Goal: Information Seeking & Learning: Learn about a topic

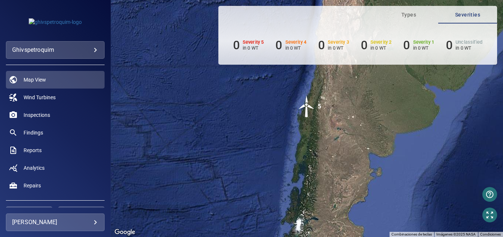
click at [84, 223] on body "**********" at bounding box center [251, 118] width 503 height 237
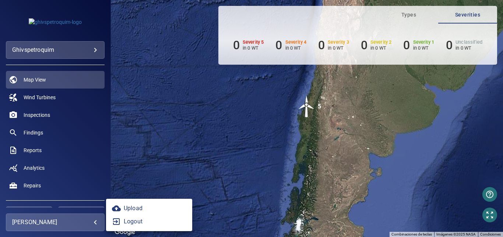
click at [305, 106] on div at bounding box center [251, 118] width 503 height 237
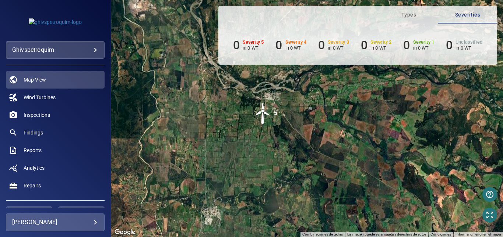
drag, startPoint x: 280, startPoint y: 121, endPoint x: 279, endPoint y: 156, distance: 34.2
click at [294, 182] on div "Para activar la función de arrastrar con el teclado, presiona Alt + Intro. Una …" at bounding box center [307, 118] width 392 height 237
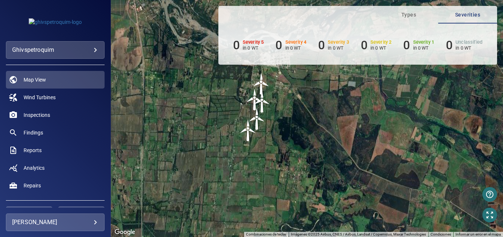
click at [259, 142] on img "WTG5" at bounding box center [248, 131] width 22 height 22
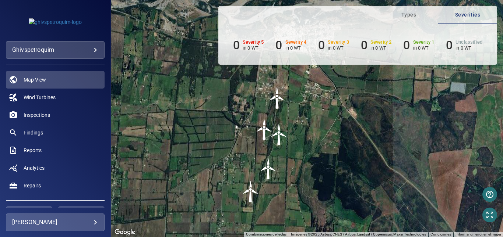
click at [279, 96] on img "WTG1" at bounding box center [277, 98] width 22 height 22
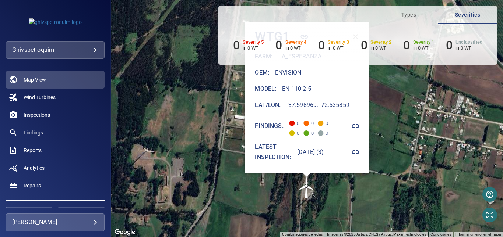
click at [359, 128] on icon "button" at bounding box center [355, 126] width 9 height 9
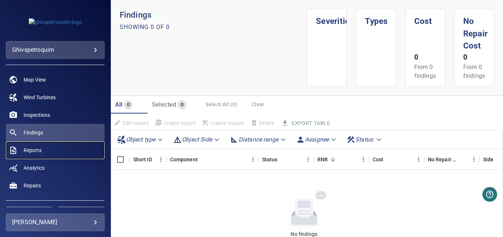
click at [32, 151] on span "Reports" at bounding box center [33, 150] width 18 height 7
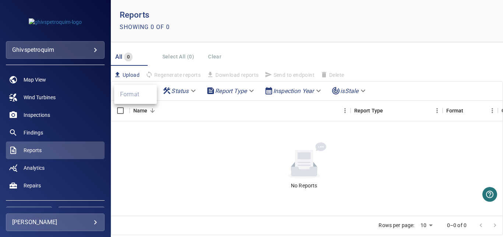
click at [147, 90] on body "**********" at bounding box center [251, 118] width 503 height 237
click at [172, 101] on div at bounding box center [251, 118] width 503 height 237
click at [139, 93] on body "**********" at bounding box center [251, 118] width 503 height 237
click at [139, 93] on ul "Format" at bounding box center [135, 94] width 43 height 19
click at [44, 99] on div at bounding box center [251, 118] width 503 height 237
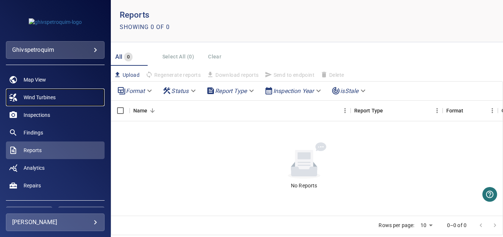
click at [40, 98] on span "Wind Turbines" at bounding box center [40, 97] width 32 height 7
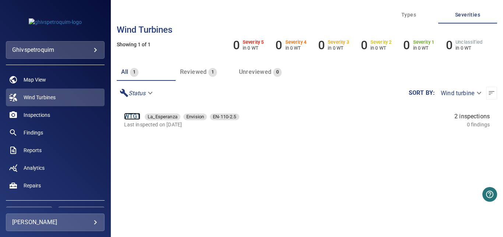
click at [138, 118] on link "WTG1" at bounding box center [132, 116] width 17 height 7
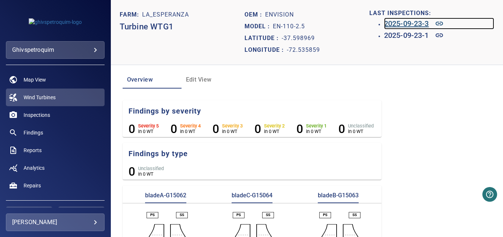
click at [415, 23] on h6 "2025-09-23-3" at bounding box center [406, 24] width 45 height 12
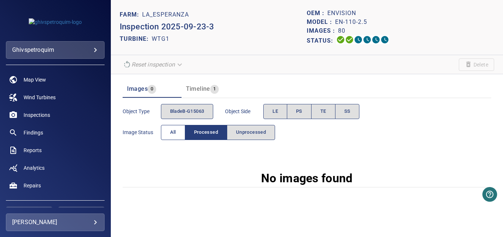
click at [172, 134] on span "All" at bounding box center [173, 132] width 6 height 8
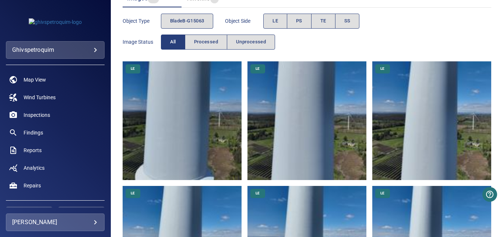
scroll to position [147, 0]
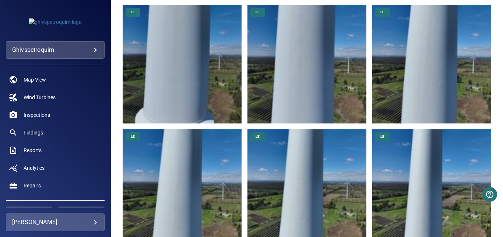
click at [206, 93] on img at bounding box center [182, 64] width 119 height 119
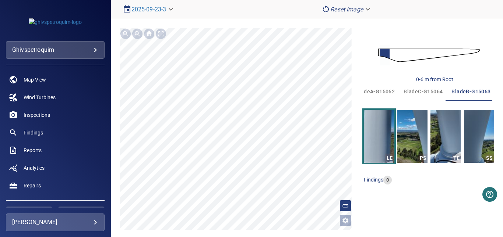
scroll to position [59, 0]
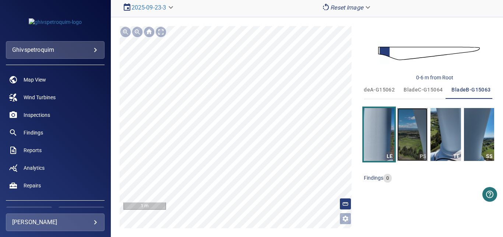
click at [402, 144] on img "button" at bounding box center [412, 134] width 30 height 53
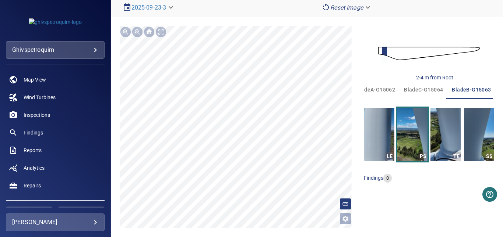
scroll to position [0, 13]
click at [434, 146] on img "button" at bounding box center [445, 134] width 30 height 53
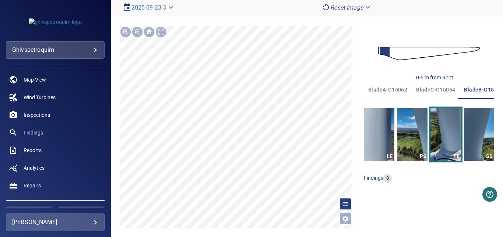
scroll to position [0, 13]
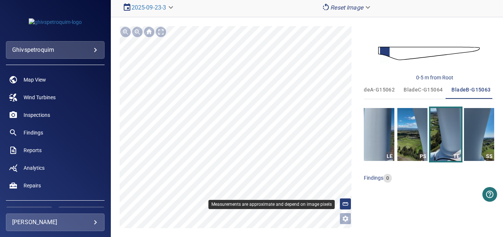
click at [342, 206] on icon at bounding box center [345, 204] width 7 height 7
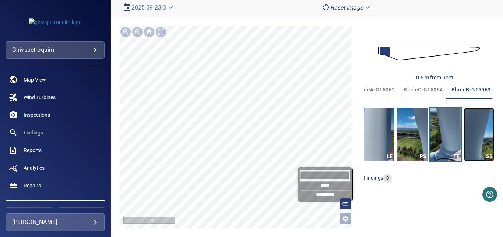
click at [469, 134] on img "button" at bounding box center [479, 134] width 30 height 53
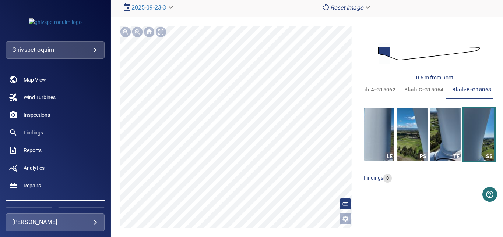
scroll to position [0, 13]
click at [125, 30] on div at bounding box center [126, 32] width 12 height 12
click at [159, 33] on div at bounding box center [161, 32] width 12 height 12
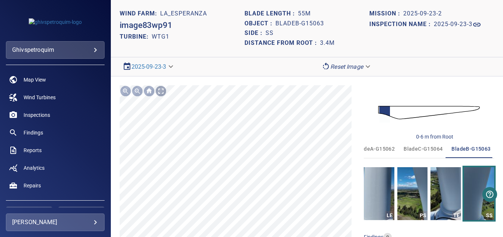
scroll to position [0, 11]
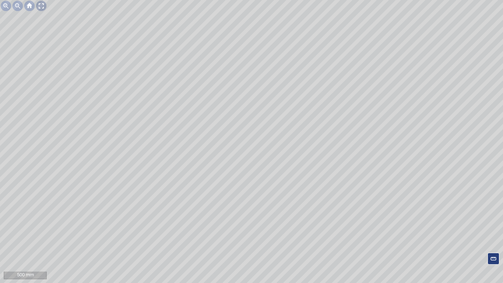
click at [42, 5] on div at bounding box center [41, 6] width 12 height 12
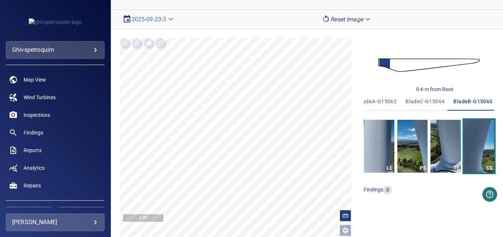
scroll to position [59, 0]
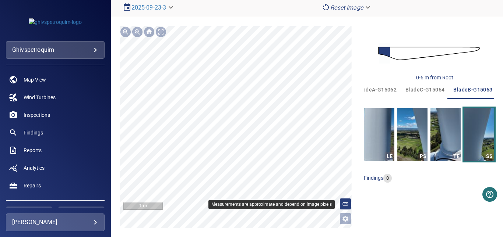
click at [341, 208] on div at bounding box center [345, 204] width 12 height 12
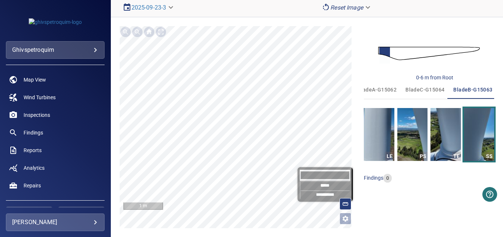
click at [384, 197] on div "0-6 m from Root bladeA-G15062 bladeC-G15064 bladeB-G15063 LE PS TE SS findings 0" at bounding box center [429, 127] width 130 height 202
click at [403, 35] on div "0-6 m from Root" at bounding box center [429, 53] width 130 height 55
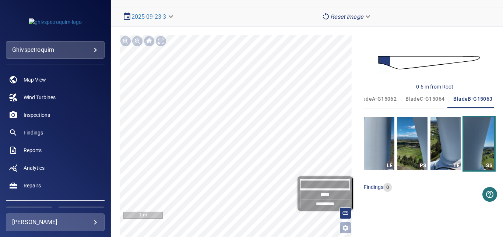
scroll to position [0, 0]
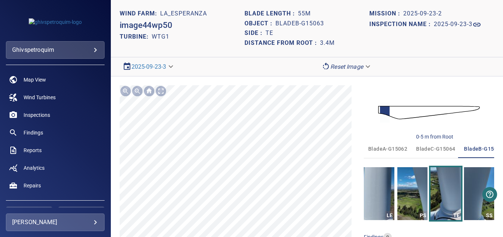
scroll to position [0, 13]
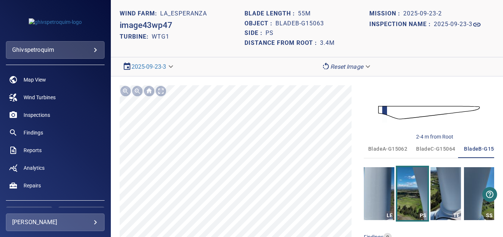
scroll to position [0, 13]
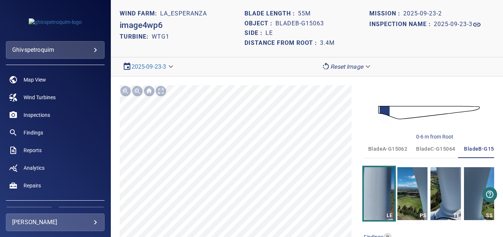
scroll to position [0, 13]
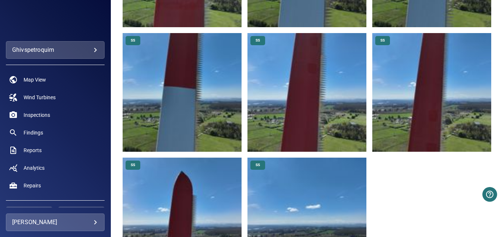
scroll to position [3247, 0]
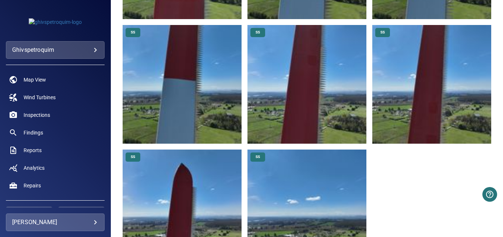
click at [326, 192] on img at bounding box center [306, 209] width 119 height 119
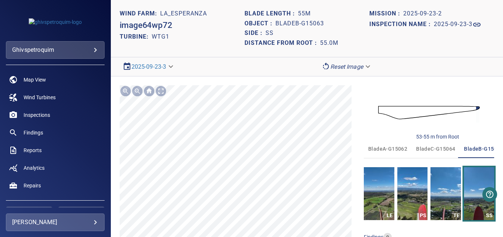
scroll to position [0, 13]
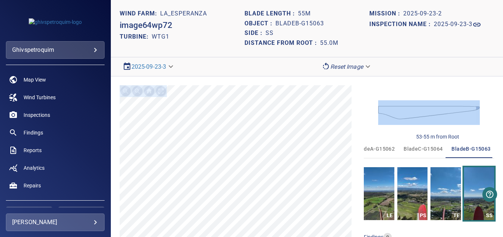
drag, startPoint x: 408, startPoint y: 97, endPoint x: 405, endPoint y: 65, distance: 31.8
click at [405, 65] on section "**********" at bounding box center [307, 118] width 392 height 237
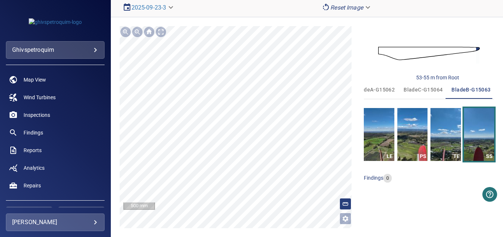
click at [404, 183] on ul at bounding box center [429, 186] width 130 height 6
click at [159, 30] on div at bounding box center [161, 32] width 12 height 12
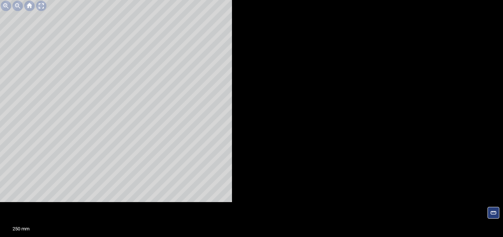
scroll to position [0, 11]
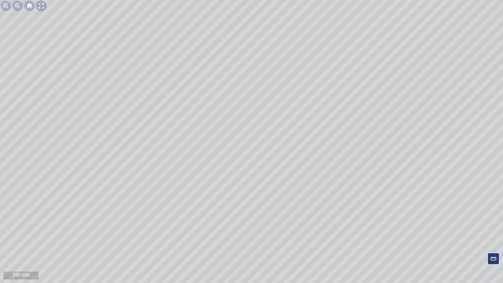
click at [43, 9] on div at bounding box center [41, 6] width 12 height 12
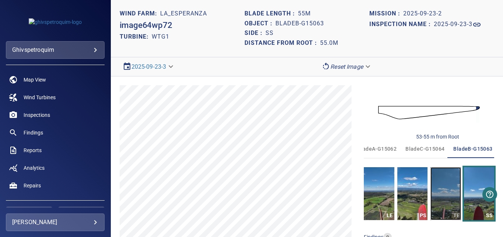
click at [437, 211] on img "button" at bounding box center [445, 193] width 30 height 53
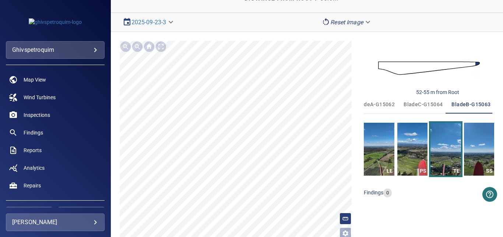
scroll to position [59, 0]
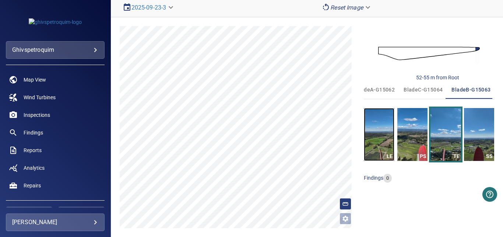
click at [379, 139] on img "button" at bounding box center [379, 134] width 30 height 53
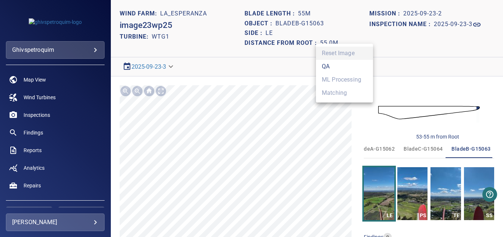
click at [366, 66] on body "**********" at bounding box center [251, 118] width 503 height 237
click at [387, 66] on div at bounding box center [251, 118] width 503 height 237
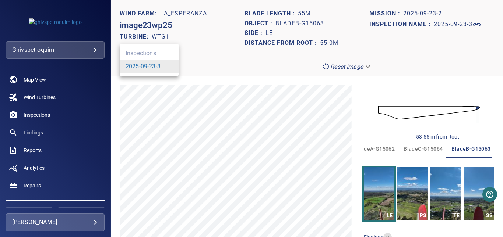
click at [142, 64] on body "**********" at bounding box center [251, 118] width 503 height 237
click at [148, 64] on link "2025-09-23-3" at bounding box center [142, 66] width 35 height 9
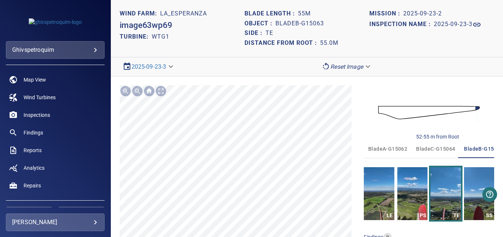
scroll to position [0, 13]
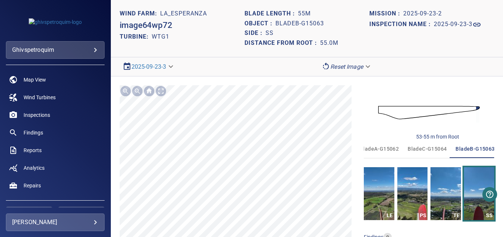
scroll to position [0, 13]
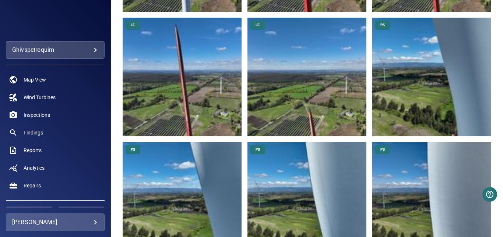
scroll to position [846, 0]
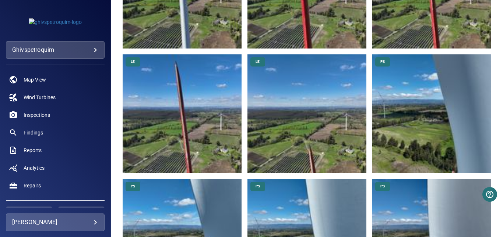
click at [192, 124] on img at bounding box center [182, 113] width 119 height 119
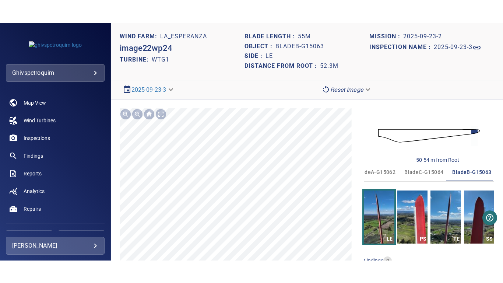
scroll to position [0, 13]
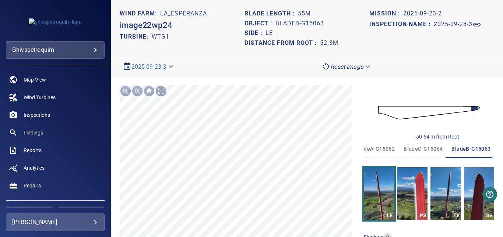
click at [163, 93] on div at bounding box center [161, 91] width 12 height 12
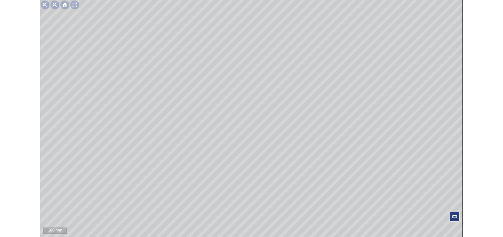
scroll to position [0, 11]
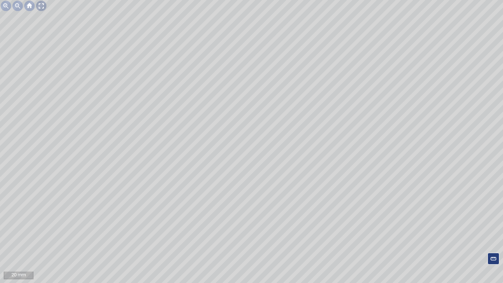
click at [43, 5] on div at bounding box center [41, 6] width 12 height 12
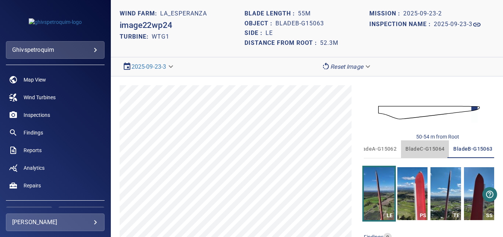
click at [429, 149] on span "bladeC-G15064" at bounding box center [424, 149] width 39 height 9
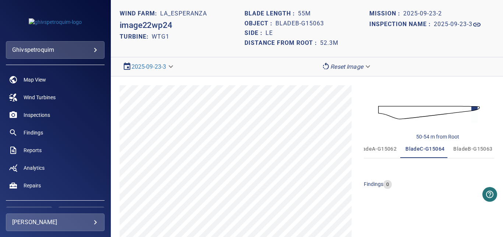
click at [470, 152] on span "bladeB-G15063" at bounding box center [472, 149] width 39 height 9
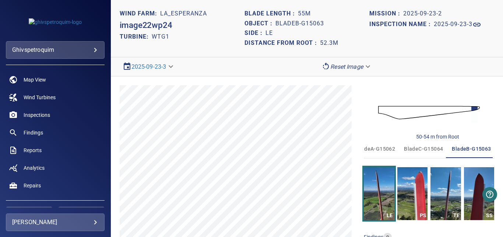
scroll to position [0, 13]
click at [417, 200] on img "button" at bounding box center [412, 193] width 30 height 53
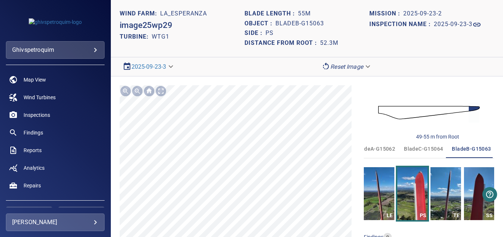
scroll to position [0, 13]
click at [377, 151] on span "bladeA-G15062" at bounding box center [374, 149] width 39 height 9
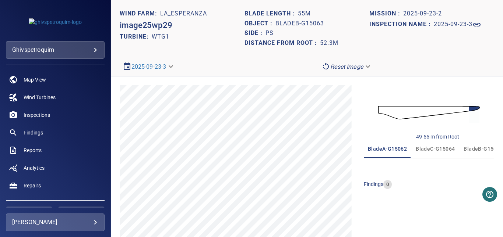
scroll to position [0, 0]
click at [477, 146] on span "bladeB-G15063" at bounding box center [483, 149] width 39 height 9
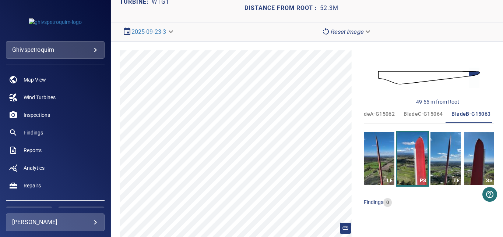
scroll to position [59, 0]
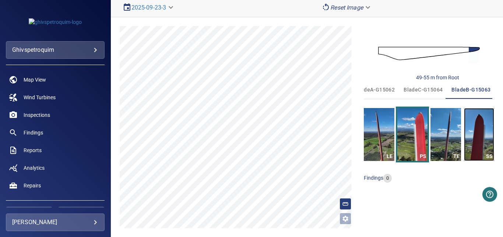
click at [470, 151] on img "button" at bounding box center [479, 134] width 30 height 53
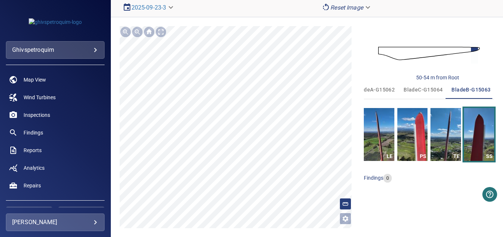
scroll to position [0, 13]
click at [51, 116] on link "Inspections" at bounding box center [55, 115] width 99 height 18
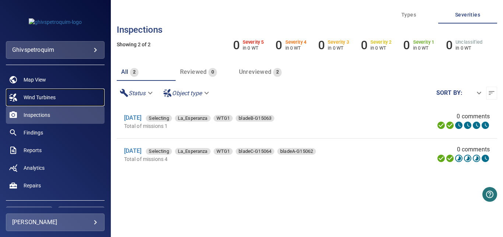
click at [43, 95] on span "Wind Turbines" at bounding box center [40, 97] width 32 height 7
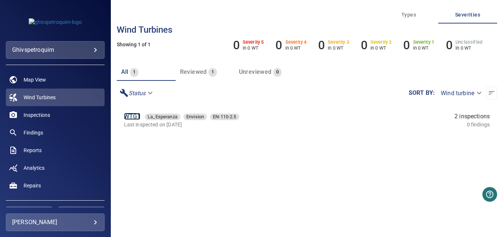
click at [129, 118] on link "WTG1" at bounding box center [132, 116] width 17 height 7
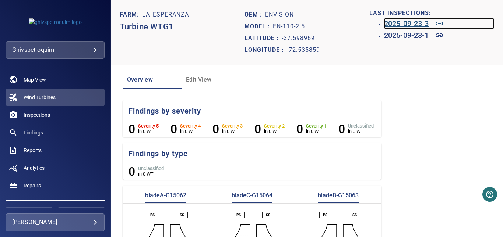
click at [412, 25] on h6 "2025-09-23-3" at bounding box center [406, 24] width 45 height 12
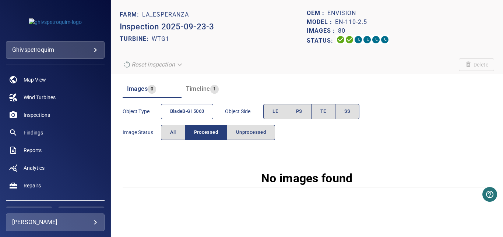
click at [185, 116] on span "bladeB-G15063" at bounding box center [187, 111] width 34 height 8
click at [179, 131] on button "All" at bounding box center [173, 132] width 24 height 15
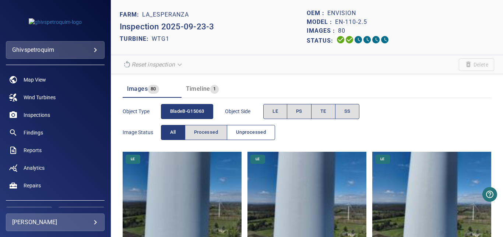
click at [256, 128] on button "Unprocessed" at bounding box center [251, 132] width 48 height 15
click at [170, 140] on button "All" at bounding box center [173, 132] width 24 height 15
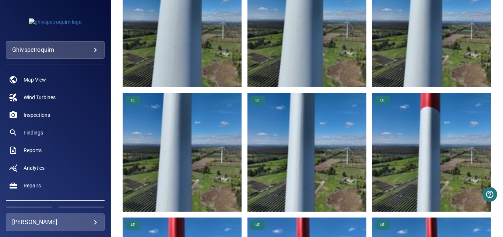
scroll to position [331, 0]
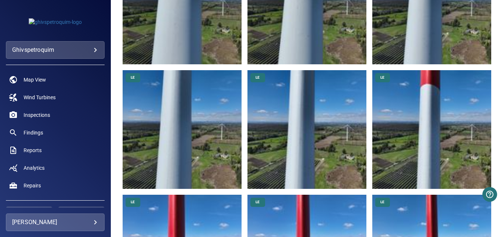
click at [433, 173] on img at bounding box center [431, 129] width 119 height 119
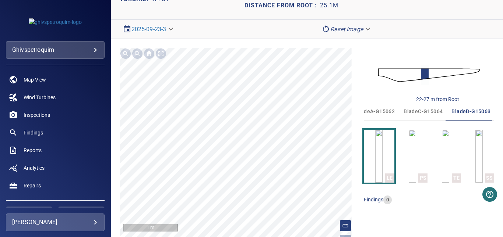
scroll to position [59, 0]
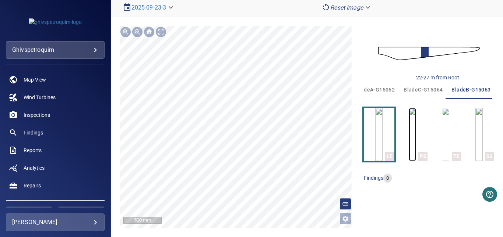
click at [414, 143] on img "button" at bounding box center [411, 134] width 7 height 53
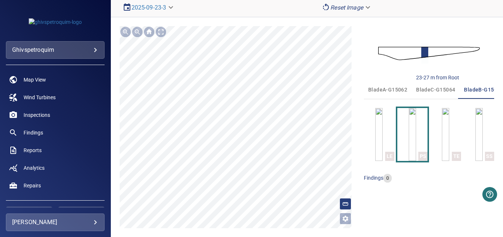
scroll to position [0, 13]
click at [449, 146] on img "button" at bounding box center [445, 134] width 7 height 53
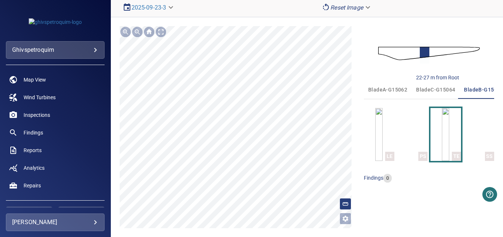
scroll to position [0, 13]
click at [272, 232] on div "**********" at bounding box center [307, 127] width 392 height 220
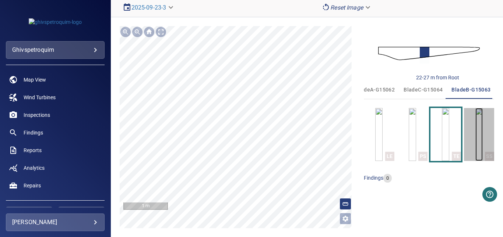
click at [475, 142] on img "button" at bounding box center [478, 134] width 7 height 53
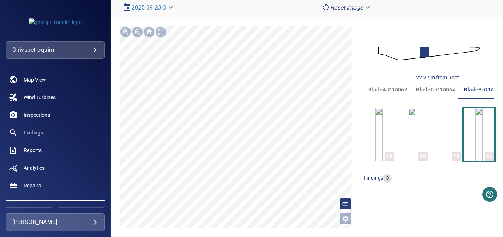
scroll to position [0, 13]
click at [411, 53] on img at bounding box center [429, 53] width 102 height 25
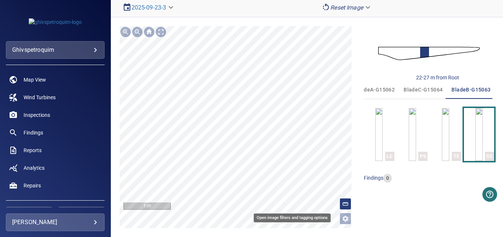
click at [343, 216] on icon "Open image filters and tagging options" at bounding box center [344, 218] width 7 height 7
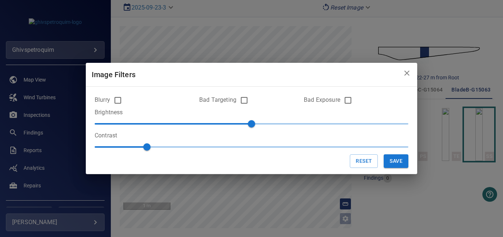
click at [279, 178] on div "Image Filters Blurry Bad Targeting Bad Exposure Brightness 0 Contrast 1 Reset S…" at bounding box center [251, 118] width 503 height 237
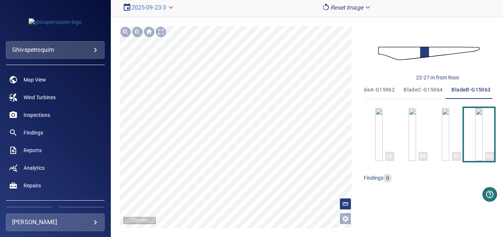
click at [219, 23] on div "**********" at bounding box center [307, 127] width 392 height 220
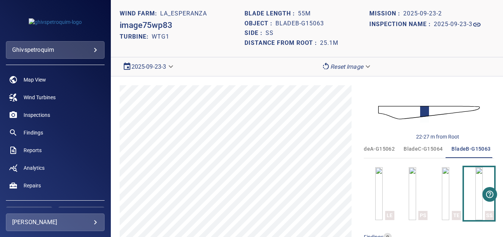
click at [162, 67] on body "**********" at bounding box center [251, 118] width 503 height 237
click at [162, 67] on li "2025-09-23-3" at bounding box center [149, 66] width 59 height 13
click at [156, 67] on body "**********" at bounding box center [251, 118] width 503 height 237
click at [150, 66] on link "2025-09-23-3" at bounding box center [142, 66] width 35 height 9
click at [458, 27] on h1 "2025-09-23-3" at bounding box center [452, 24] width 39 height 7
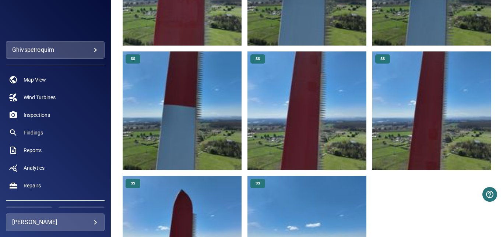
scroll to position [3247, 0]
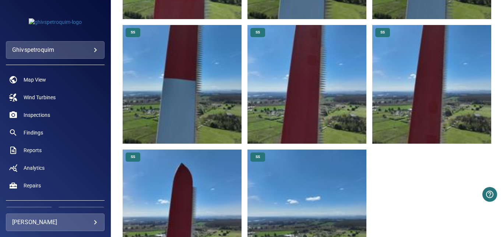
click at [329, 184] on img at bounding box center [306, 209] width 119 height 119
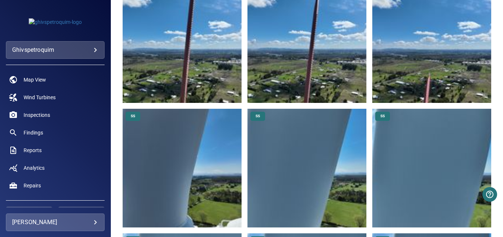
scroll to position [2465, 0]
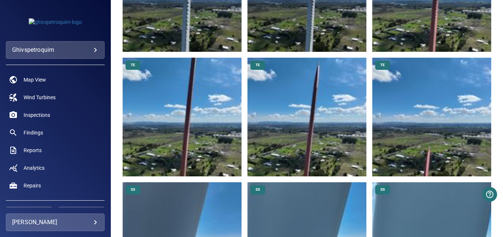
click at [329, 100] on img at bounding box center [306, 117] width 119 height 119
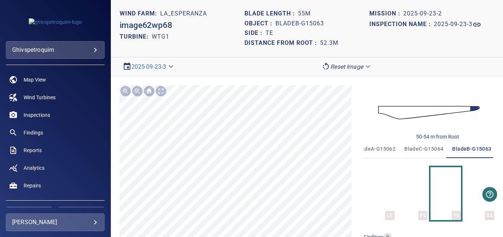
scroll to position [0, 13]
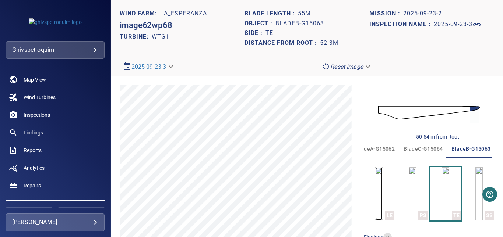
click at [377, 199] on img "button" at bounding box center [378, 193] width 7 height 53
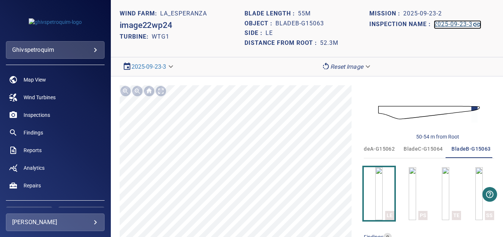
click at [440, 25] on h1 "2025-09-23-3" at bounding box center [452, 24] width 39 height 7
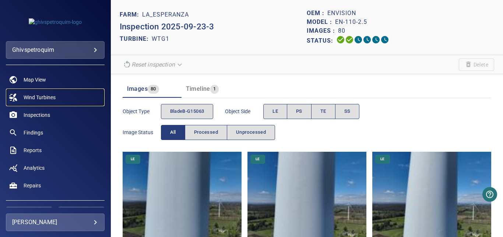
click at [39, 100] on span "Wind Turbines" at bounding box center [40, 97] width 32 height 7
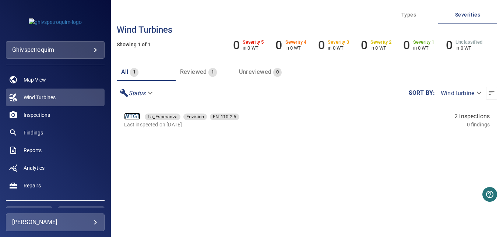
click at [132, 117] on link "WTG1" at bounding box center [132, 116] width 17 height 7
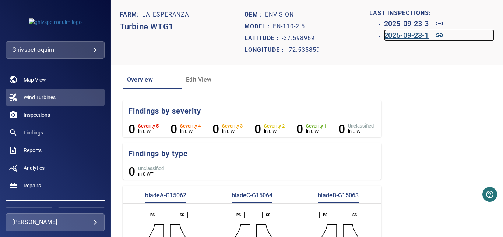
click at [412, 36] on h6 "2025-09-23-1" at bounding box center [406, 35] width 45 height 12
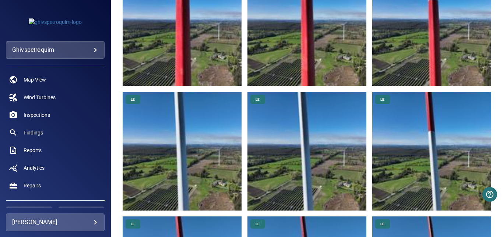
scroll to position [626, 0]
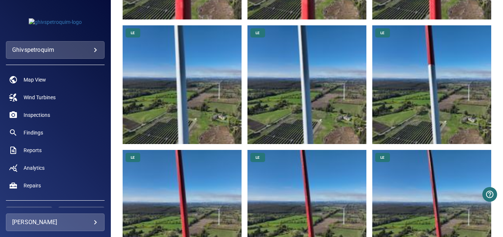
click at [182, 72] on img at bounding box center [182, 84] width 119 height 119
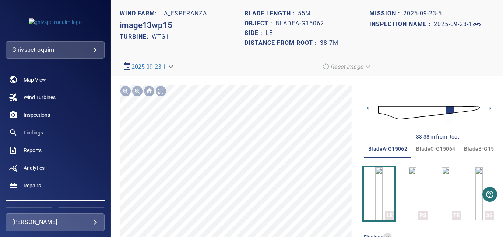
scroll to position [50, 0]
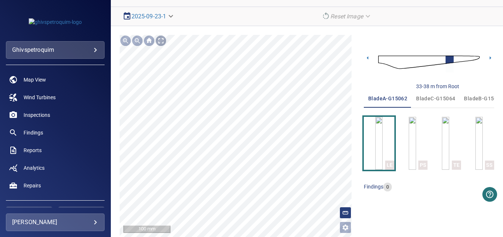
click at [164, 40] on div at bounding box center [161, 41] width 12 height 12
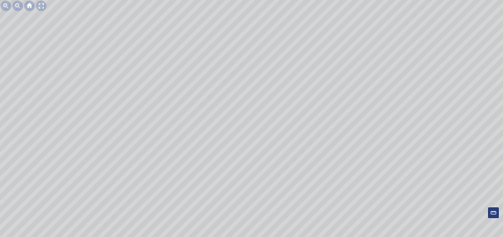
scroll to position [0, 0]
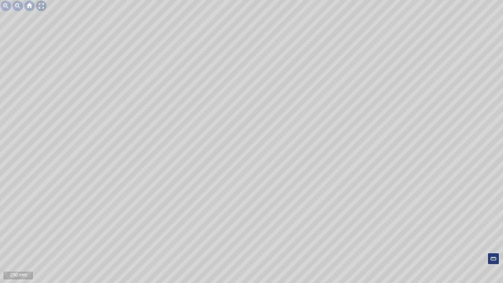
click at [40, 6] on div at bounding box center [41, 6] width 12 height 12
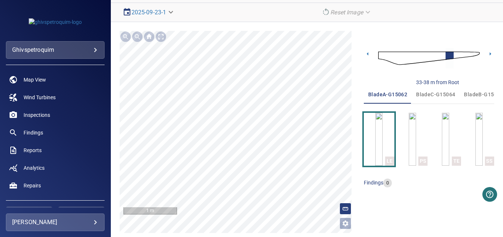
scroll to position [59, 0]
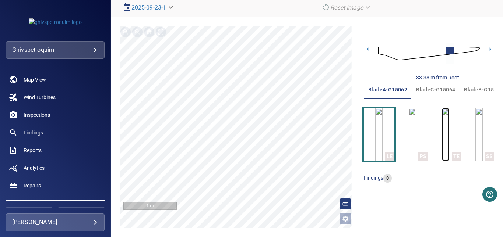
click at [444, 139] on img "button" at bounding box center [445, 134] width 7 height 53
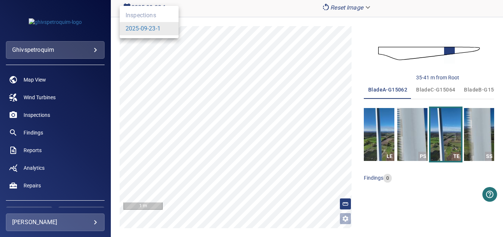
click at [161, 7] on body "**********" at bounding box center [251, 118] width 503 height 237
click at [148, 32] on link "2025-09-23-1" at bounding box center [142, 28] width 35 height 9
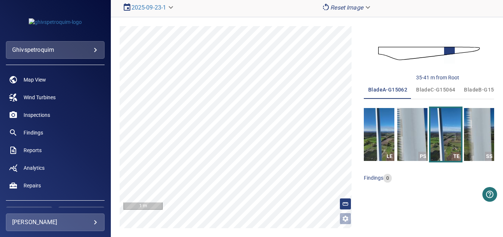
click at [433, 89] on span "bladeC-G15064" at bounding box center [435, 89] width 39 height 9
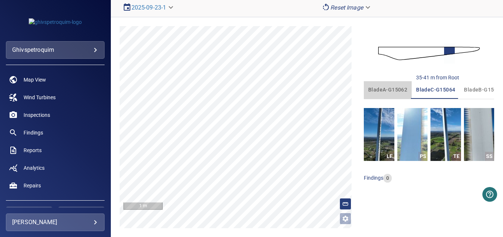
click at [387, 91] on span "bladeA-G15062" at bounding box center [387, 89] width 39 height 9
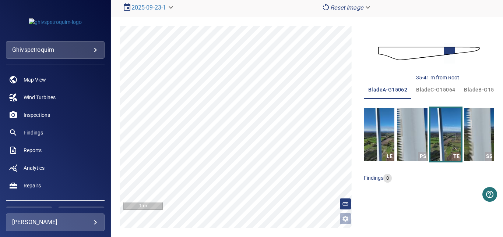
click at [429, 90] on span "bladeC-G15064" at bounding box center [435, 89] width 39 height 9
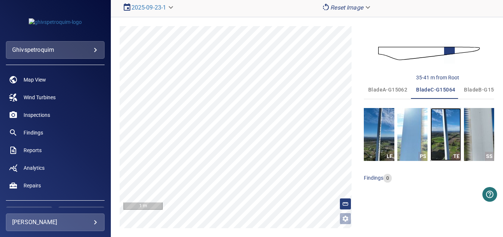
click at [446, 134] on img "button" at bounding box center [445, 134] width 30 height 53
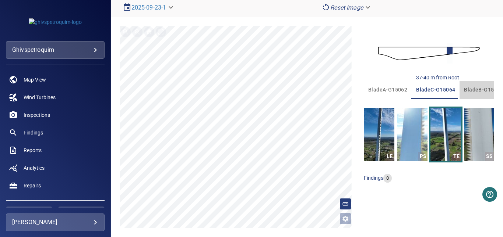
click at [467, 89] on span "bladeB-G15063" at bounding box center [483, 89] width 39 height 9
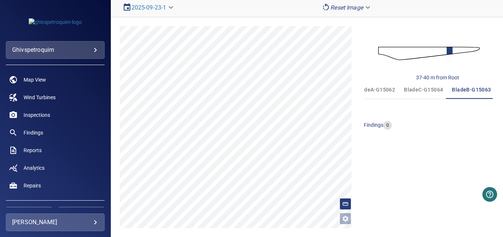
scroll to position [0, 13]
click at [434, 89] on span "bladeC-G15064" at bounding box center [422, 89] width 39 height 9
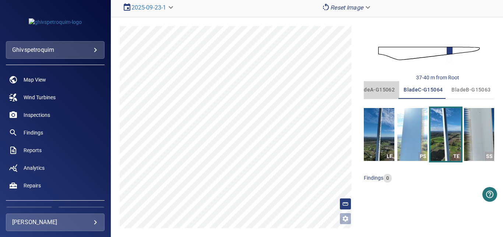
click at [382, 91] on span "bladeA-G15062" at bounding box center [374, 89] width 39 height 9
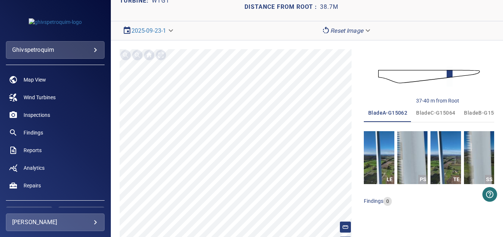
scroll to position [59, 0]
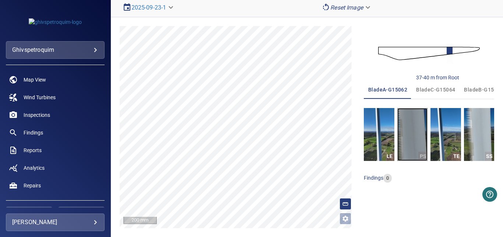
click at [405, 140] on img "button" at bounding box center [412, 134] width 30 height 53
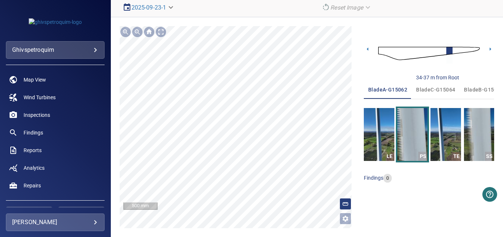
click at [427, 91] on span "bladeC-G15064" at bounding box center [435, 89] width 39 height 9
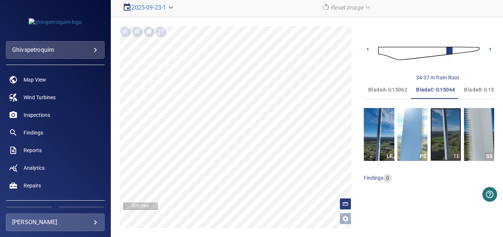
click at [442, 148] on img "button" at bounding box center [445, 134] width 30 height 53
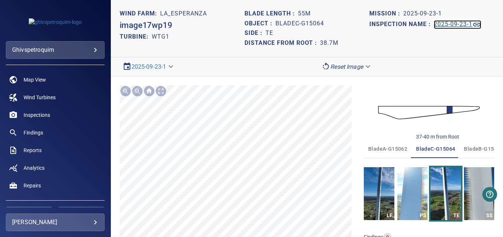
click at [440, 25] on h1 "2025-09-23-1" at bounding box center [452, 24] width 39 height 7
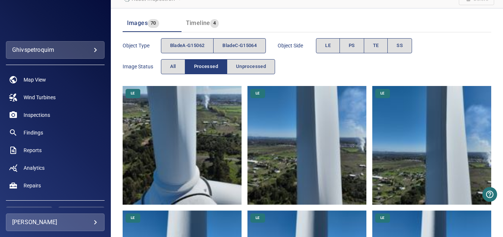
scroll to position [74, 0]
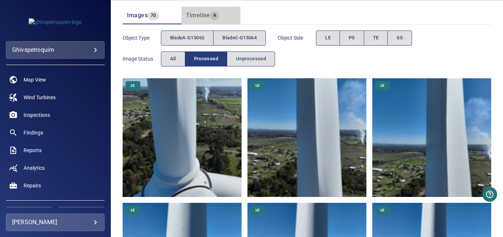
click at [203, 21] on div "Timeline 4" at bounding box center [202, 15] width 33 height 10
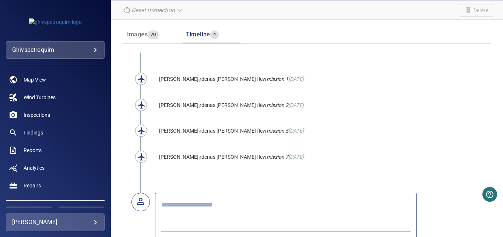
scroll to position [0, 0]
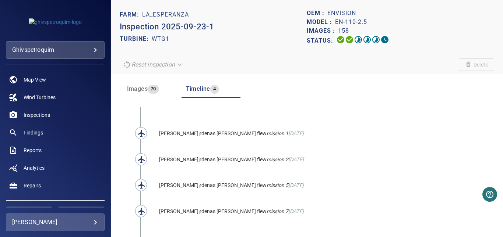
click at [145, 91] on span "Images" at bounding box center [137, 88] width 21 height 7
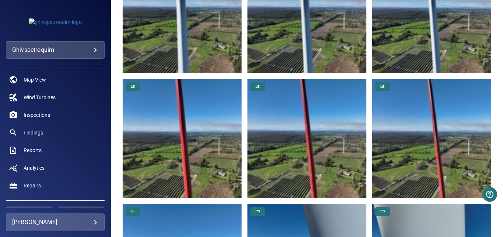
scroll to position [699, 0]
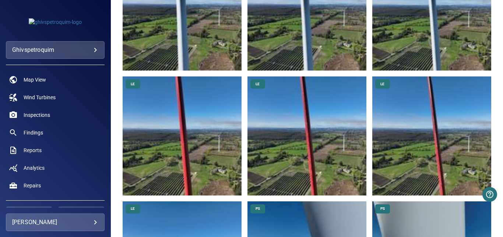
click at [308, 169] on img at bounding box center [306, 136] width 119 height 119
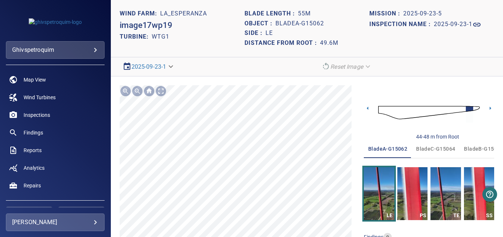
scroll to position [50, 0]
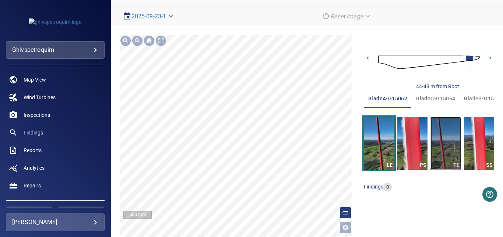
click at [440, 153] on img "button" at bounding box center [445, 143] width 30 height 53
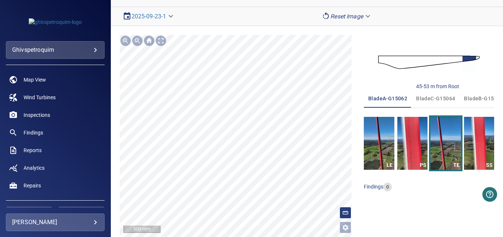
scroll to position [59, 0]
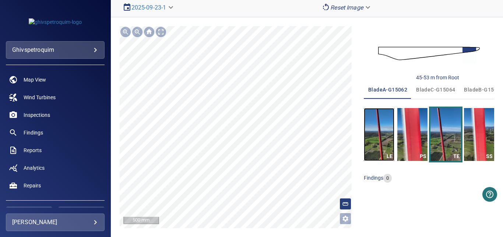
click at [375, 136] on img "button" at bounding box center [379, 134] width 30 height 53
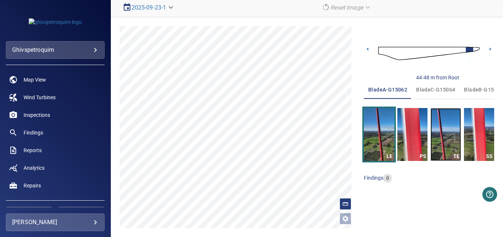
click at [445, 137] on img "button" at bounding box center [445, 134] width 30 height 53
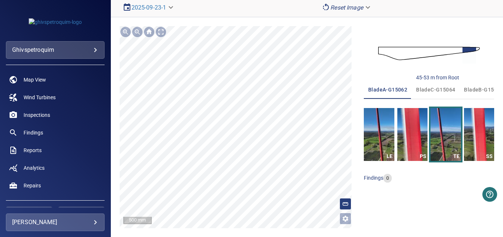
click at [434, 86] on span "bladeC-G15064" at bounding box center [435, 89] width 39 height 9
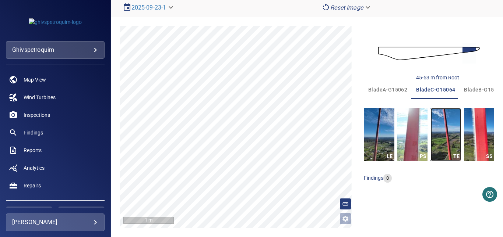
click at [439, 138] on img "button" at bounding box center [445, 134] width 30 height 53
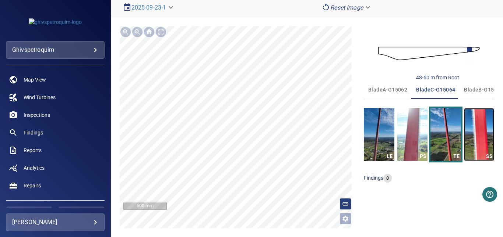
click at [473, 146] on img "button" at bounding box center [479, 134] width 30 height 53
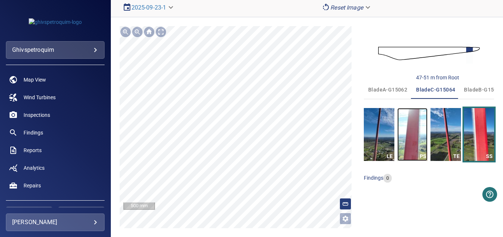
click at [416, 145] on img "button" at bounding box center [412, 134] width 30 height 53
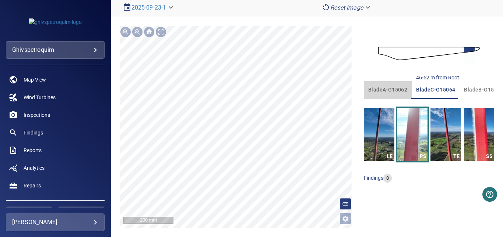
click at [382, 89] on span "bladeA-G15062" at bounding box center [387, 89] width 39 height 9
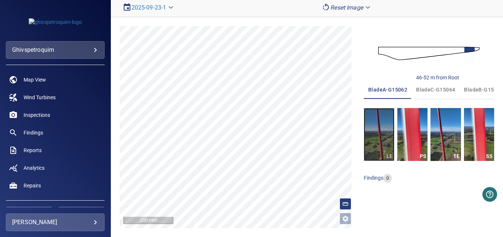
click at [374, 144] on img "button" at bounding box center [379, 134] width 30 height 53
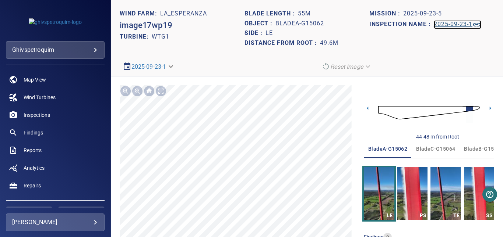
click at [440, 25] on h1 "2025-09-23-1" at bounding box center [452, 24] width 39 height 7
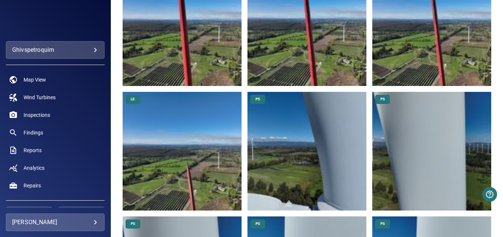
scroll to position [809, 0]
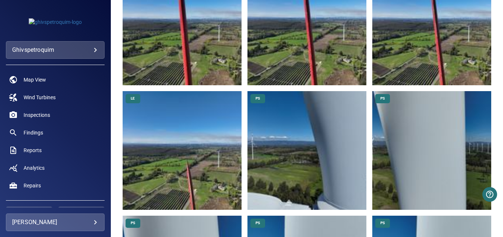
click at [210, 175] on img at bounding box center [182, 150] width 119 height 119
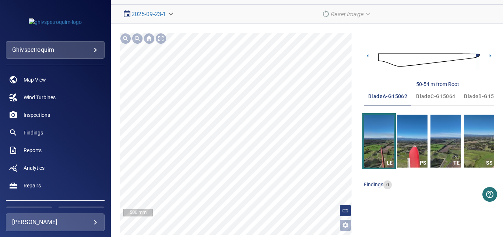
scroll to position [59, 0]
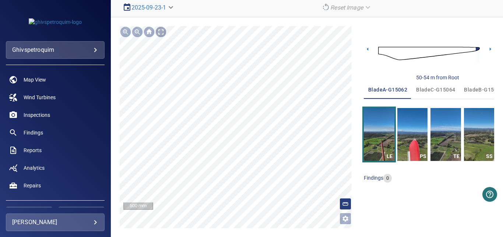
click at [159, 28] on div at bounding box center [161, 32] width 12 height 12
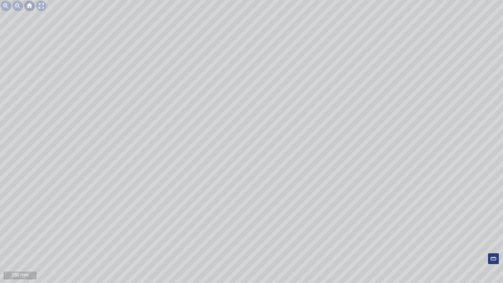
click at [33, 11] on div at bounding box center [30, 6] width 12 height 12
click at [39, 7] on div at bounding box center [41, 6] width 12 height 12
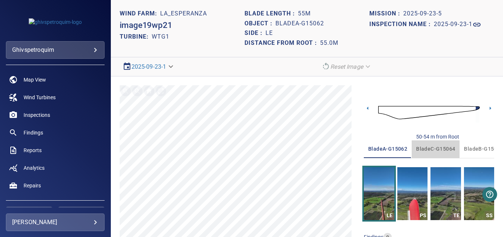
click at [428, 148] on span "bladeC-G15064" at bounding box center [435, 149] width 39 height 9
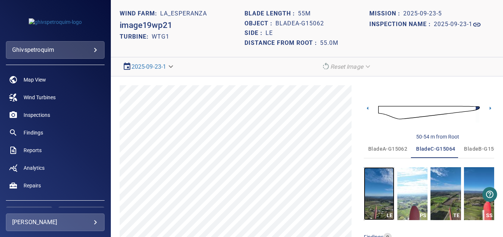
click at [377, 205] on img "button" at bounding box center [379, 193] width 30 height 53
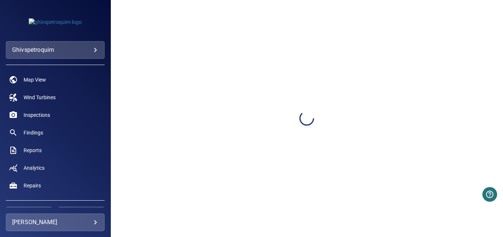
scroll to position [59, 0]
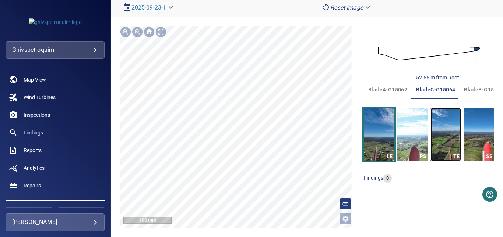
click at [442, 150] on img "button" at bounding box center [445, 134] width 30 height 53
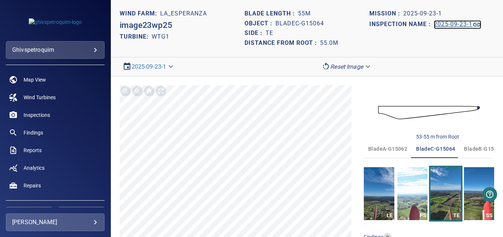
click at [456, 25] on h1 "2025-09-23-1" at bounding box center [452, 24] width 39 height 7
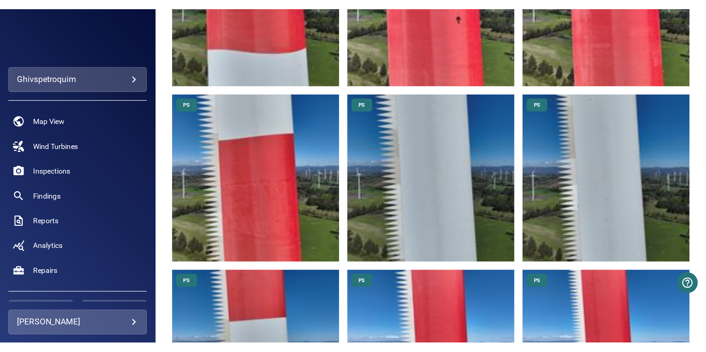
scroll to position [1259, 0]
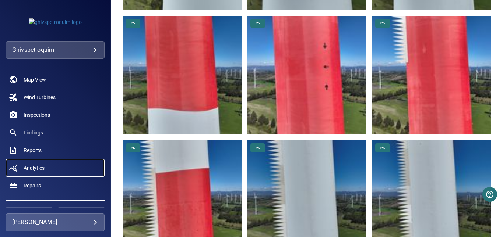
click at [51, 170] on link "Analytics" at bounding box center [55, 168] width 99 height 18
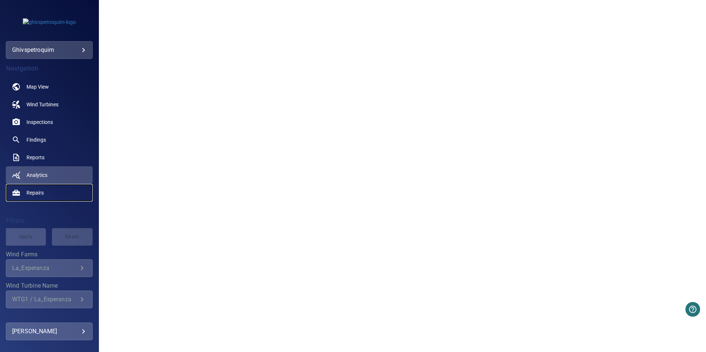
click at [41, 193] on span "Repairs" at bounding box center [34, 192] width 17 height 7
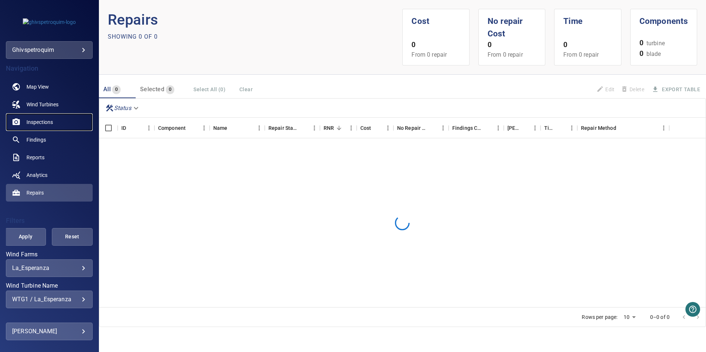
click at [59, 123] on link "Inspections" at bounding box center [49, 122] width 87 height 18
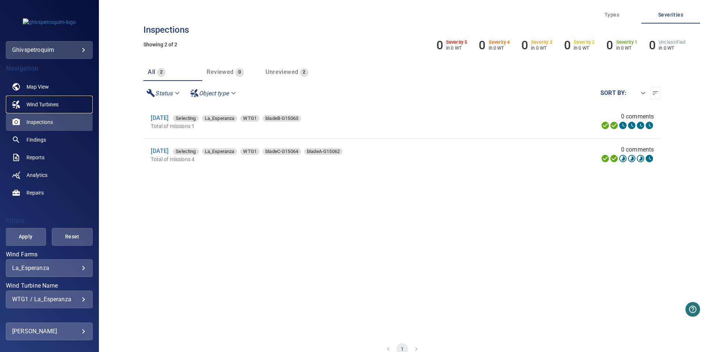
click at [50, 98] on link "Wind Turbines" at bounding box center [49, 105] width 87 height 18
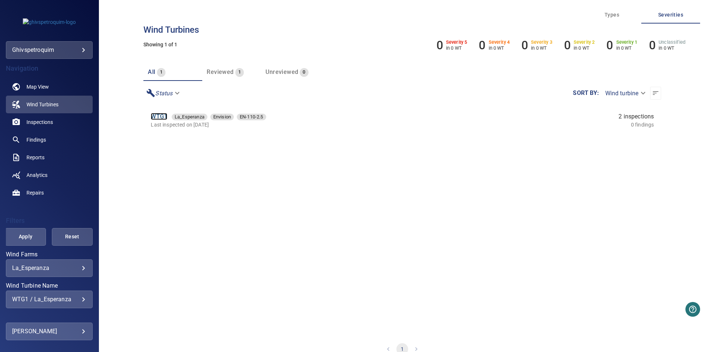
click at [151, 118] on link "WTG1" at bounding box center [159, 116] width 17 height 7
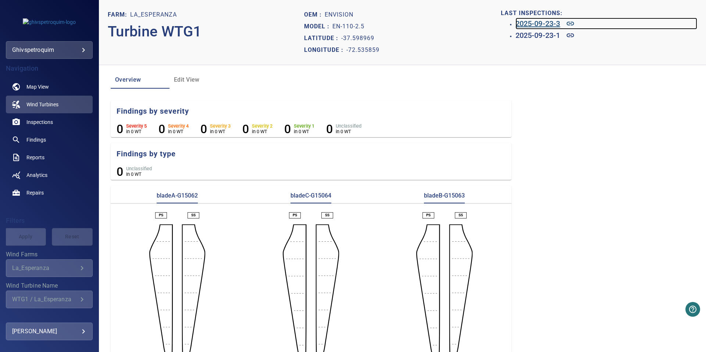
click at [502, 24] on h6 "2025-09-23-3" at bounding box center [538, 24] width 45 height 12
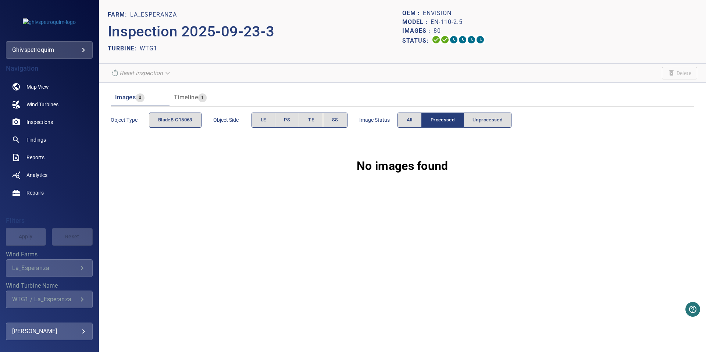
click at [186, 112] on div "Object type bladeB-G15063" at bounding box center [156, 120] width 91 height 21
click at [186, 116] on button "bladeB-G15063" at bounding box center [175, 120] width 53 height 15
click at [179, 98] on span "Timeline" at bounding box center [186, 97] width 24 height 7
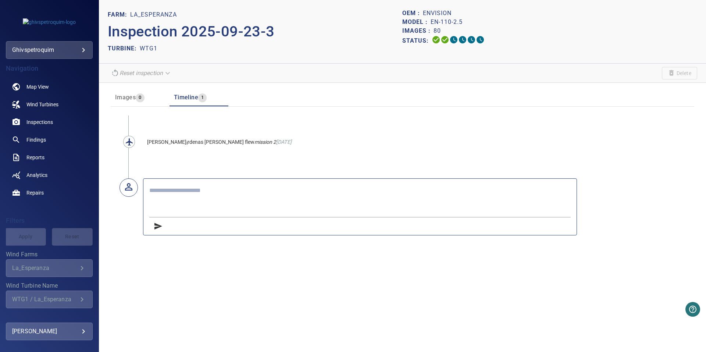
click at [130, 97] on span "Images" at bounding box center [125, 97] width 21 height 7
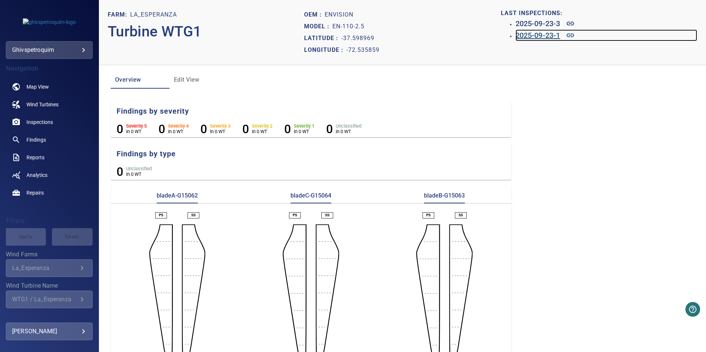
click at [502, 37] on h6 "2025-09-23-1" at bounding box center [538, 35] width 45 height 12
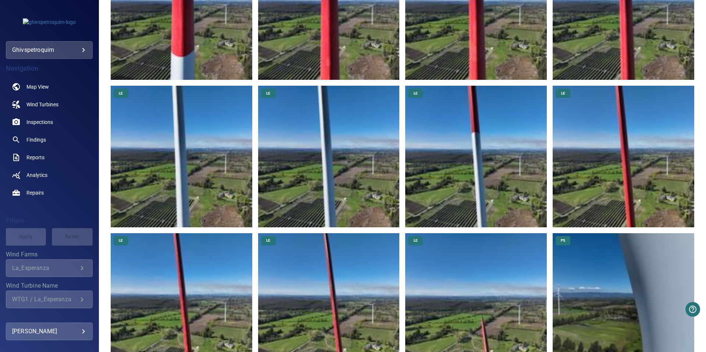
scroll to position [626, 0]
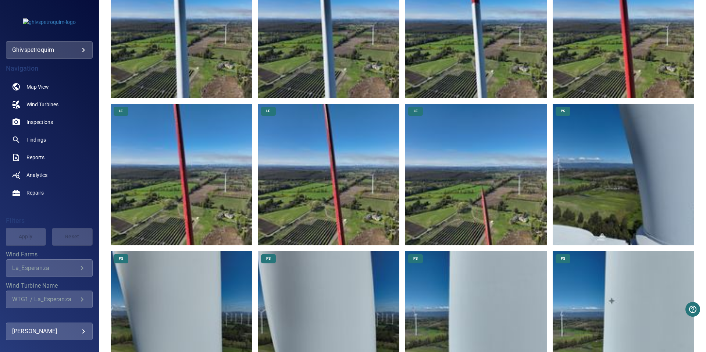
click at [490, 209] on img at bounding box center [476, 175] width 142 height 142
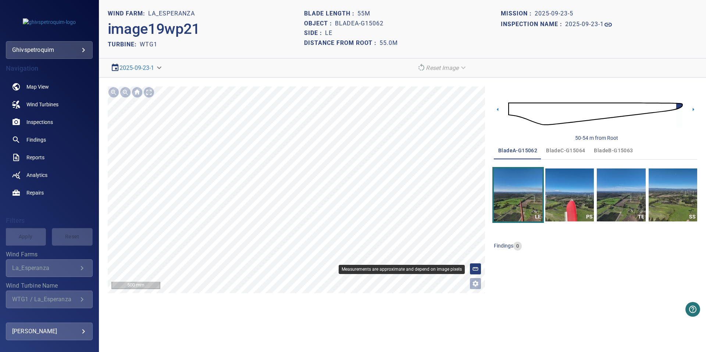
click at [474, 237] on line at bounding box center [474, 267] width 0 height 1
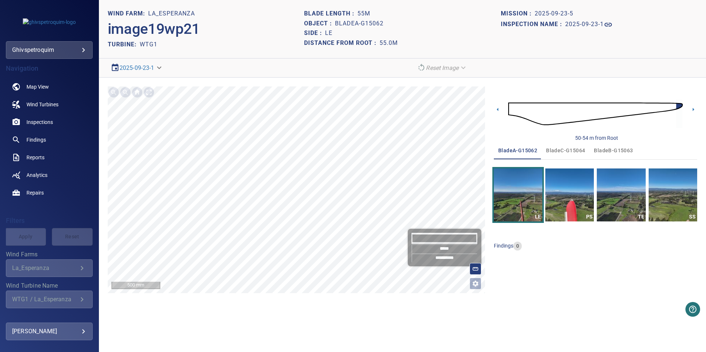
click at [452, 237] on input "**********" at bounding box center [445, 258] width 66 height 9
click at [502, 149] on span "bladeC-G15064" at bounding box center [565, 150] width 39 height 9
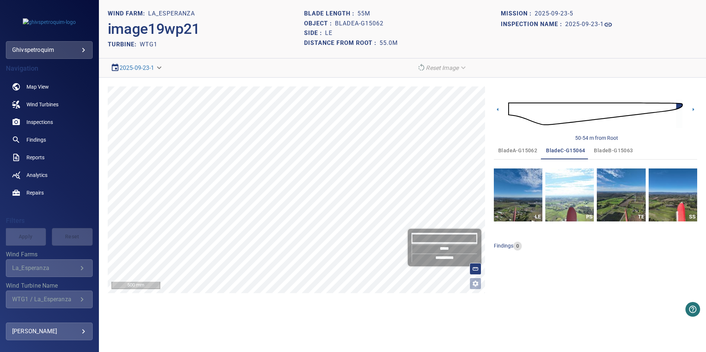
click at [502, 151] on span "bladeB-G15063" at bounding box center [613, 150] width 39 height 9
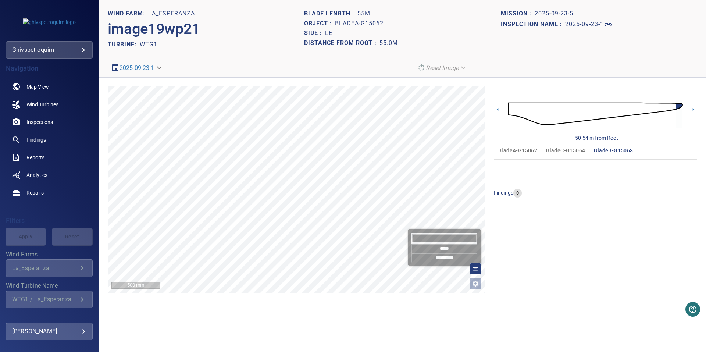
click at [502, 151] on span "bladeA-G15062" at bounding box center [518, 150] width 39 height 9
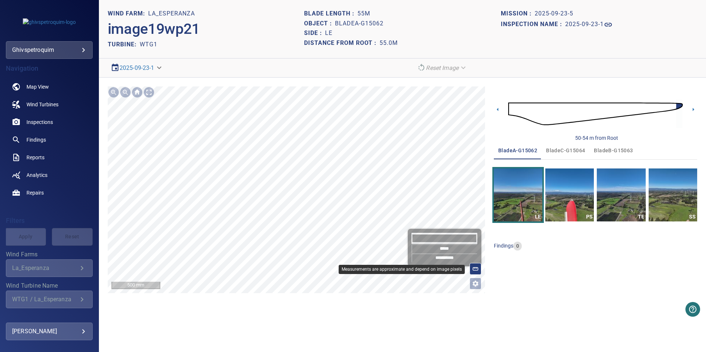
click at [475, 237] on rect at bounding box center [475, 268] width 5 height 3
click at [478, 237] on rect at bounding box center [475, 268] width 5 height 3
click at [472, 237] on div at bounding box center [476, 269] width 12 height 12
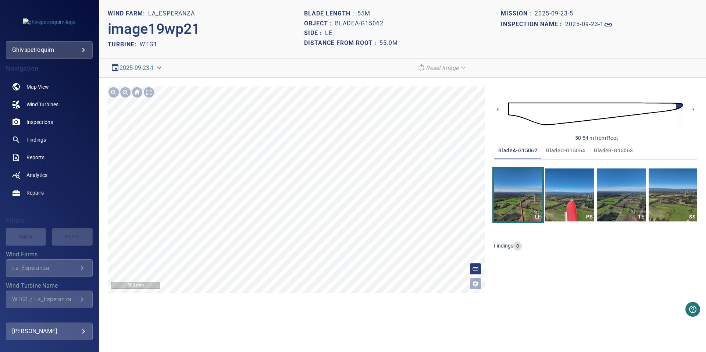
click at [158, 68] on body "**********" at bounding box center [353, 176] width 706 height 352
click at [158, 68] on li "2025-09-23-1" at bounding box center [137, 67] width 59 height 13
click at [139, 91] on div at bounding box center [137, 92] width 12 height 12
click at [139, 95] on div at bounding box center [137, 92] width 12 height 12
click at [41, 156] on span "Reports" at bounding box center [35, 157] width 18 height 7
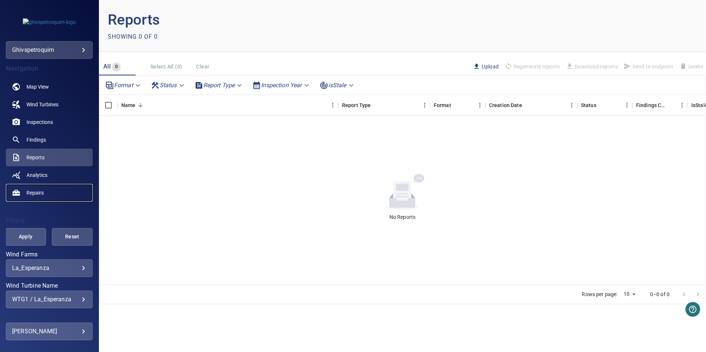
click at [39, 190] on span "Repairs" at bounding box center [34, 192] width 17 height 7
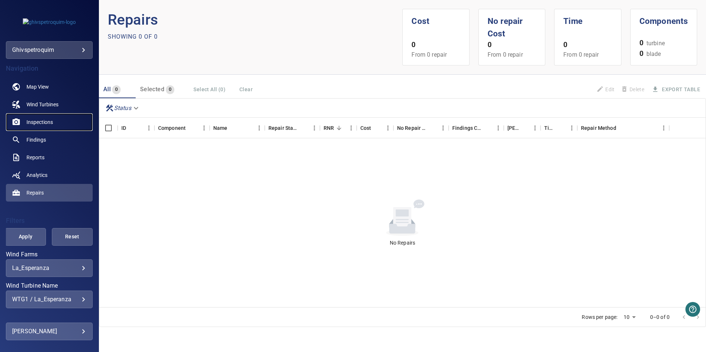
click at [47, 123] on span "Inspections" at bounding box center [39, 121] width 26 height 7
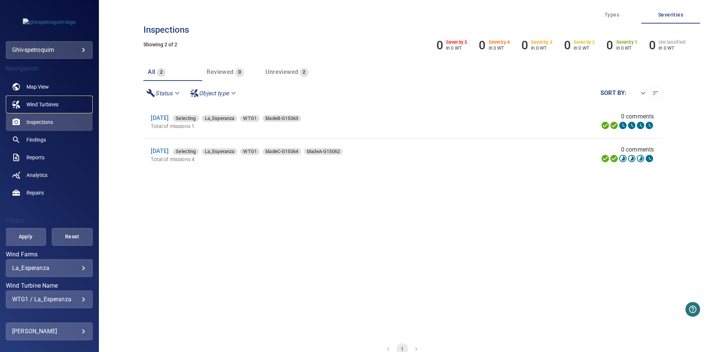
click at [50, 107] on span "Wind Turbines" at bounding box center [42, 104] width 32 height 7
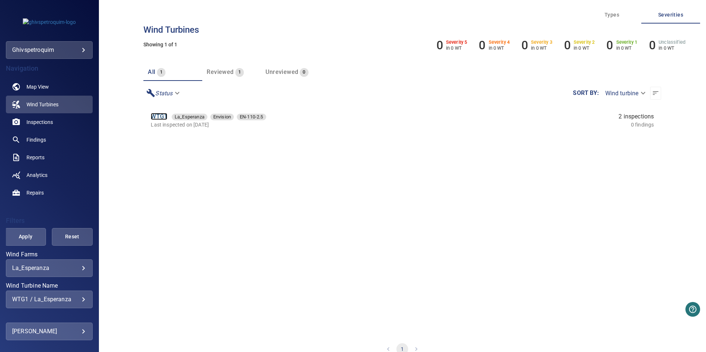
click at [159, 118] on link "WTG1" at bounding box center [159, 116] width 17 height 7
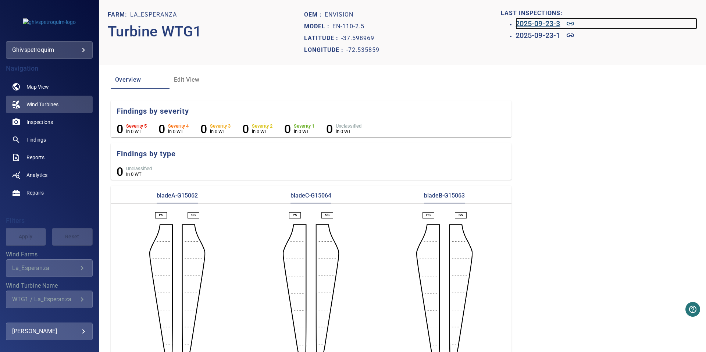
click at [502, 25] on h6 "2025-09-23-3" at bounding box center [538, 24] width 45 height 12
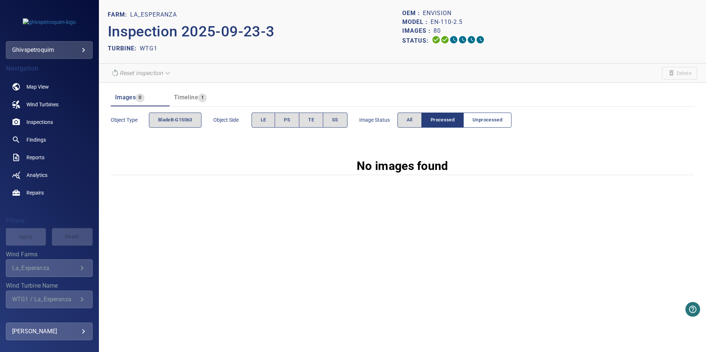
click at [488, 121] on span "Unprocessed" at bounding box center [488, 120] width 30 height 8
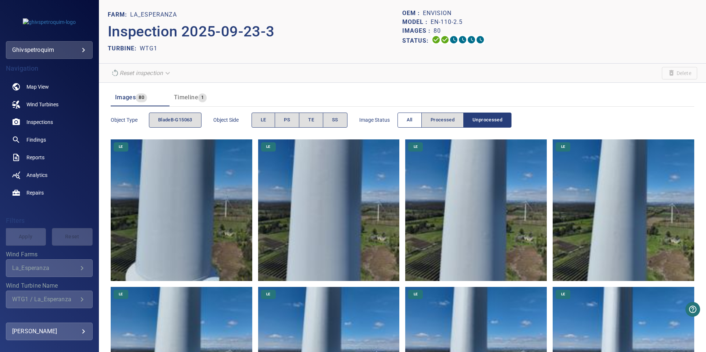
click at [413, 120] on span "All" at bounding box center [410, 120] width 6 height 8
click at [488, 125] on button "Unprocessed" at bounding box center [488, 120] width 48 height 15
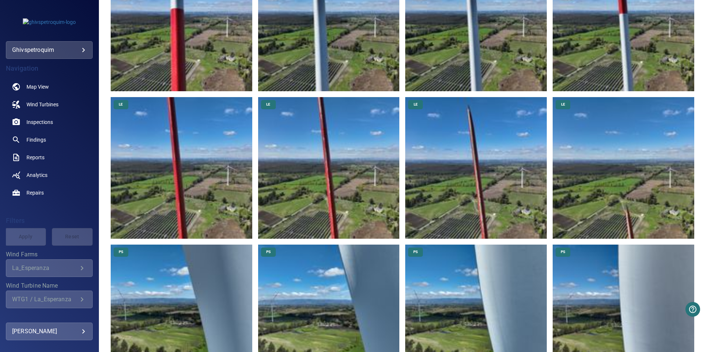
scroll to position [626, 0]
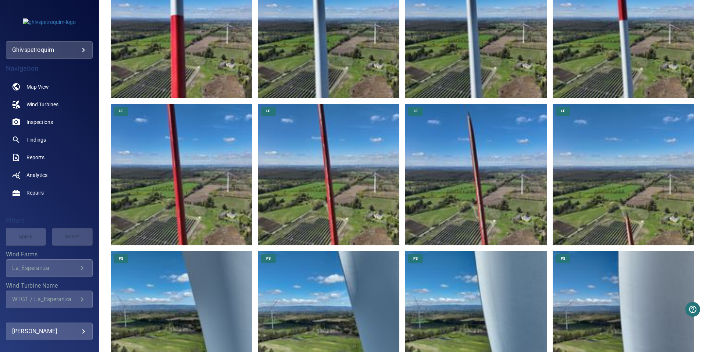
click at [479, 198] on img at bounding box center [476, 175] width 142 height 142
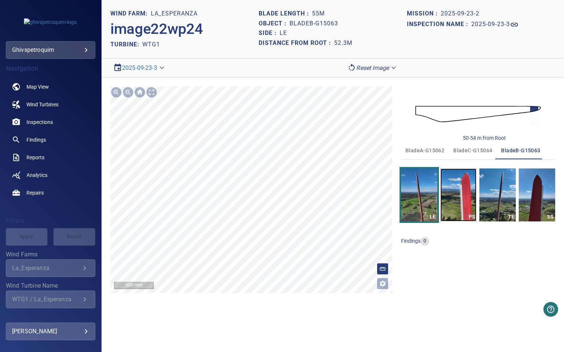
click at [453, 217] on img "button" at bounding box center [458, 195] width 36 height 53
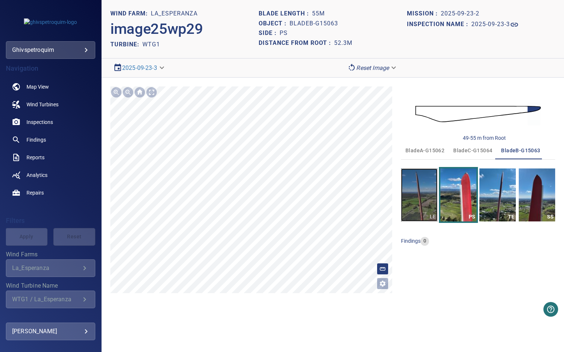
click at [418, 195] on img "button" at bounding box center [419, 195] width 36 height 53
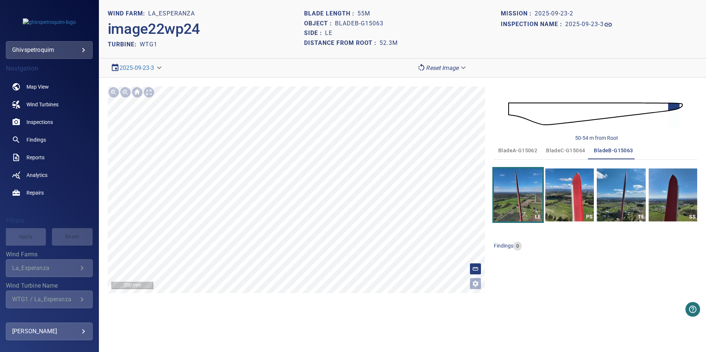
click at [502, 59] on section "**********" at bounding box center [402, 68] width 607 height 19
click at [49, 98] on link "Wind Turbines" at bounding box center [49, 105] width 87 height 18
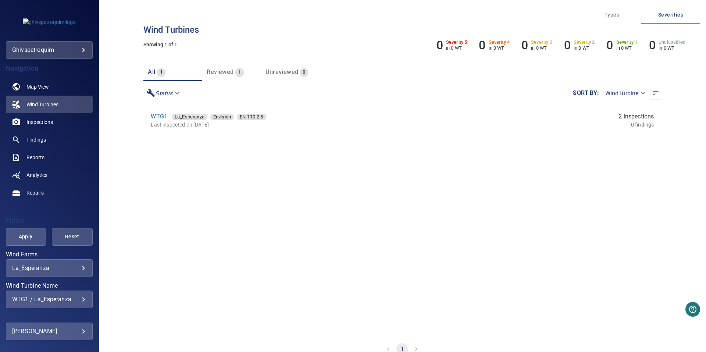
click at [502, 94] on body "**********" at bounding box center [353, 176] width 706 height 352
click at [502, 94] on li "Wind turbine" at bounding box center [619, 92] width 51 height 13
click at [502, 87] on button "button" at bounding box center [656, 93] width 11 height 13
click at [174, 95] on body "**********" at bounding box center [353, 176] width 706 height 352
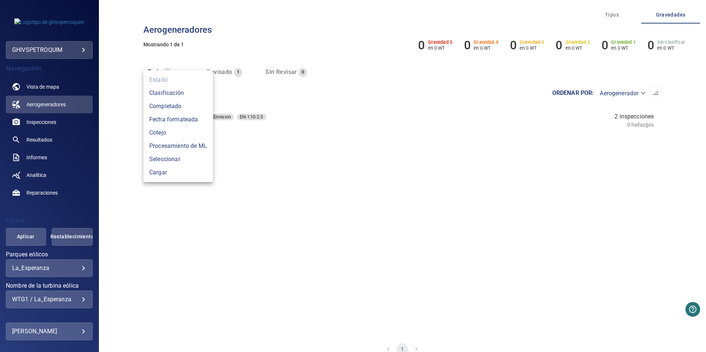
click at [182, 159] on li "Seleccionar" at bounding box center [178, 159] width 70 height 13
type input "*********"
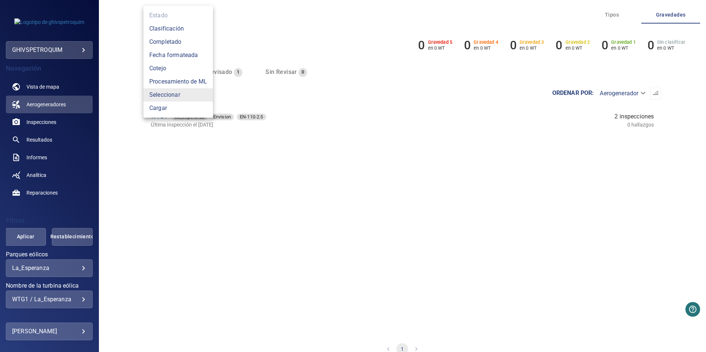
click at [313, 165] on div at bounding box center [353, 176] width 706 height 352
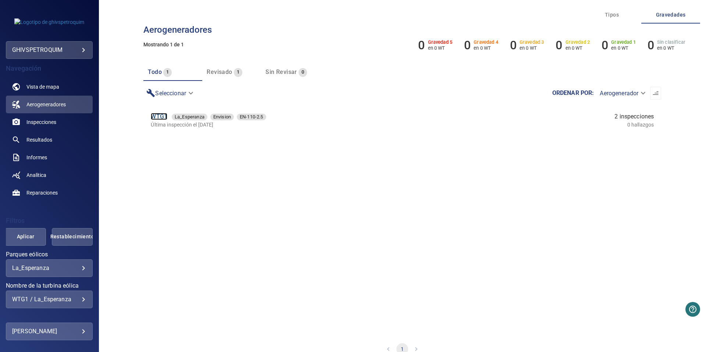
click at [153, 119] on link "WTG1" at bounding box center [159, 116] width 17 height 7
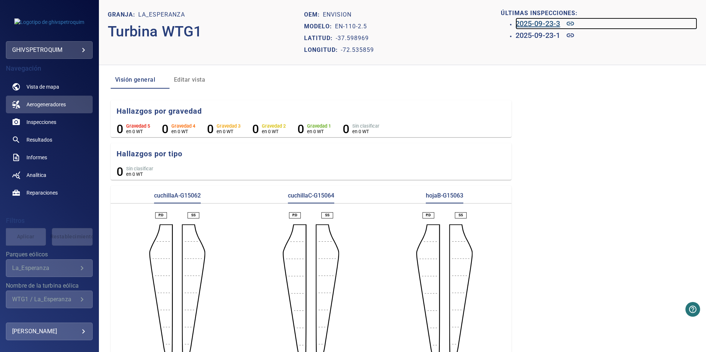
click at [502, 24] on h6 "2025-09-23-3" at bounding box center [538, 24] width 45 height 12
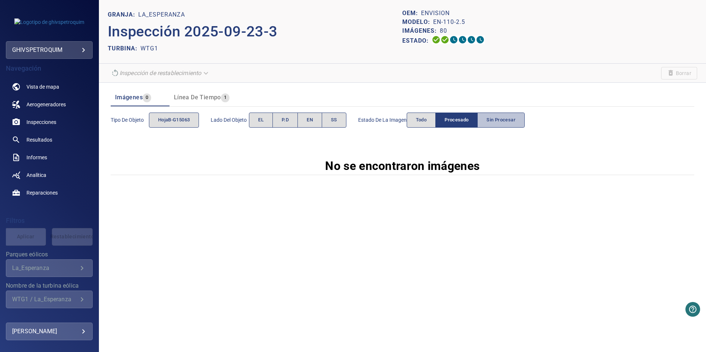
click at [502, 118] on span "Sin procesar" at bounding box center [501, 120] width 29 height 8
click at [425, 124] on button "Todo" at bounding box center [421, 120] width 29 height 15
click at [502, 127] on button "Sin procesar" at bounding box center [501, 120] width 47 height 15
click at [502, 123] on span "Sin procesar" at bounding box center [501, 120] width 29 height 8
click at [426, 123] on span "Todo" at bounding box center [421, 120] width 11 height 8
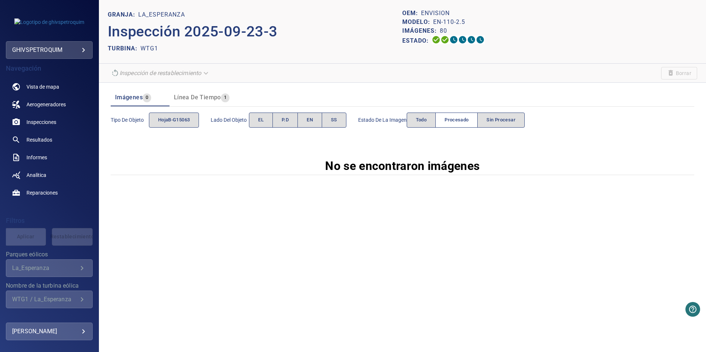
click at [476, 123] on button "Procesado" at bounding box center [457, 120] width 42 height 15
click at [415, 123] on button "Todo" at bounding box center [421, 120] width 29 height 15
click at [161, 122] on span "hojaB-G15063" at bounding box center [174, 120] width 32 height 8
click at [483, 122] on button "Sin procesar" at bounding box center [501, 120] width 47 height 15
click at [502, 123] on span "Sin procesar" at bounding box center [501, 120] width 29 height 8
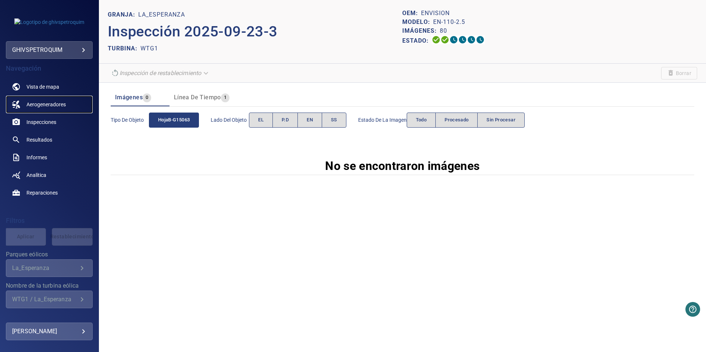
click at [43, 104] on span "Aerogeneradores" at bounding box center [45, 104] width 39 height 7
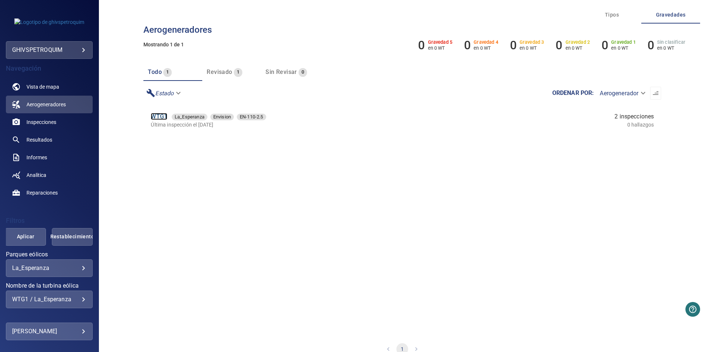
click at [159, 117] on link "WTG1" at bounding box center [159, 116] width 17 height 7
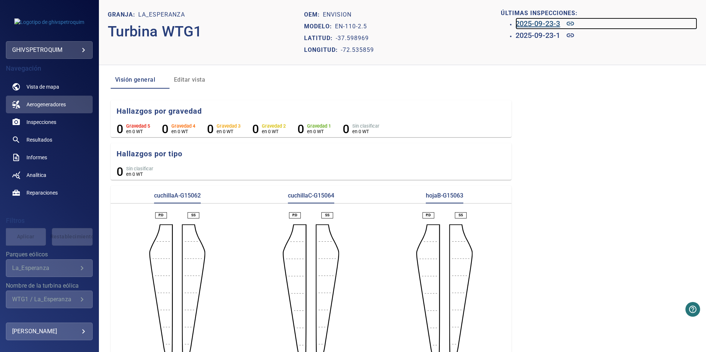
click at [502, 25] on h6 "2025-09-23-3" at bounding box center [538, 24] width 45 height 12
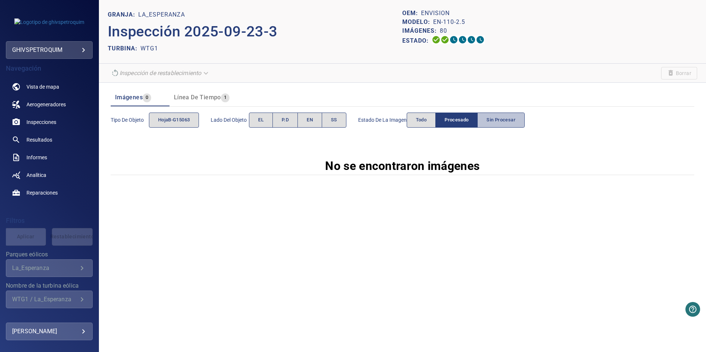
click at [502, 117] on span "Sin procesar" at bounding box center [501, 120] width 29 height 8
click at [453, 41] on icon at bounding box center [453, 39] width 7 height 7
click at [435, 123] on button "Todo" at bounding box center [421, 120] width 29 height 15
click at [502, 128] on div "Estado de la imagen Todo Procesado Sin procesar" at bounding box center [441, 120] width 167 height 21
click at [502, 127] on button "Sin procesar" at bounding box center [501, 120] width 47 height 15
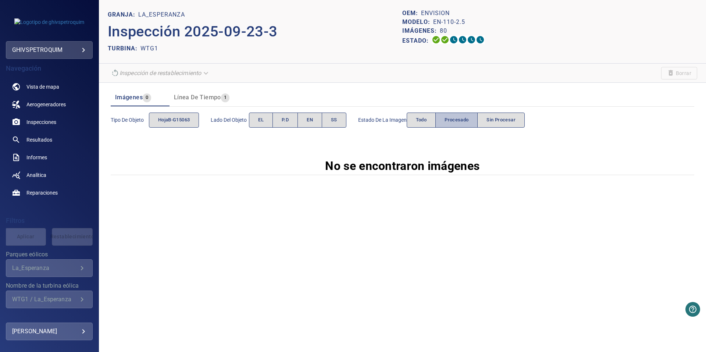
click at [442, 126] on button "Procesado" at bounding box center [457, 120] width 42 height 15
click at [432, 126] on button "Todo" at bounding box center [421, 120] width 29 height 15
click at [37, 106] on span "Aerogeneradores" at bounding box center [45, 104] width 39 height 7
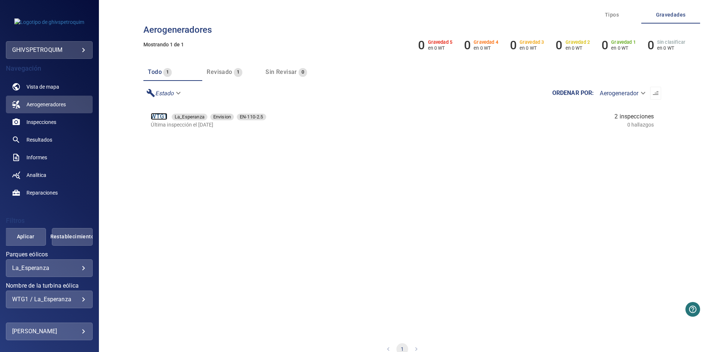
click at [155, 117] on link "WTG1" at bounding box center [159, 116] width 17 height 7
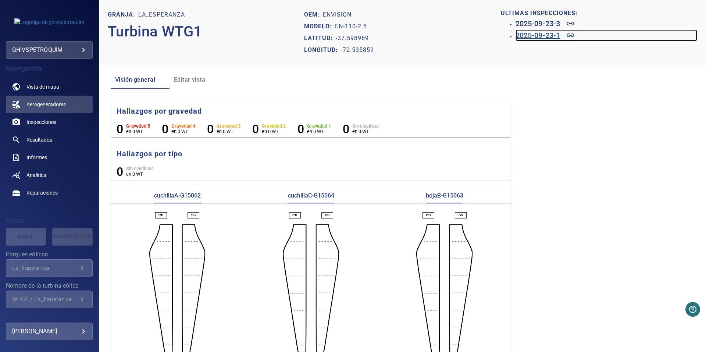
click at [502, 33] on h6 "2025-09-23-1" at bounding box center [538, 35] width 45 height 12
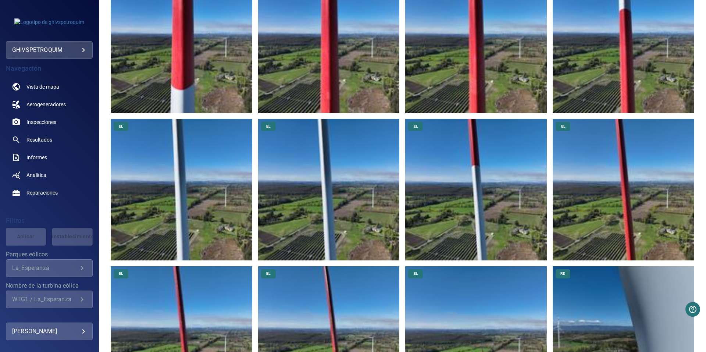
scroll to position [589, 0]
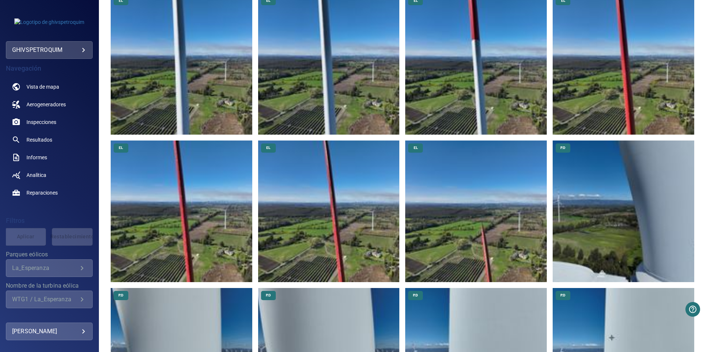
click at [372, 235] on img at bounding box center [329, 212] width 142 height 142
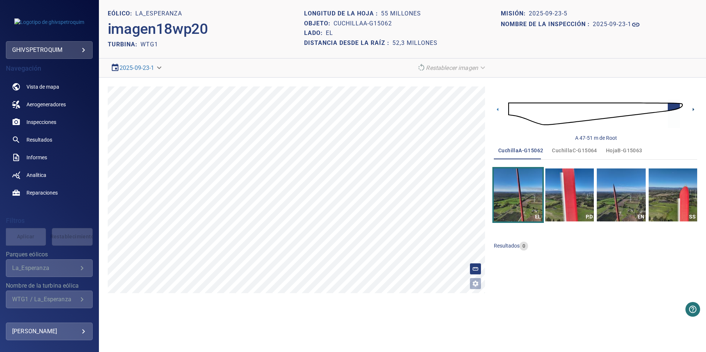
click at [502, 109] on icon at bounding box center [694, 110] width 8 height 8
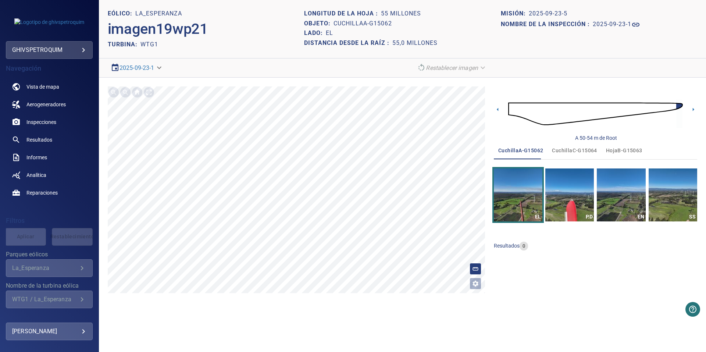
drag, startPoint x: 695, startPoint y: 109, endPoint x: 498, endPoint y: 120, distance: 196.8
click at [498, 120] on div "A 50-54 m de Root" at bounding box center [595, 113] width 203 height 55
click at [499, 111] on icon at bounding box center [498, 110] width 8 height 8
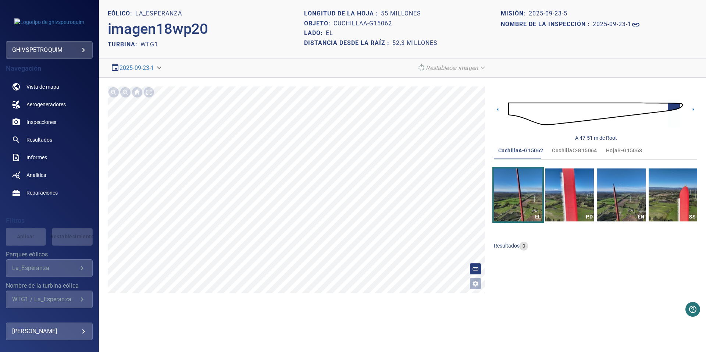
click at [62, 237] on body "**********" at bounding box center [353, 176] width 706 height 352
click at [62, 237] on div at bounding box center [353, 176] width 706 height 352
click at [42, 192] on span "Reparaciones" at bounding box center [41, 192] width 31 height 7
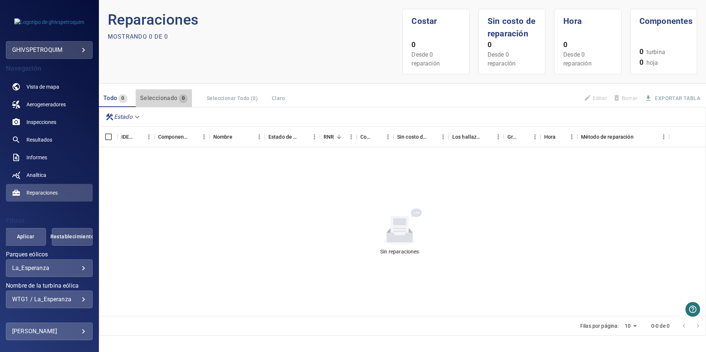
click at [187, 98] on span "0" at bounding box center [183, 98] width 8 height 8
click at [169, 99] on span "Seleccionado" at bounding box center [159, 98] width 38 height 7
click at [218, 99] on div "Seleccionar todo (0) Claro" at bounding box center [247, 99] width 86 height 14
click at [120, 99] on span "0" at bounding box center [122, 98] width 8 height 8
click at [179, 141] on div "Componente" at bounding box center [173, 137] width 30 height 21
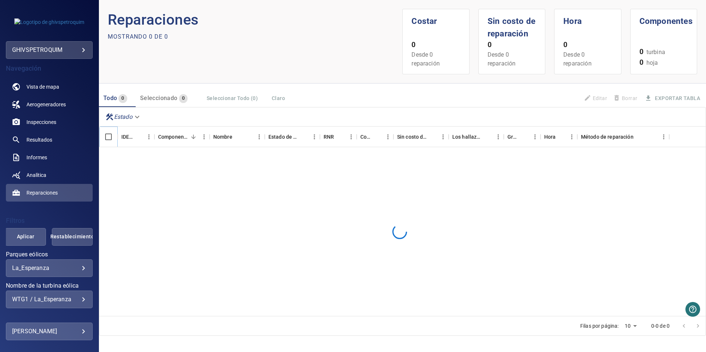
click at [117, 139] on icon at bounding box center [117, 136] width 1 height 5
click at [44, 104] on span "Aerogeneradores" at bounding box center [45, 104] width 39 height 7
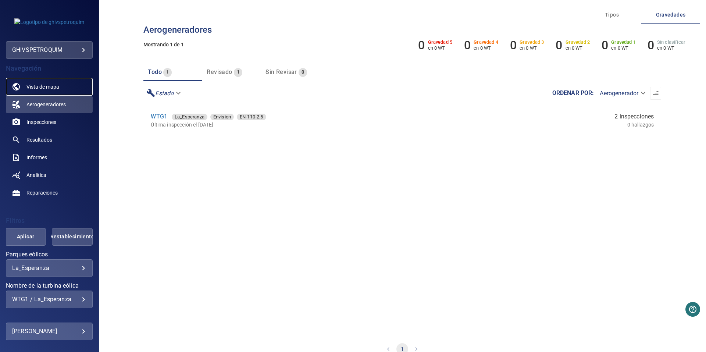
click at [48, 89] on span "Vista de mapa" at bounding box center [42, 86] width 33 height 7
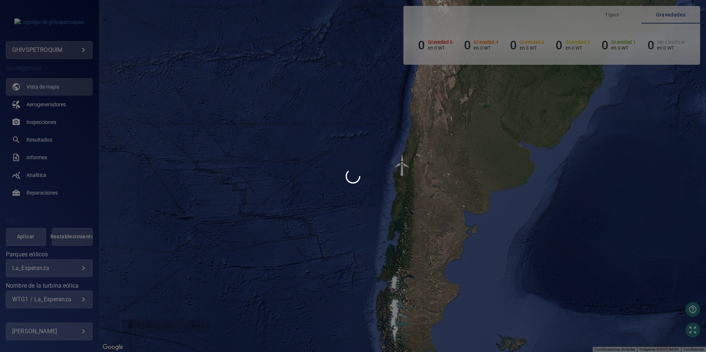
click at [42, 108] on div at bounding box center [353, 176] width 706 height 352
click at [156, 76] on div at bounding box center [353, 176] width 706 height 352
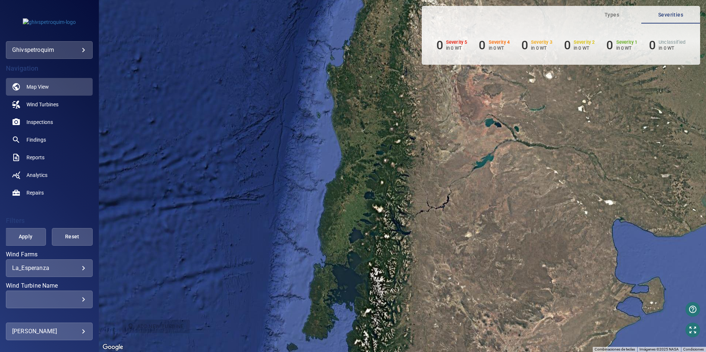
drag, startPoint x: 326, startPoint y: 180, endPoint x: 324, endPoint y: 233, distance: 53.4
click at [324, 233] on div "Para activar la función de arrastrar con el teclado, presiona Alt + Intro. Una …" at bounding box center [402, 176] width 607 height 352
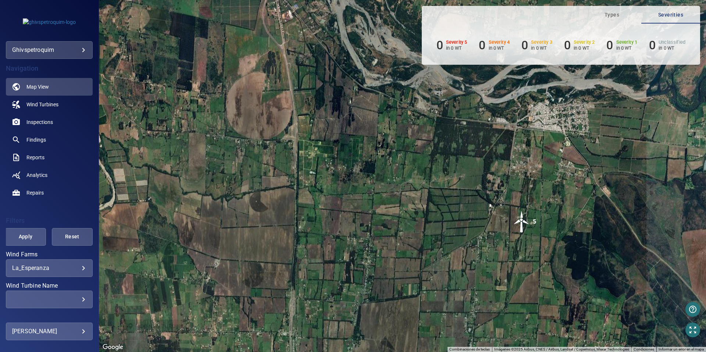
drag, startPoint x: 462, startPoint y: 262, endPoint x: 396, endPoint y: 287, distance: 70.8
click at [393, 292] on div "Para activar la función de arrastrar con el teclado, presiona Alt + Intro. Una …" at bounding box center [402, 176] width 607 height 352
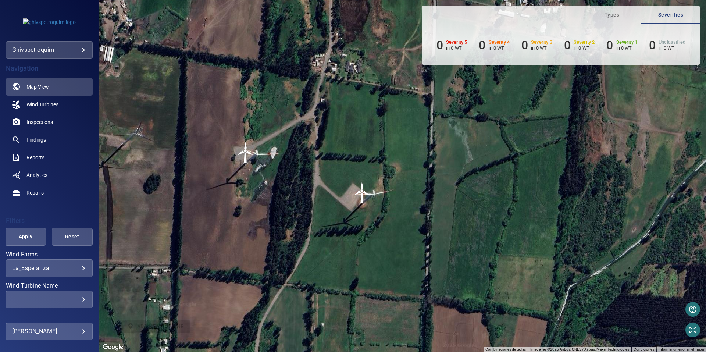
drag, startPoint x: 341, startPoint y: 297, endPoint x: 376, endPoint y: 248, distance: 60.3
click at [376, 248] on div "Para activar la función de arrastrar con el teclado, presiona Alt + Intro. Una …" at bounding box center [402, 176] width 607 height 352
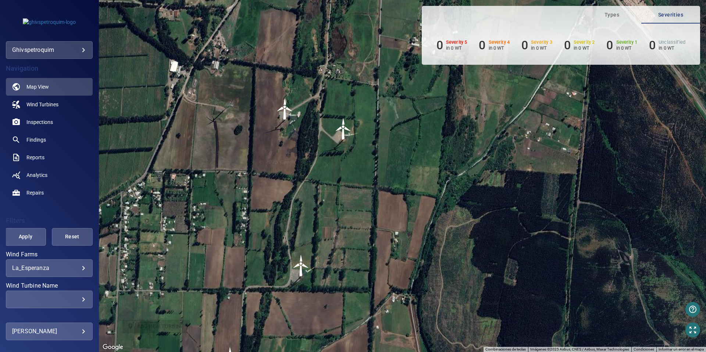
drag, startPoint x: 307, startPoint y: 248, endPoint x: 311, endPoint y: 176, distance: 71.5
click at [311, 176] on div "Para activar la función de arrastrar con el teclado, presiona Alt + Intro. Una …" at bounding box center [402, 176] width 607 height 352
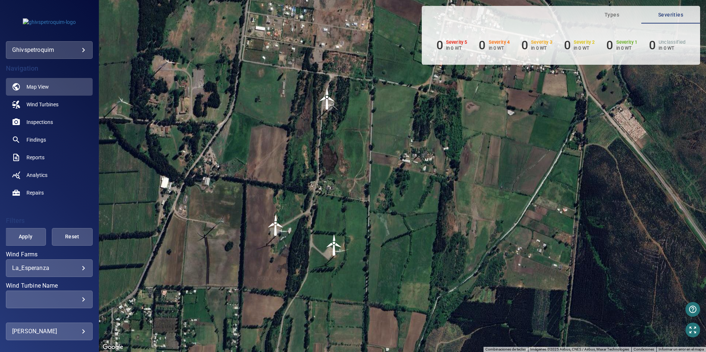
drag, startPoint x: 346, startPoint y: 99, endPoint x: 334, endPoint y: 219, distance: 120.6
click at [334, 223] on div "Para activar la función de arrastrar con el teclado, presiona Alt + Intro. Una …" at bounding box center [402, 176] width 607 height 352
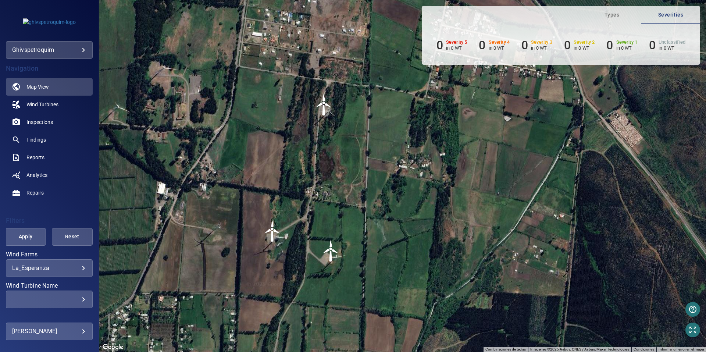
drag, startPoint x: 333, startPoint y: 201, endPoint x: 356, endPoint y: 98, distance: 106.3
click at [356, 98] on div "Para activar la función de arrastrar con el teclado, presiona Alt + Intro. Una …" at bounding box center [402, 176] width 607 height 352
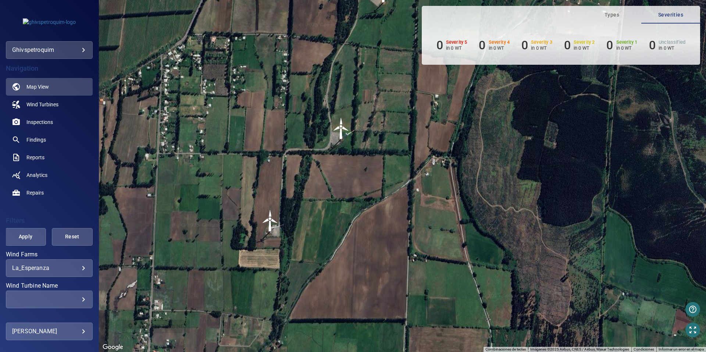
drag, startPoint x: 340, startPoint y: 238, endPoint x: 340, endPoint y: 177, distance: 61.1
click at [340, 177] on div "Para activar la función de arrastrar con el teclado, presiona Alt + Intro. Una …" at bounding box center [402, 176] width 607 height 352
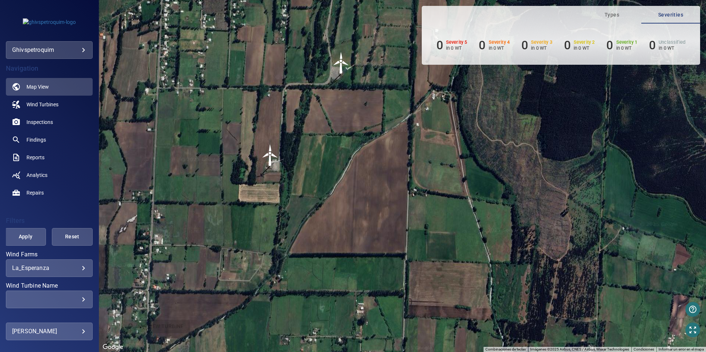
click at [269, 161] on img "WTG5" at bounding box center [270, 155] width 22 height 22
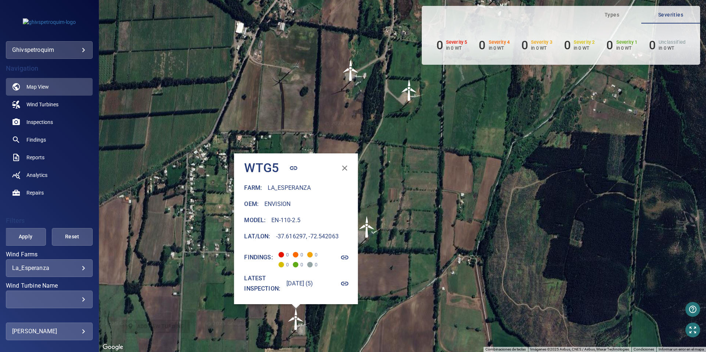
click at [349, 285] on icon "button" at bounding box center [344, 284] width 7 height 4
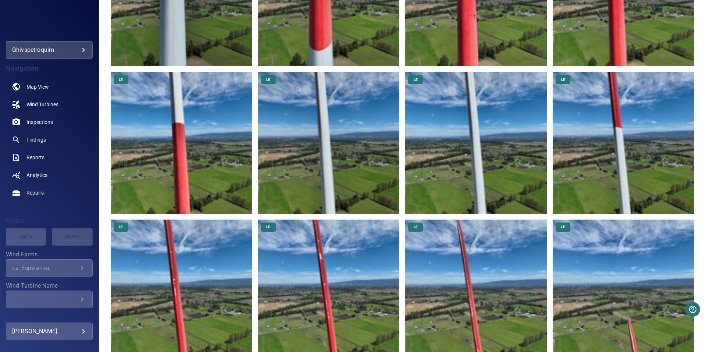
scroll to position [515, 0]
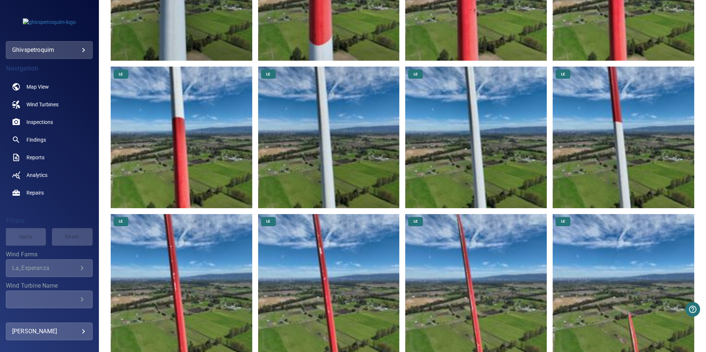
click at [356, 260] on img at bounding box center [329, 285] width 142 height 142
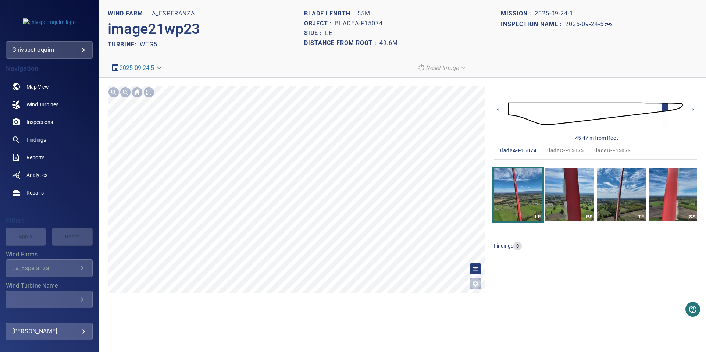
click at [478, 282] on icon "Open image filters and tagging options" at bounding box center [476, 284] width 6 height 6
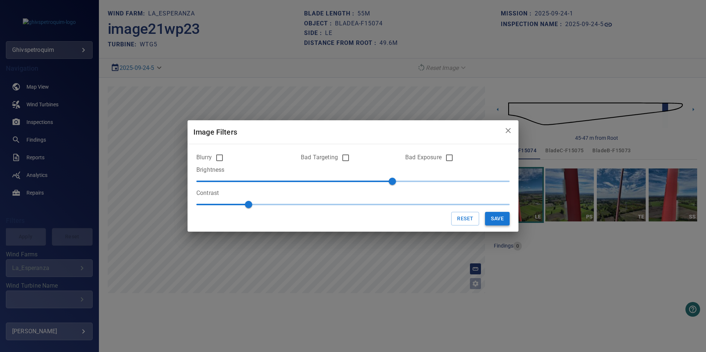
click at [499, 217] on button "Save" at bounding box center [497, 219] width 25 height 14
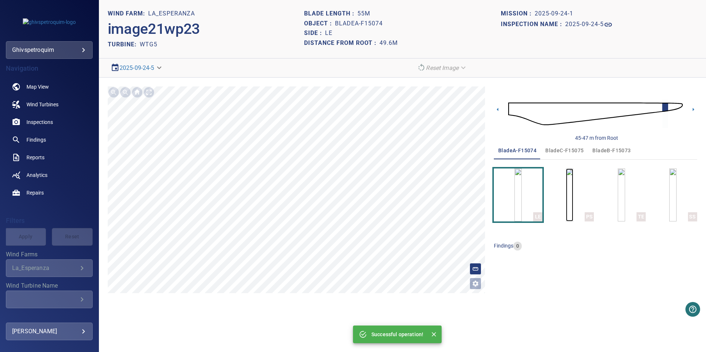
click at [574, 203] on img "button" at bounding box center [569, 195] width 7 height 53
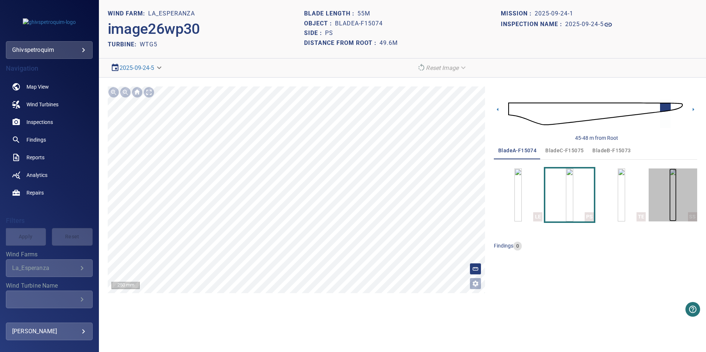
click at [677, 211] on img "button" at bounding box center [673, 195] width 7 height 53
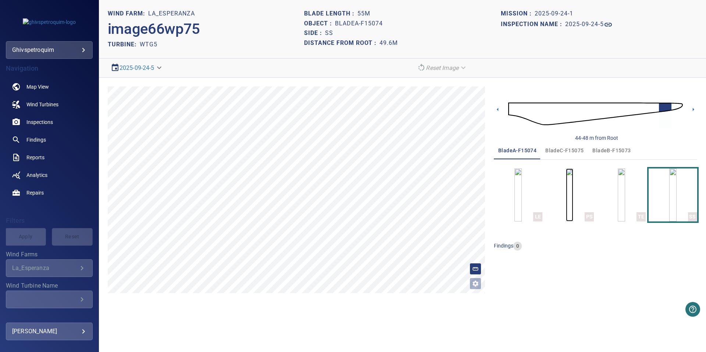
click at [574, 202] on img "button" at bounding box center [569, 195] width 7 height 53
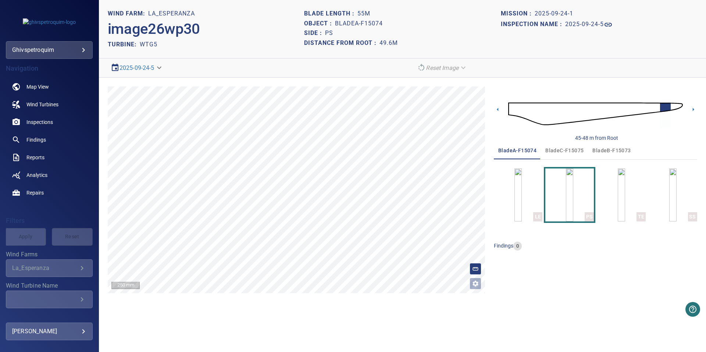
click at [568, 152] on span "bladeC-F15075" at bounding box center [565, 150] width 38 height 9
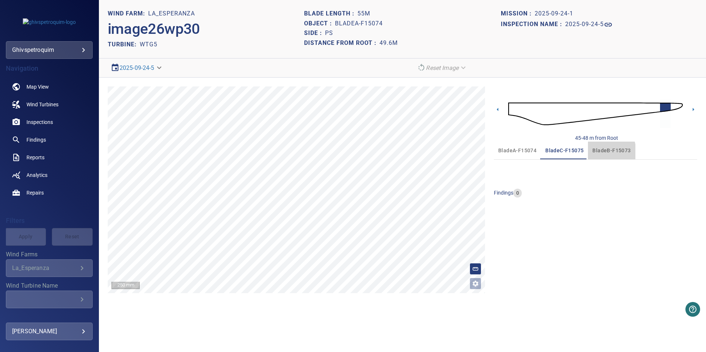
click at [596, 152] on span "bladeB-F15073" at bounding box center [612, 150] width 38 height 9
click at [515, 149] on span "bladeA-F15074" at bounding box center [518, 150] width 38 height 9
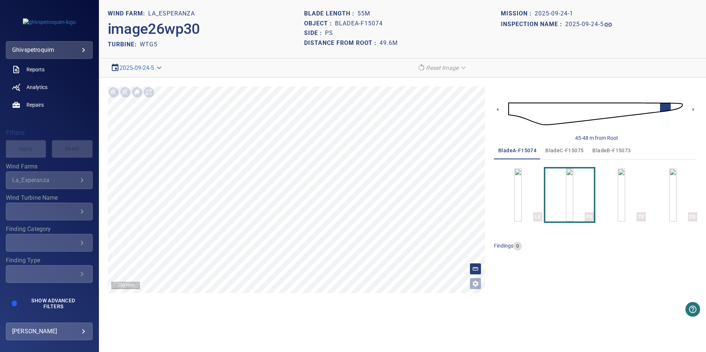
scroll to position [90, 0]
click at [49, 302] on span "Show Advanced Filters" at bounding box center [53, 302] width 58 height 12
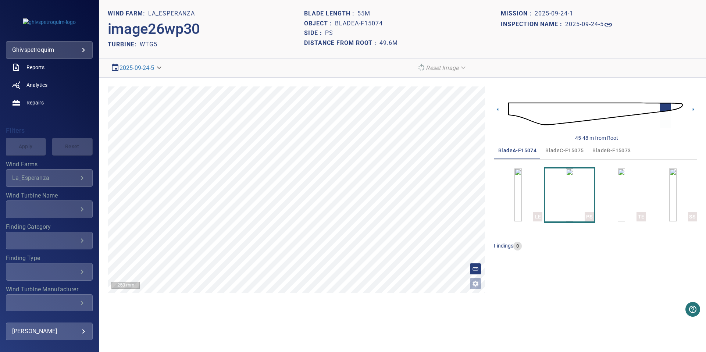
scroll to position [190, 0]
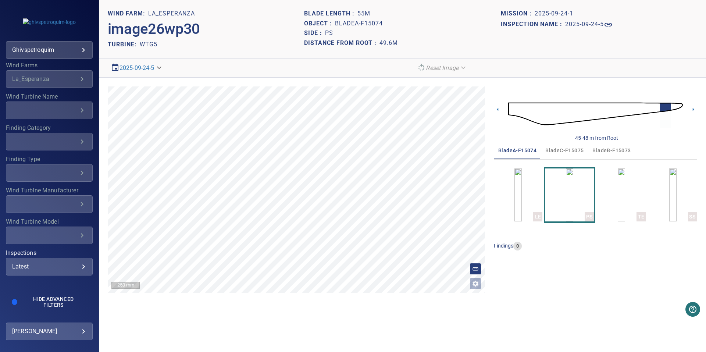
click at [81, 270] on div "Latest ****** ​" at bounding box center [49, 267] width 87 height 18
click at [79, 267] on div "Inspections" at bounding box center [353, 176] width 706 height 352
click at [79, 267] on div "Latest" at bounding box center [49, 266] width 74 height 7
click at [127, 294] on span "2025" at bounding box center [148, 291] width 42 height 9
type input "******"
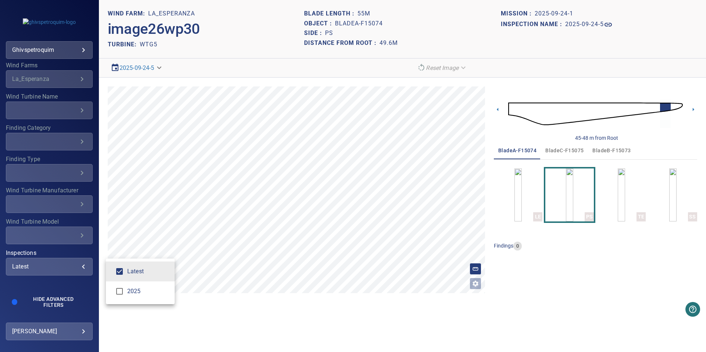
drag, startPoint x: 95, startPoint y: 292, endPoint x: 92, endPoint y: 225, distance: 67.0
click at [92, 225] on div "Inspections" at bounding box center [353, 176] width 706 height 352
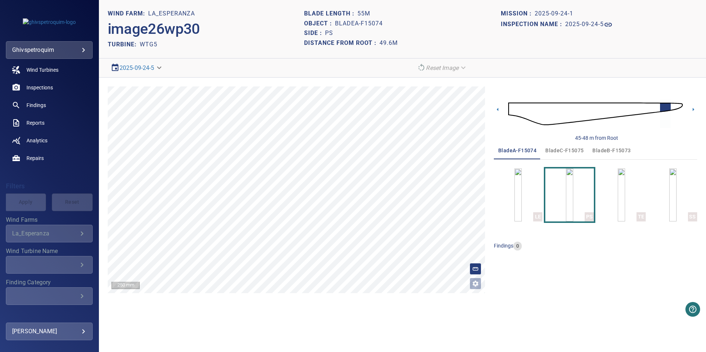
scroll to position [18, 0]
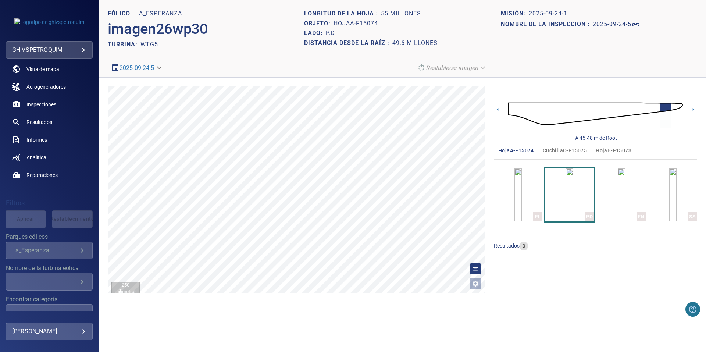
click at [691, 307] on icon "button" at bounding box center [693, 309] width 9 height 9
click at [640, 289] on div at bounding box center [353, 176] width 706 height 352
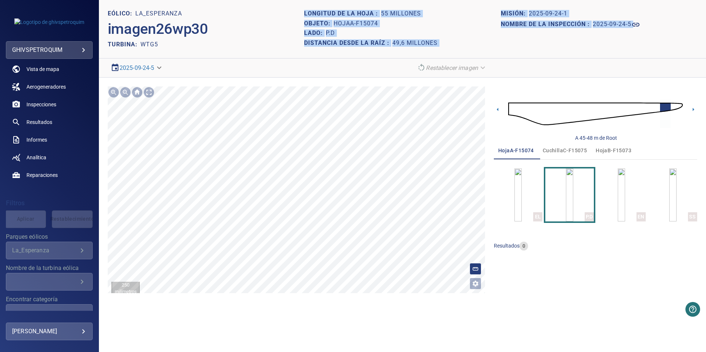
click at [247, 175] on section "**********" at bounding box center [402, 176] width 607 height 352
click at [482, 29] on div "Lado: P.D" at bounding box center [402, 33] width 196 height 10
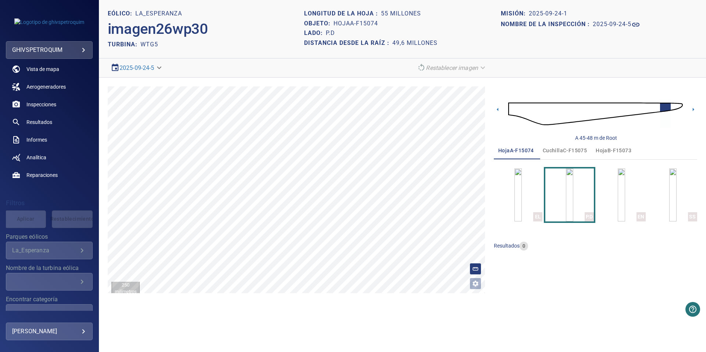
drag, startPoint x: 580, startPoint y: 217, endPoint x: 581, endPoint y: 238, distance: 21.4
click at [581, 238] on div "hojaA-F15074 cuchillaC-F15075 hojaB-F15073 EL P.D EN SS Resultados 0" at bounding box center [595, 199] width 203 height 115
click at [37, 121] on span "Resultados" at bounding box center [39, 121] width 26 height 7
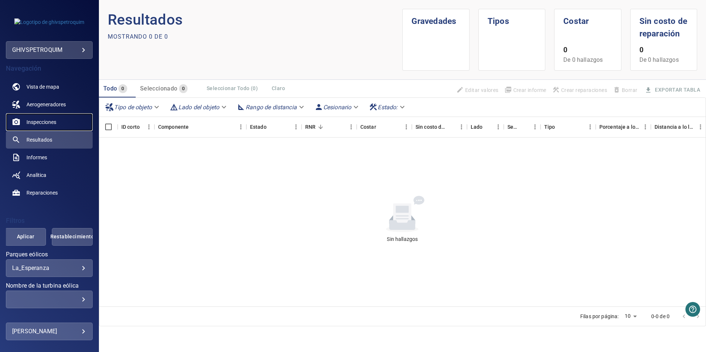
click at [49, 123] on span "Inspecciones" at bounding box center [41, 121] width 30 height 7
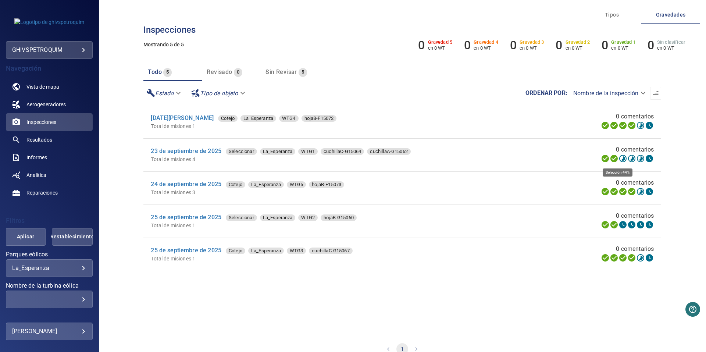
click at [620, 161] on icon at bounding box center [623, 158] width 7 height 7
click at [653, 95] on icon "button" at bounding box center [656, 93] width 6 height 4
click at [621, 95] on body "**********" at bounding box center [353, 176] width 706 height 352
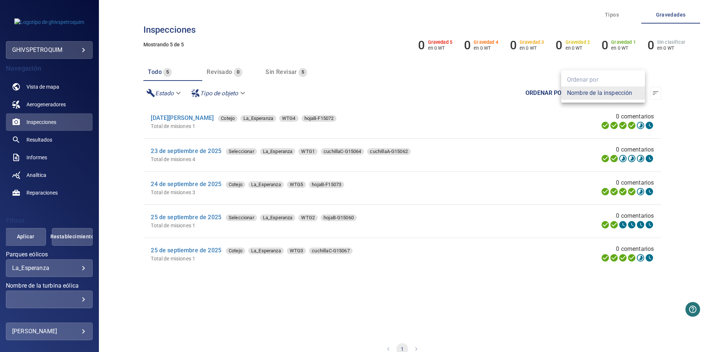
click at [561, 110] on div at bounding box center [353, 176] width 706 height 352
click at [637, 127] on icon at bounding box center [640, 125] width 7 height 7
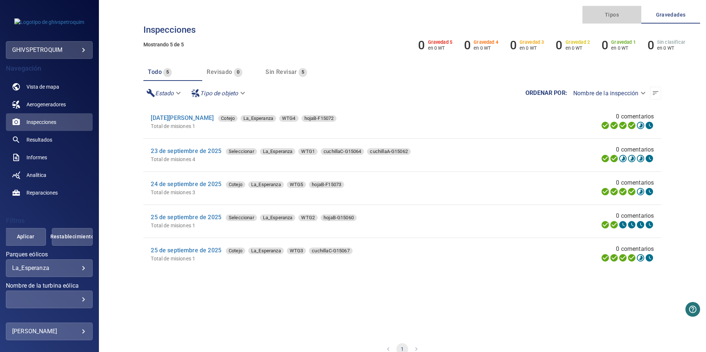
click at [610, 17] on span "Tipos" at bounding box center [612, 14] width 50 height 9
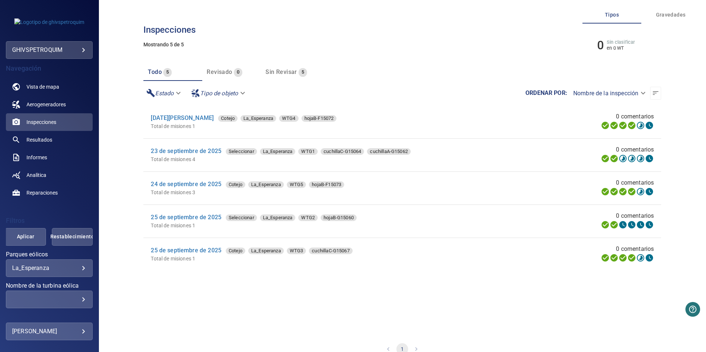
click at [662, 17] on span "Gravedades" at bounding box center [671, 14] width 50 height 9
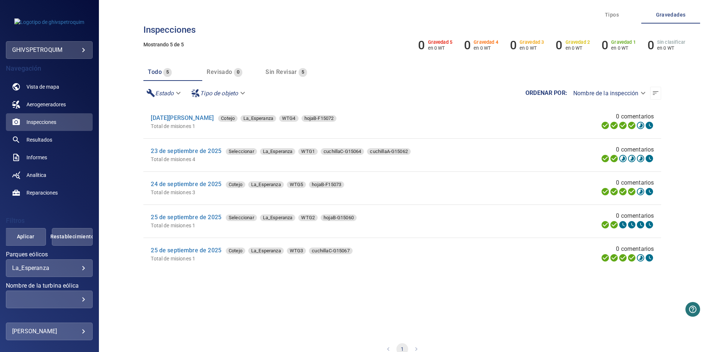
click at [277, 72] on span "Sin revisar" at bounding box center [281, 71] width 31 height 7
click at [178, 186] on link "24 de septiembre de 2025" at bounding box center [186, 184] width 71 height 7
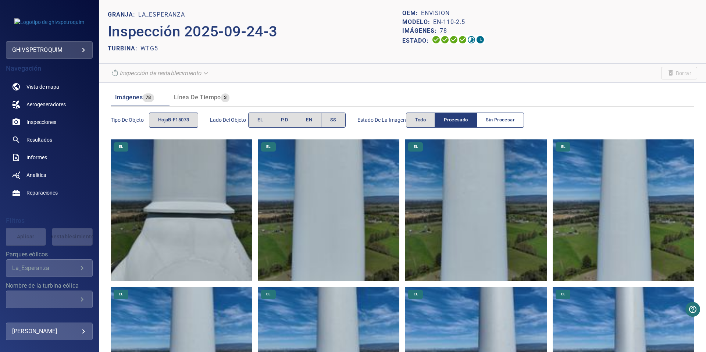
click at [502, 125] on button "Sin procesar" at bounding box center [500, 120] width 47 height 15
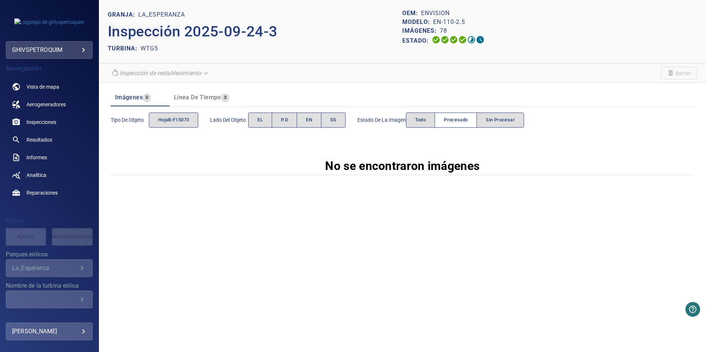
click at [461, 121] on span "Procesado" at bounding box center [456, 120] width 24 height 8
click at [462, 121] on span "Procesado" at bounding box center [456, 120] width 24 height 8
click at [430, 122] on button "Todo" at bounding box center [420, 120] width 29 height 15
click at [183, 121] on span "hojaB-F15073" at bounding box center [173, 120] width 31 height 8
click at [203, 98] on span "Línea de tiempo" at bounding box center [197, 97] width 47 height 7
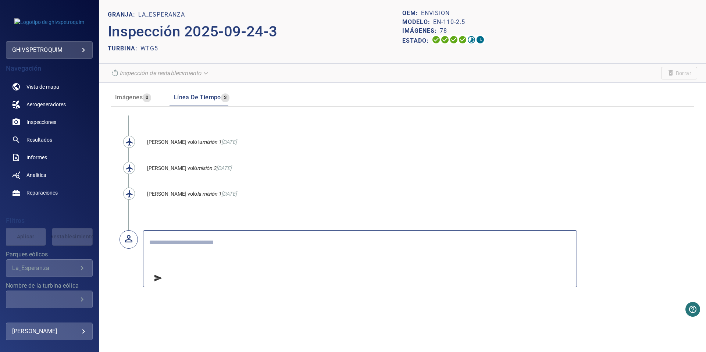
click at [114, 95] on button "Imágenes 0" at bounding box center [140, 98] width 59 height 18
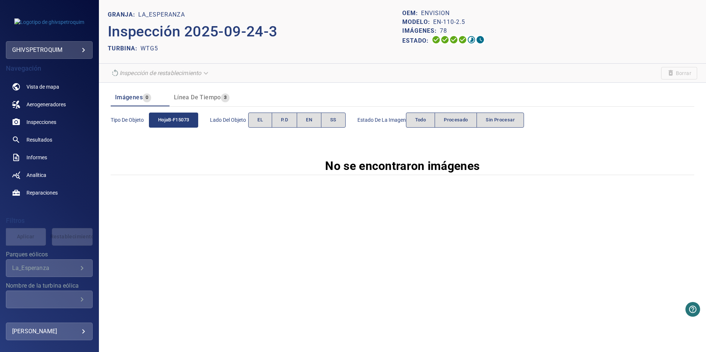
click at [209, 74] on div "Inspección de restablecimiento" at bounding box center [161, 73] width 106 height 13
click at [260, 119] on span "EL" at bounding box center [261, 120] width 6 height 8
click at [285, 123] on span "P.D" at bounding box center [284, 120] width 7 height 8
click at [323, 120] on button "SS" at bounding box center [333, 120] width 25 height 15
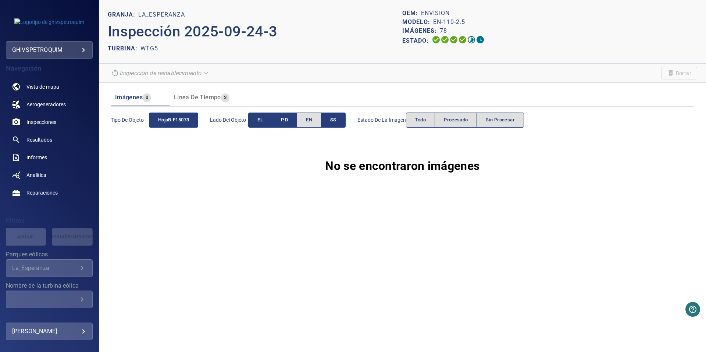
click at [339, 121] on button "SS" at bounding box center [333, 120] width 25 height 15
click at [317, 122] on button "EN" at bounding box center [309, 120] width 25 height 15
click at [339, 123] on button "SS" at bounding box center [333, 120] width 25 height 15
click at [442, 119] on button "Procesado" at bounding box center [456, 120] width 42 height 15
click at [502, 122] on span "Sin procesar" at bounding box center [500, 120] width 29 height 8
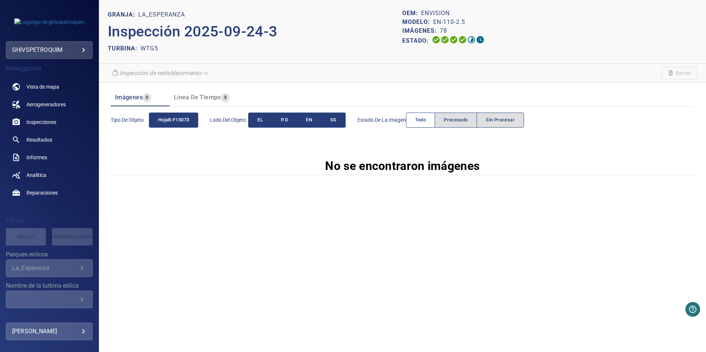
click at [424, 123] on span "Todo" at bounding box center [420, 120] width 11 height 8
click at [470, 41] on icon at bounding box center [471, 39] width 9 height 9
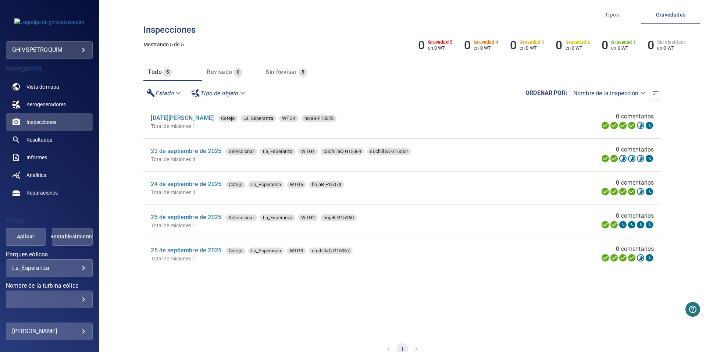
click at [203, 189] on div "24 de septiembre de 2025 Cotejo La_Esperanza WTG5 hojaB-F15073" at bounding box center [312, 184] width 323 height 9
click at [203, 187] on link "24 de septiembre de 2025" at bounding box center [186, 184] width 71 height 7
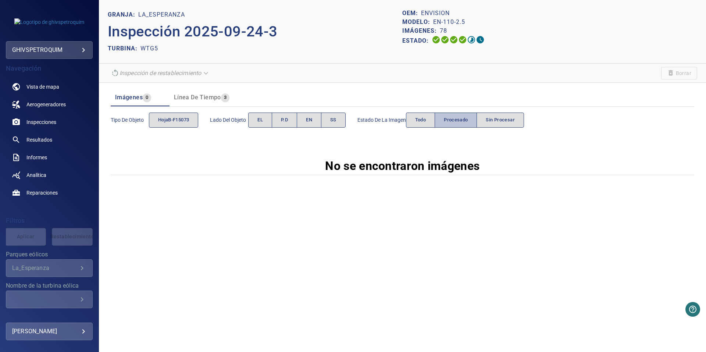
click at [465, 118] on span "Procesado" at bounding box center [456, 120] width 24 height 8
drag, startPoint x: 472, startPoint y: 39, endPoint x: 430, endPoint y: 31, distance: 41.9
click at [430, 31] on p "Imágenes:" at bounding box center [422, 30] width 38 height 9
click at [425, 29] on p "Imágenes:" at bounding box center [422, 30] width 38 height 9
click at [479, 43] on icon at bounding box center [480, 39] width 9 height 9
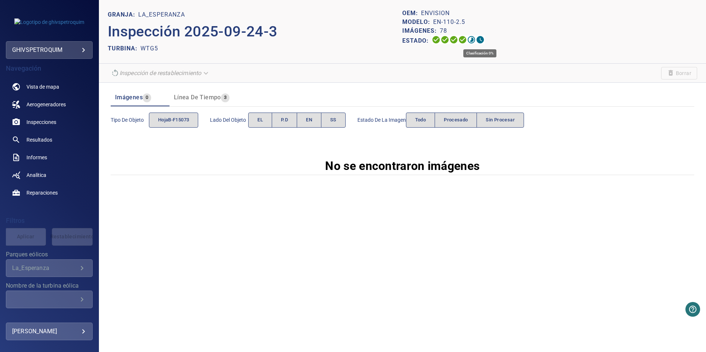
click at [479, 43] on icon at bounding box center [480, 39] width 9 height 9
click at [470, 43] on icon at bounding box center [471, 39] width 7 height 7
click at [465, 38] on icon at bounding box center [462, 39] width 7 height 7
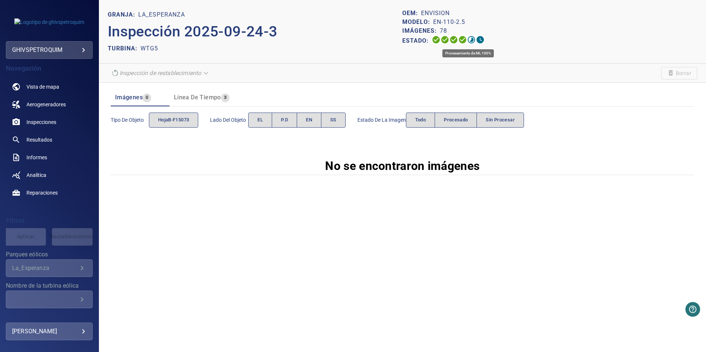
click at [465, 38] on icon at bounding box center [462, 39] width 7 height 7
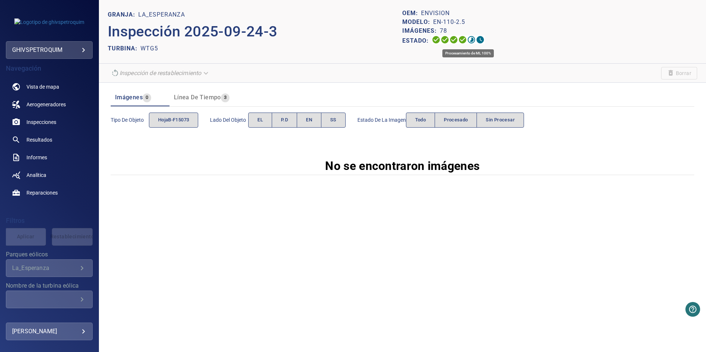
click at [465, 38] on icon at bounding box center [462, 39] width 7 height 7
click at [206, 102] on div "Línea de tiempo 3" at bounding box center [202, 97] width 56 height 10
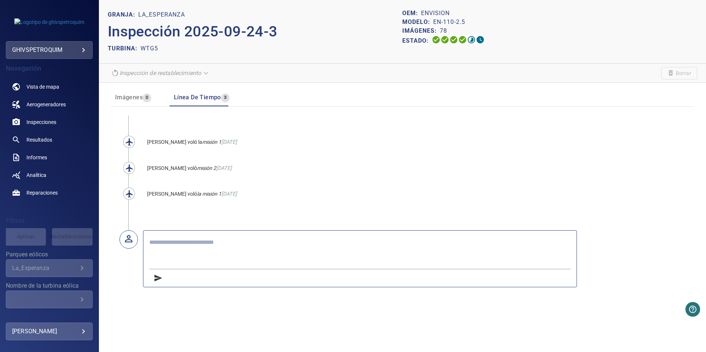
click at [127, 190] on icon at bounding box center [129, 193] width 9 height 9
click at [151, 189] on p "Luis Cárdenas Arriagada voló la misión 1 24 Sep 2025" at bounding box center [303, 194] width 313 height 17
click at [166, 192] on span "Luis Cárdenas Arriagada voló" at bounding box center [172, 194] width 50 height 6
click at [204, 189] on p "Luis Cárdenas Arriagada voló la misión 1 24 Sep 2025" at bounding box center [303, 194] width 313 height 17
click at [183, 173] on p "Luis Cárdenas Arriagada voló misión 2 23 sep 2025" at bounding box center [303, 168] width 313 height 17
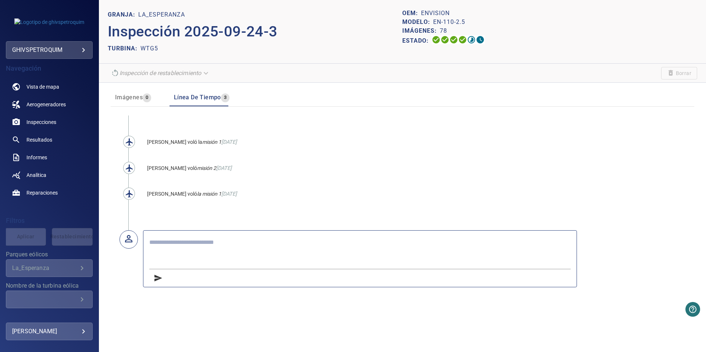
click at [171, 157] on ul "Luis Cárdenas Arriagada voló la misión 1 23 Sep 2025 Luis Cárdenas Arriagada vo…" at bounding box center [303, 173] width 350 height 115
click at [127, 92] on button "Imágenes 0" at bounding box center [140, 98] width 59 height 18
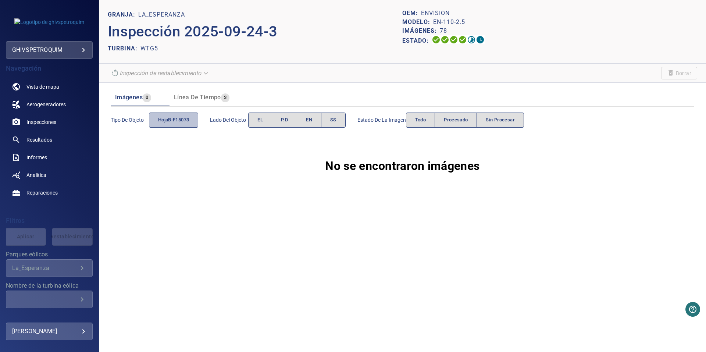
click at [160, 123] on span "hojaB-F15073" at bounding box center [173, 120] width 31 height 8
click at [477, 121] on button "Procesado" at bounding box center [456, 120] width 42 height 15
click at [476, 122] on button "Procesado" at bounding box center [456, 120] width 42 height 15
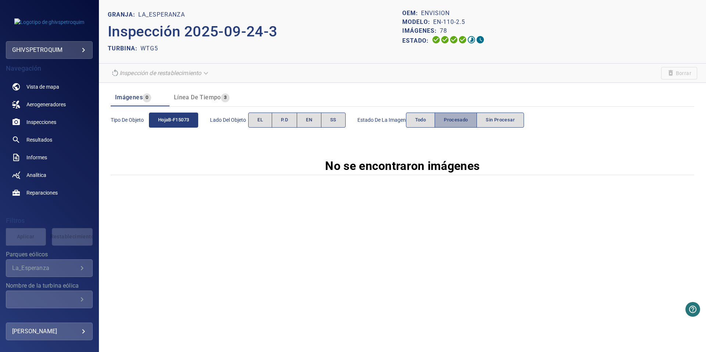
click at [476, 122] on button "Procesado" at bounding box center [456, 120] width 42 height 15
click at [487, 122] on button "Sin procesar" at bounding box center [500, 120] width 47 height 15
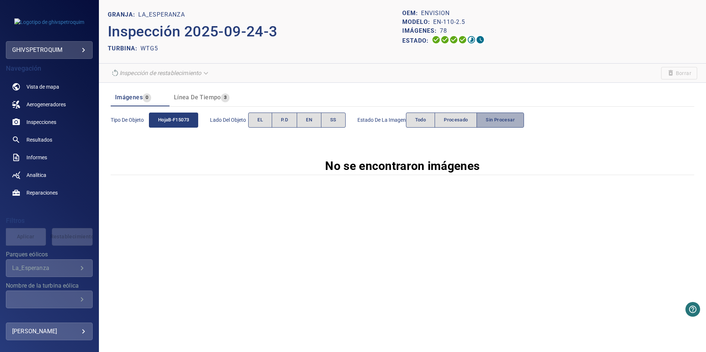
click at [488, 122] on button "Sin procesar" at bounding box center [500, 120] width 47 height 15
click at [426, 122] on span "Todo" at bounding box center [420, 120] width 11 height 8
click at [404, 119] on span "Estado de la imagen" at bounding box center [382, 119] width 49 height 7
click at [336, 123] on span "SS" at bounding box center [333, 120] width 6 height 8
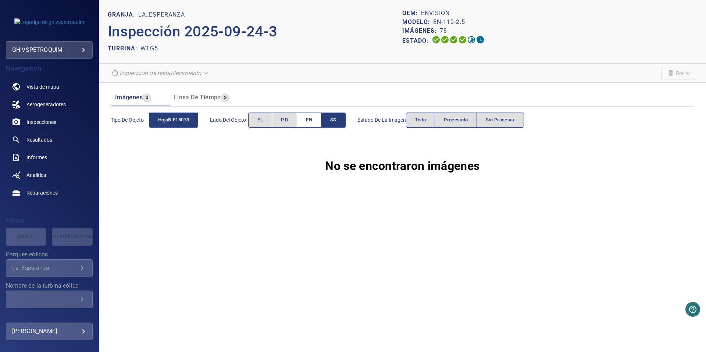
click at [302, 123] on button "EN" at bounding box center [309, 120] width 25 height 15
click at [287, 123] on span "P.D" at bounding box center [284, 120] width 7 height 8
click at [274, 123] on button "P.D" at bounding box center [284, 120] width 25 height 15
click at [265, 122] on button "EL" at bounding box center [260, 120] width 24 height 15
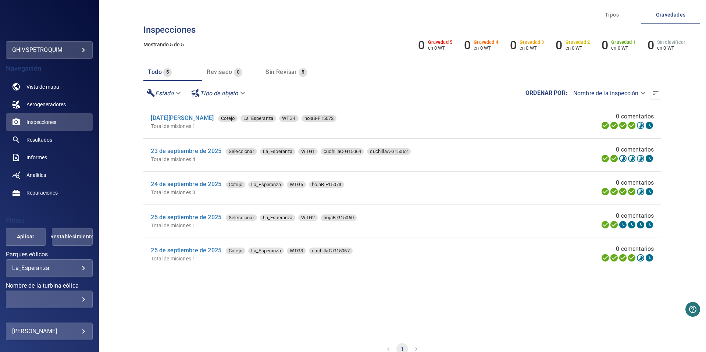
click at [181, 113] on li "20 de agosto de 2025 Cotejo La_Esperanza WTG4 hojaB-F15072 Total de misiones 1 …" at bounding box center [402, 122] width 518 height 33
click at [183, 118] on link "20 de agosto de 2025" at bounding box center [182, 117] width 63 height 7
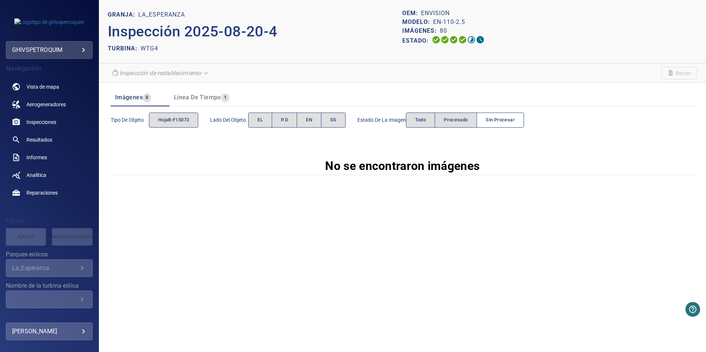
click at [487, 120] on button "Sin procesar" at bounding box center [500, 120] width 47 height 15
click at [456, 120] on span "Procesado" at bounding box center [456, 120] width 24 height 8
click at [463, 118] on span "Procesado" at bounding box center [456, 120] width 24 height 8
click at [462, 121] on span "Procesado" at bounding box center [456, 120] width 24 height 8
click at [183, 117] on span "hojaB-F15072" at bounding box center [173, 120] width 31 height 8
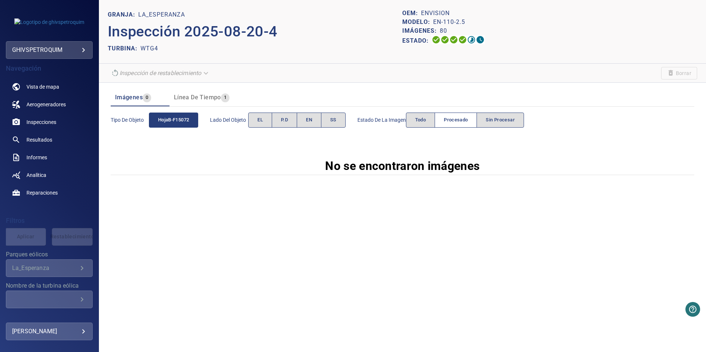
click at [461, 114] on button "Procesado" at bounding box center [456, 120] width 42 height 15
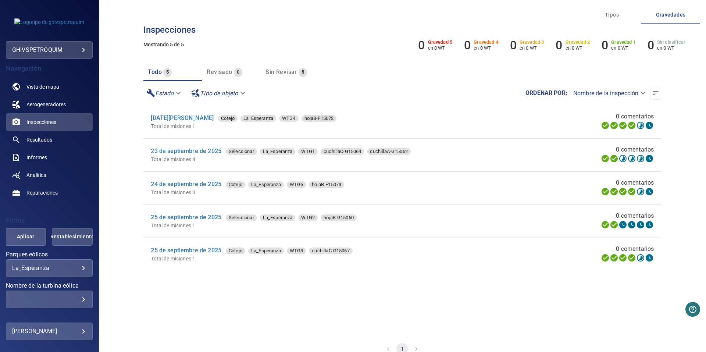
click at [203, 214] on li "25 de septiembre de 2025 Seleccionar La_Esperanza WTG2 hojaB-G15060 Total de mi…" at bounding box center [402, 221] width 518 height 33
click at [203, 217] on link "25 de septiembre de 2025" at bounding box center [186, 217] width 71 height 7
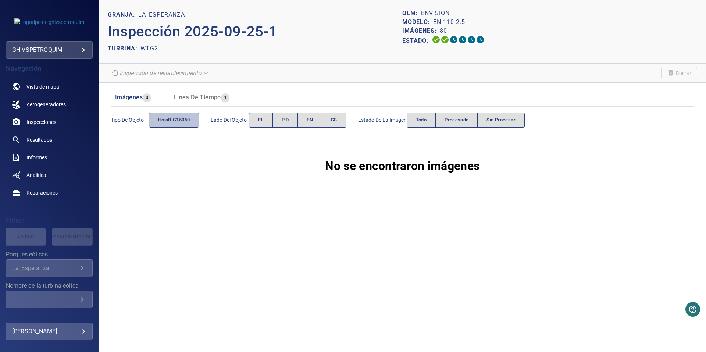
click at [176, 117] on span "hojaB-G15060" at bounding box center [174, 120] width 32 height 8
click at [445, 120] on button "Procesado" at bounding box center [457, 120] width 42 height 15
click at [64, 101] on span "Aerogeneradores" at bounding box center [45, 104] width 39 height 7
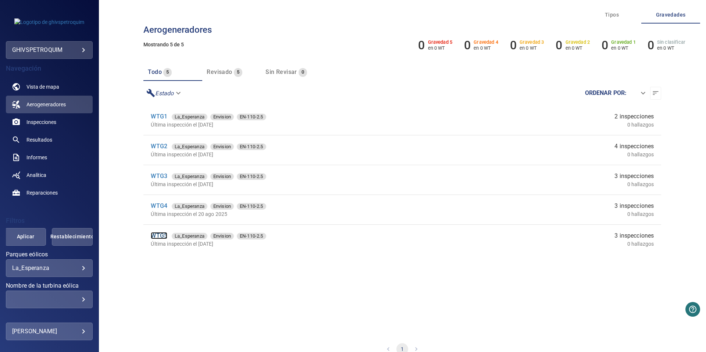
click at [152, 236] on link "WTG5" at bounding box center [159, 235] width 17 height 7
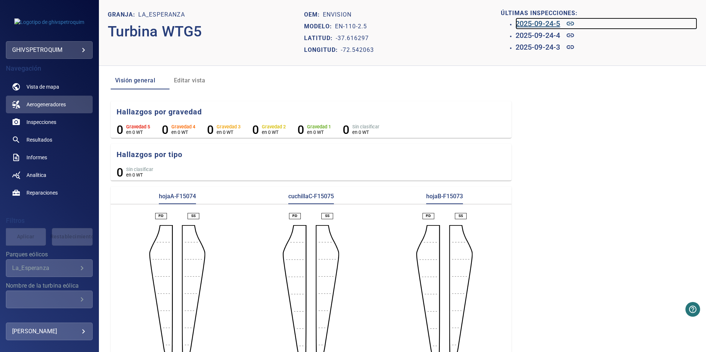
click at [535, 25] on h6 "2025-09-24-5" at bounding box center [538, 24] width 45 height 12
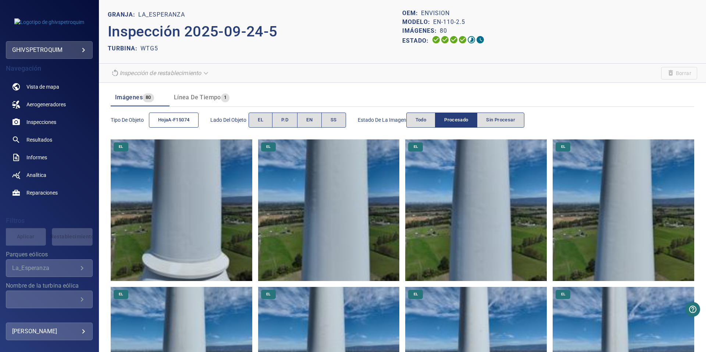
click at [173, 116] on span "hojaA-F15074" at bounding box center [173, 120] width 31 height 8
click at [422, 119] on span "Todo" at bounding box center [421, 120] width 11 height 8
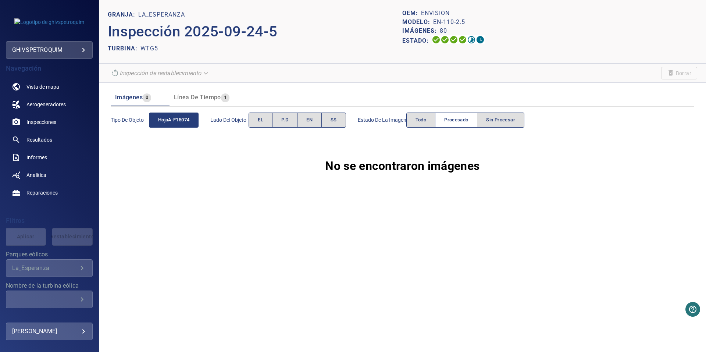
click at [451, 120] on span "Procesado" at bounding box center [456, 120] width 24 height 8
click at [504, 125] on button "Sin procesar" at bounding box center [500, 120] width 47 height 15
click at [475, 125] on button "Procesado" at bounding box center [456, 120] width 42 height 15
click at [44, 106] on span "Aerogeneradores" at bounding box center [45, 104] width 39 height 7
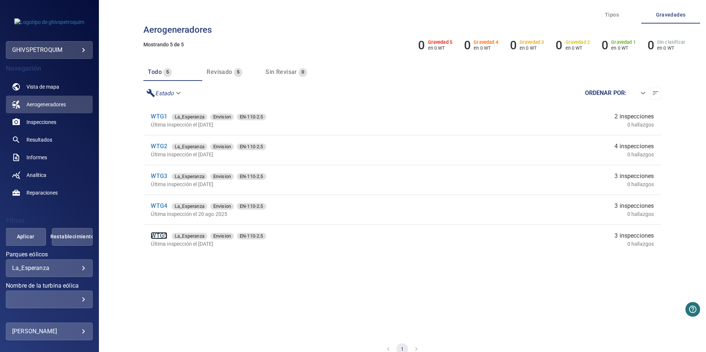
click at [159, 234] on link "WTG5" at bounding box center [159, 235] width 17 height 7
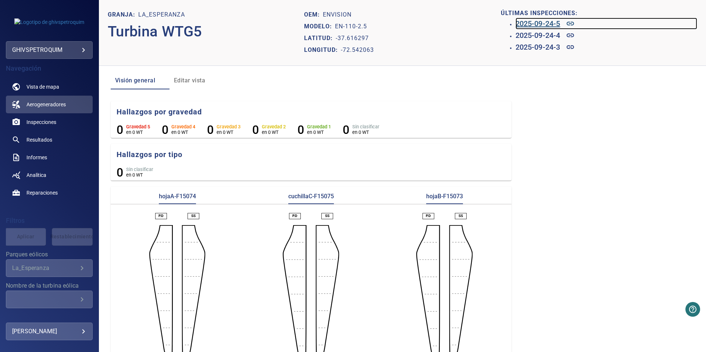
click at [544, 23] on h6 "2025-09-24-5" at bounding box center [538, 24] width 45 height 12
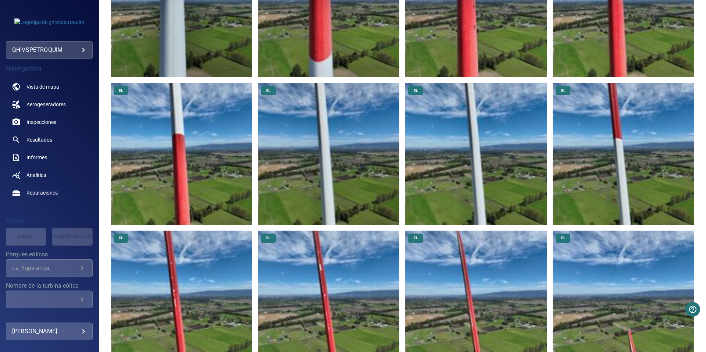
scroll to position [552, 0]
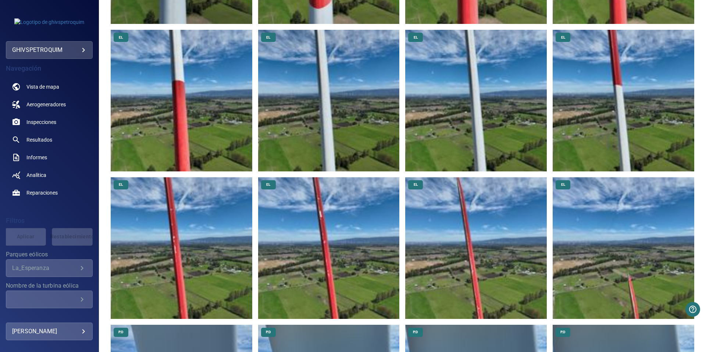
click at [225, 251] on img at bounding box center [182, 248] width 142 height 142
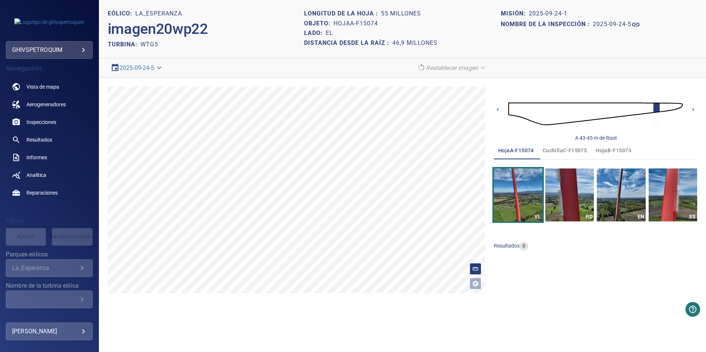
click at [561, 151] on span "cuchillaC-F15075" at bounding box center [565, 150] width 44 height 9
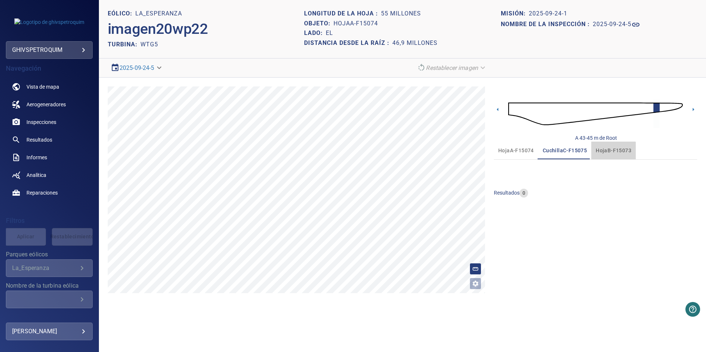
click at [596, 156] on button "hojaB-F15073" at bounding box center [614, 151] width 45 height 18
click at [527, 152] on span "hojaA-F15074" at bounding box center [517, 150] width 36 height 9
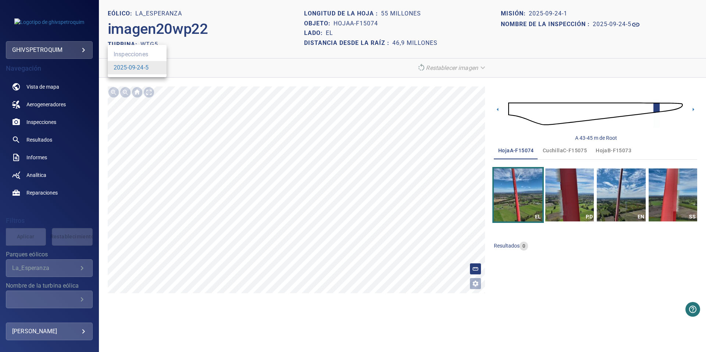
click at [160, 69] on body "**********" at bounding box center [353, 176] width 706 height 352
click at [160, 69] on li "2025-09-24-5" at bounding box center [137, 67] width 59 height 13
click at [147, 93] on div at bounding box center [149, 92] width 12 height 12
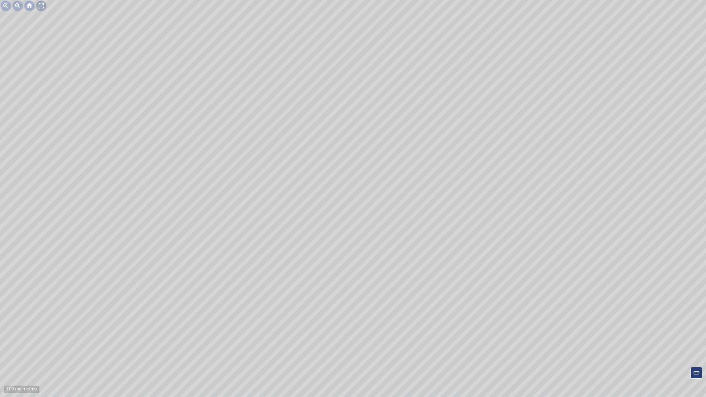
click at [39, 6] on div at bounding box center [41, 6] width 12 height 12
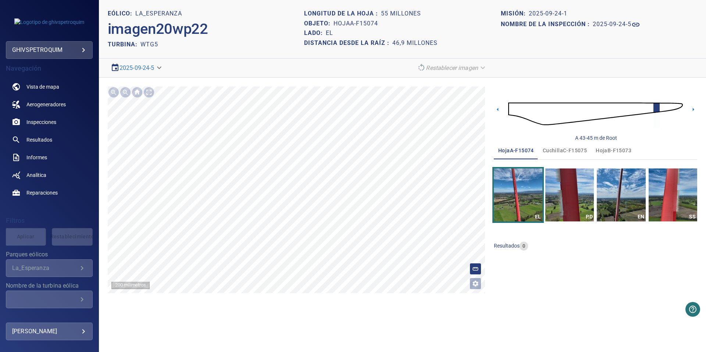
click at [92, 47] on div "**********" at bounding box center [49, 50] width 87 height 18
click at [85, 47] on body "**********" at bounding box center [353, 176] width 706 height 352
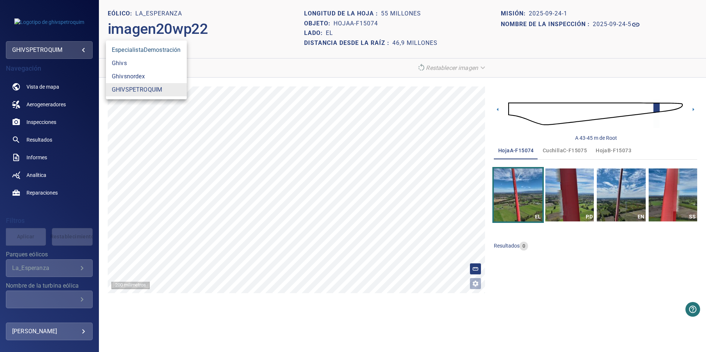
click at [113, 52] on font "EspecialistaDemostración" at bounding box center [146, 50] width 69 height 9
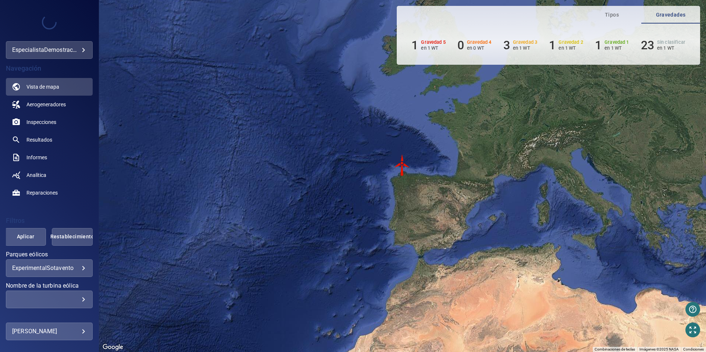
click at [403, 173] on img "WTG-14" at bounding box center [402, 165] width 22 height 22
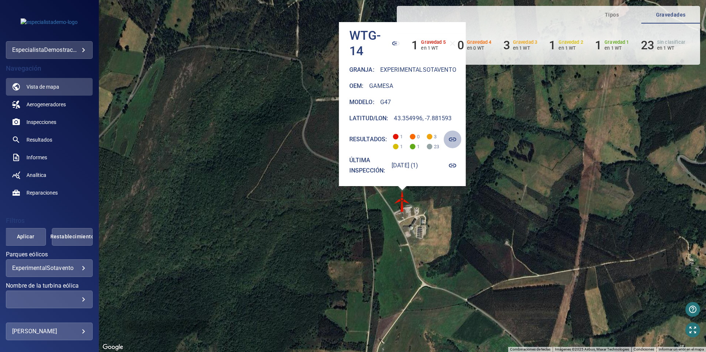
click at [457, 139] on icon "button" at bounding box center [453, 139] width 9 height 9
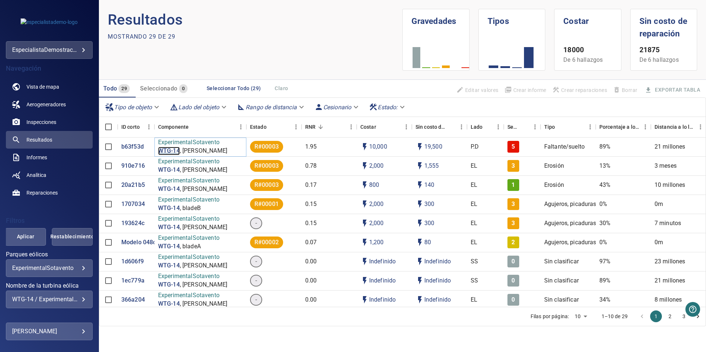
click at [179, 149] on p "WTG-14" at bounding box center [169, 151] width 22 height 8
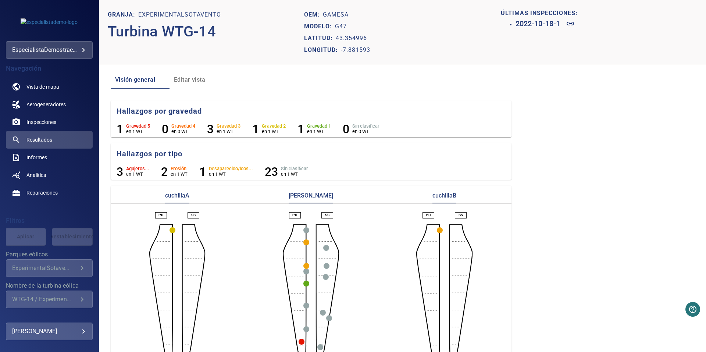
click at [306, 242] on circle "button" at bounding box center [307, 243] width 6 height 6
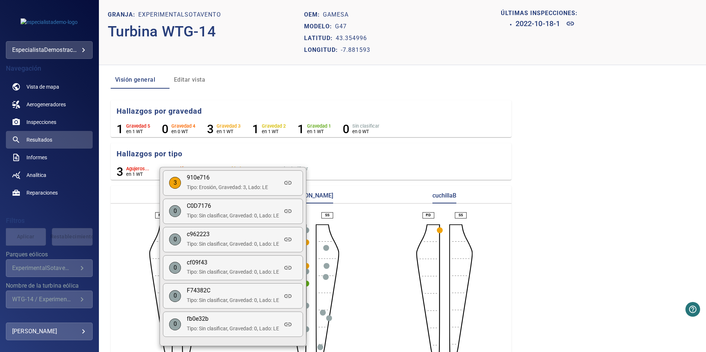
click at [250, 180] on p "910e716" at bounding box center [233, 178] width 92 height 8
click at [276, 183] on section "910e716 Tipo: Erosión, Gravedad: 3, Lado: LE" at bounding box center [233, 183] width 92 height 19
click at [285, 183] on icon at bounding box center [288, 182] width 9 height 9
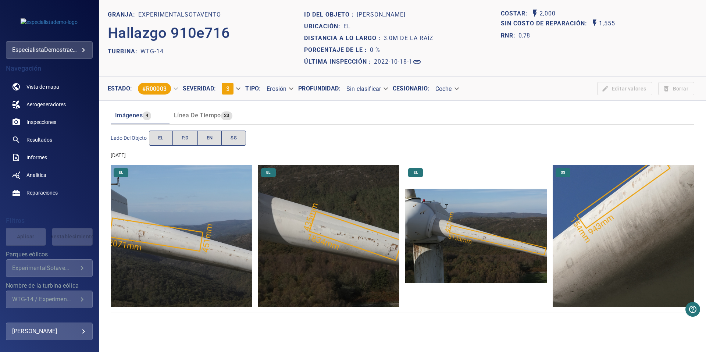
click at [77, 56] on div "**********" at bounding box center [49, 50] width 87 height 18
click at [81, 52] on body "**********" at bounding box center [353, 176] width 706 height 352
click at [152, 88] on font "GHIVSPETROQUIM" at bounding box center [137, 89] width 50 height 9
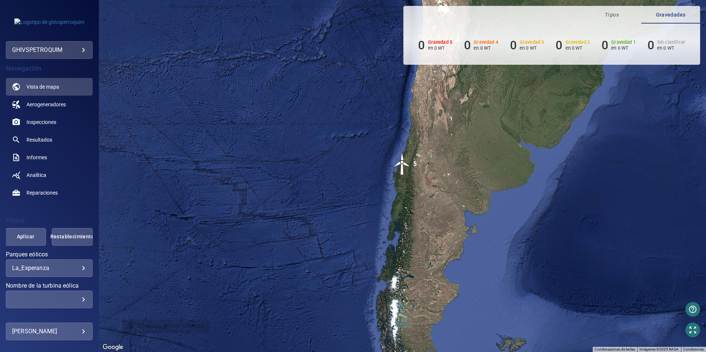
click at [404, 164] on img "5" at bounding box center [402, 164] width 22 height 22
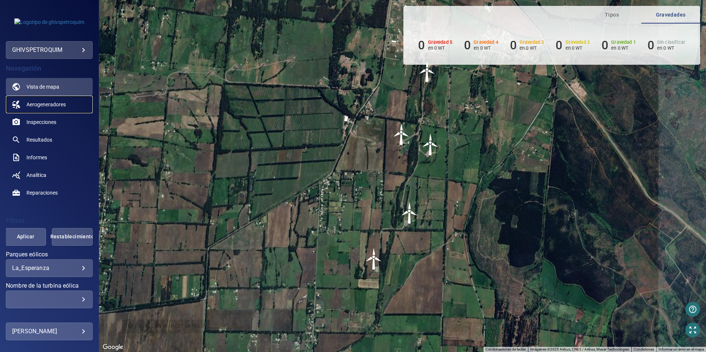
click at [68, 102] on link "Aerogeneradores" at bounding box center [49, 105] width 87 height 18
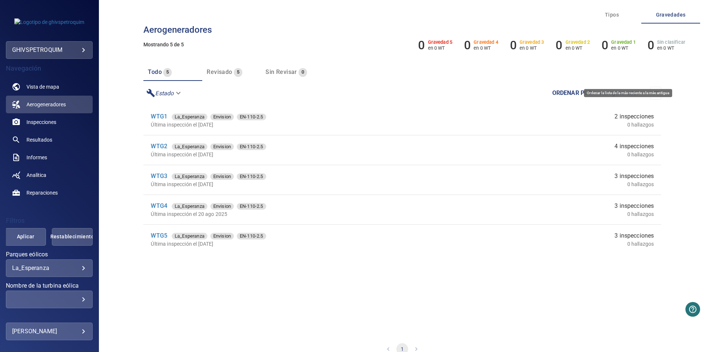
click at [652, 95] on icon "button" at bounding box center [655, 92] width 7 height 7
click at [152, 116] on link "WTG5" at bounding box center [159, 116] width 17 height 7
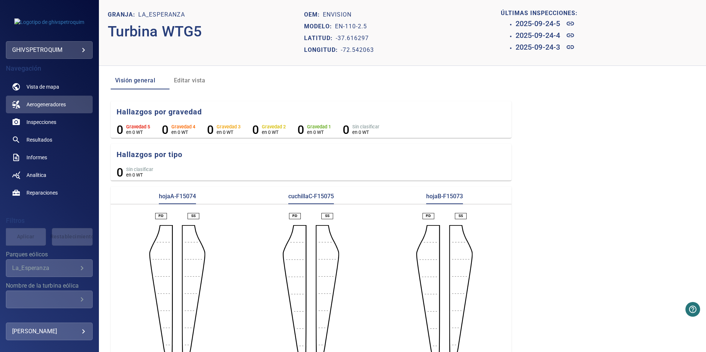
click at [191, 82] on span "Editar vista" at bounding box center [199, 80] width 50 height 10
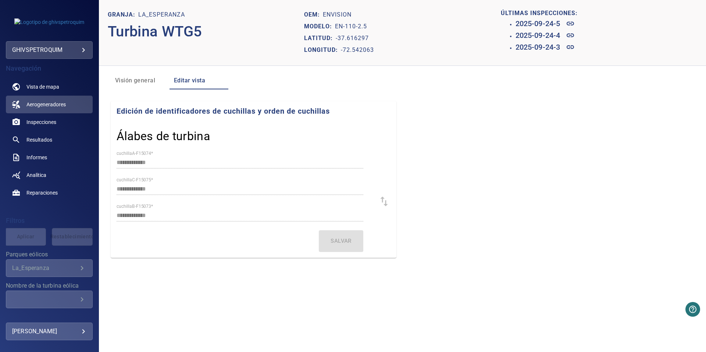
click at [175, 143] on h3 "Álabes de turbina" at bounding box center [254, 136] width 274 height 18
click at [180, 138] on h3 "Álabes de turbina" at bounding box center [254, 136] width 274 height 18
click at [140, 84] on span "Visión general" at bounding box center [140, 80] width 50 height 10
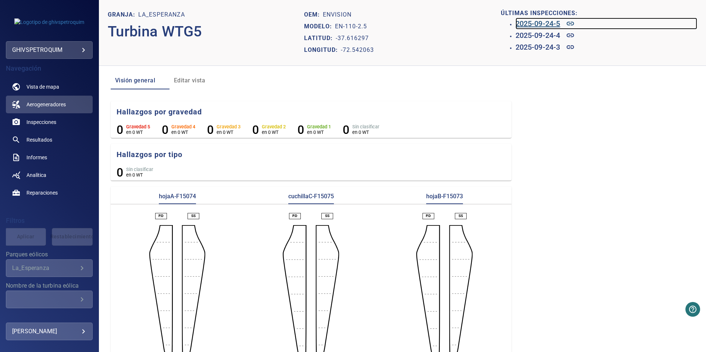
click at [546, 25] on h6 "2025-09-24-5" at bounding box center [538, 24] width 45 height 12
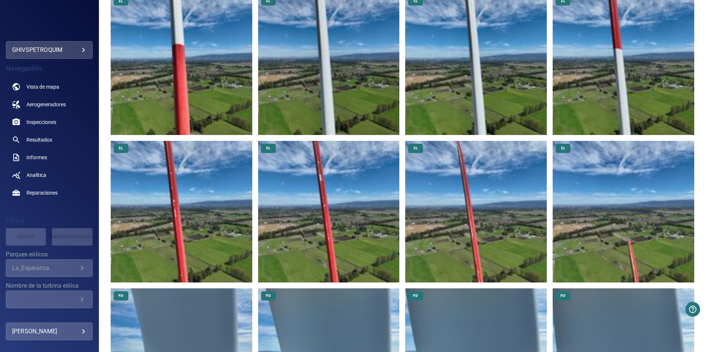
scroll to position [589, 0]
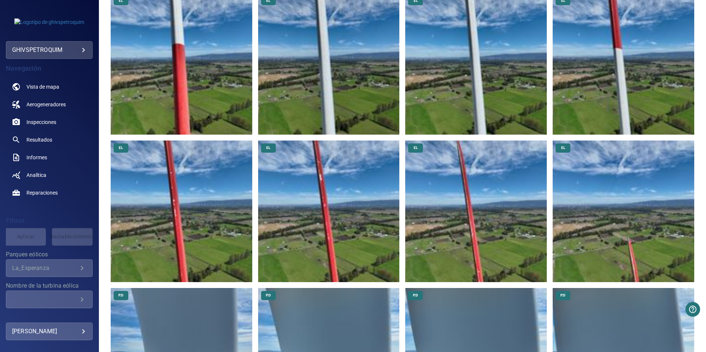
click at [462, 244] on img at bounding box center [476, 212] width 142 height 142
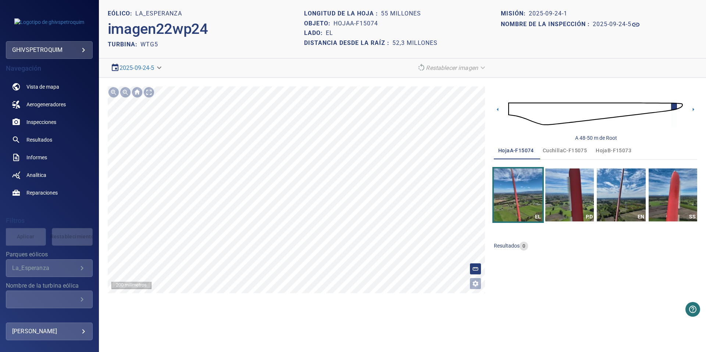
click at [478, 69] on em "Restablecer imagen" at bounding box center [452, 67] width 52 height 7
click at [445, 67] on em "Restablecer imagen" at bounding box center [452, 67] width 52 height 7
click at [509, 248] on span "Resultados" at bounding box center [507, 246] width 26 height 6
click at [40, 175] on span "Analítica" at bounding box center [36, 174] width 20 height 7
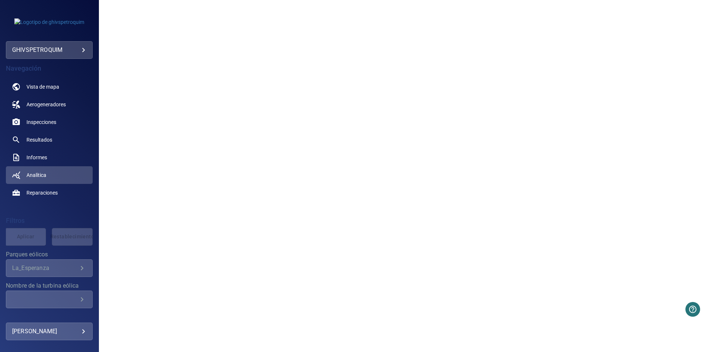
scroll to position [670, 0]
click at [30, 105] on span "Aerogeneradores" at bounding box center [45, 104] width 39 height 7
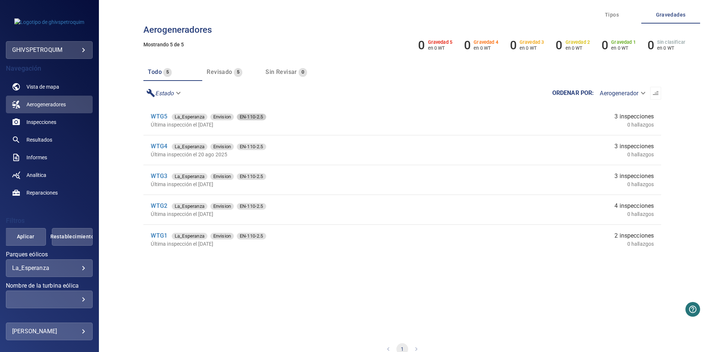
click at [258, 117] on span "EN-110-2.5" at bounding box center [251, 116] width 29 height 7
click at [163, 118] on link "WTG5" at bounding box center [159, 116] width 17 height 7
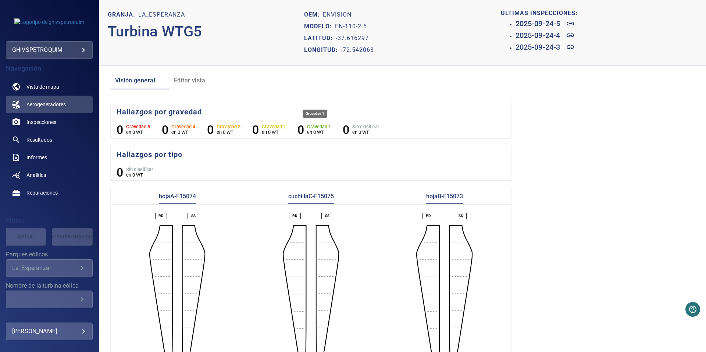
click at [300, 130] on h6 "0" at bounding box center [301, 130] width 7 height 14
click at [255, 131] on h6 "0" at bounding box center [255, 130] width 7 height 14
click at [214, 130] on li "0 Gravedad 3 en 0 WT" at bounding box center [223, 130] width 33 height 14
click at [171, 128] on h6 "Gravedad 4" at bounding box center [183, 126] width 24 height 5
click at [129, 137] on aside "Gravedad 5 en 0 WT" at bounding box center [138, 130] width 24 height 14
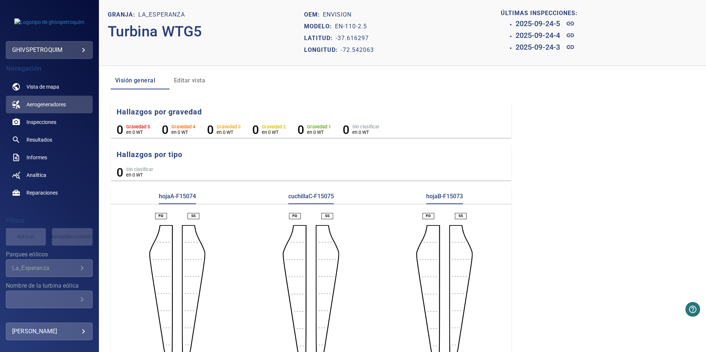
click at [145, 177] on p "en 0 WT" at bounding box center [139, 175] width 27 height 6
click at [296, 249] on aside at bounding box center [295, 294] width 24 height 138
click at [297, 240] on aside at bounding box center [295, 294] width 24 height 138
click at [440, 199] on p "hojaB-F15073" at bounding box center [444, 198] width 37 height 12
click at [306, 199] on p "cuchillaC-F15075" at bounding box center [311, 198] width 46 height 12
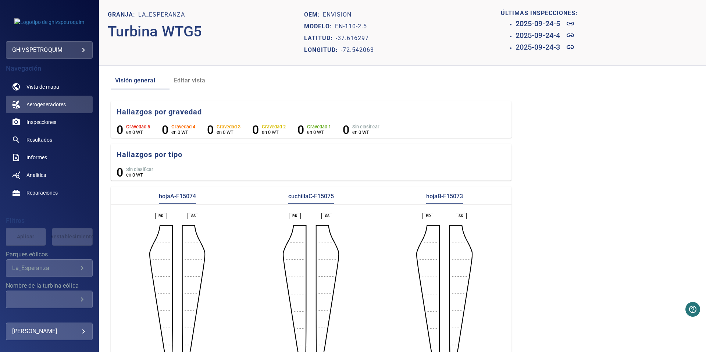
click at [204, 199] on div "hojaA-F15074" at bounding box center [178, 198] width 134 height 12
click at [293, 216] on p "P.D" at bounding box center [295, 215] width 5 height 5
click at [334, 216] on div "SS" at bounding box center [331, 216] width 18 height 6
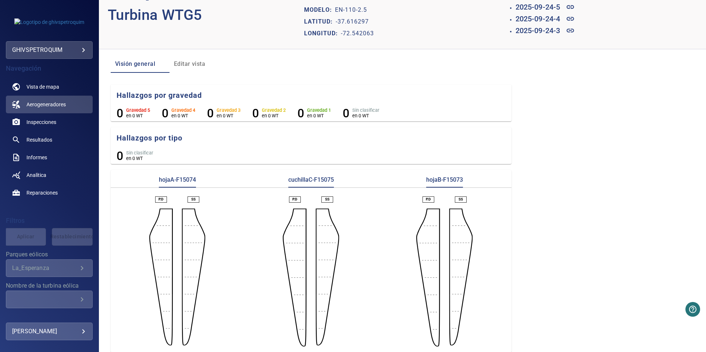
scroll to position [23, 0]
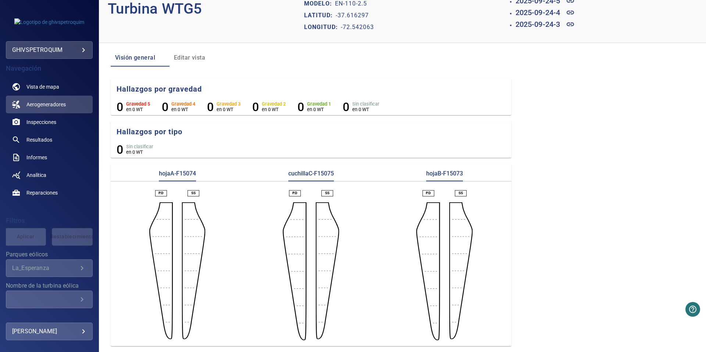
click at [299, 210] on aside at bounding box center [295, 271] width 24 height 138
drag, startPoint x: 299, startPoint y: 210, endPoint x: 524, endPoint y: 153, distance: 231.8
click at [524, 153] on section "Granja: La_Esperanza Turbina WTG5 OEM: Envision Modelo: EN-110-2.5 Latitud: -37…" at bounding box center [402, 176] width 607 height 352
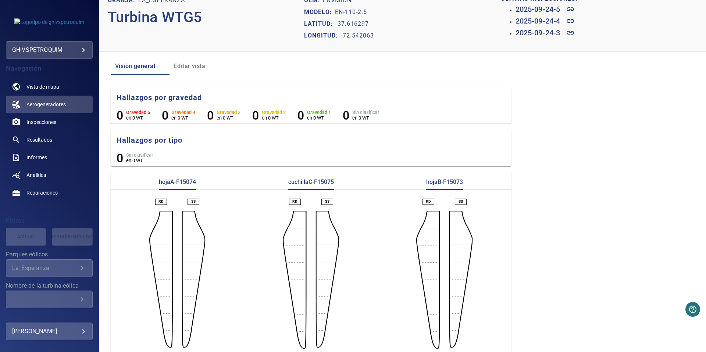
scroll to position [0, 0]
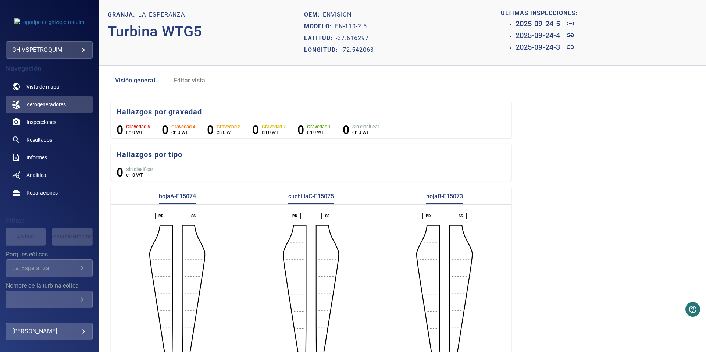
click at [194, 88] on button "Editar vista" at bounding box center [199, 81] width 59 height 18
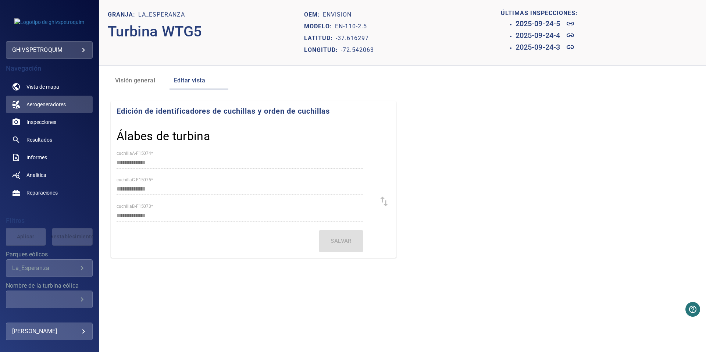
click at [346, 243] on form "**********" at bounding box center [240, 201] width 247 height 101
click at [150, 81] on span "Visión general" at bounding box center [140, 80] width 50 height 10
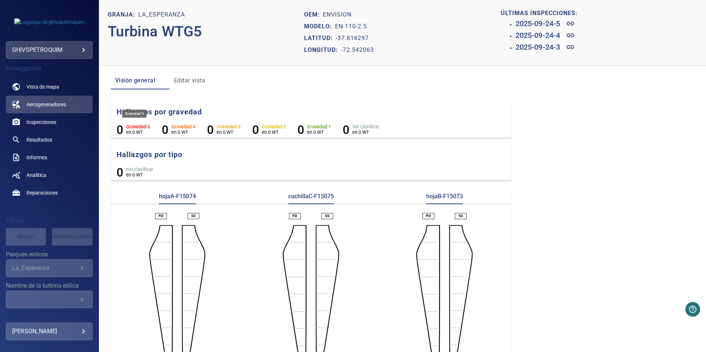
click at [120, 130] on h6 "0" at bounding box center [120, 130] width 7 height 14
click at [304, 198] on p "cuchillaC-F15075" at bounding box center [311, 198] width 46 height 12
click at [174, 196] on p "hojaA-F15074" at bounding box center [177, 198] width 37 height 12
click at [53, 120] on span "Inspecciones" at bounding box center [41, 121] width 30 height 7
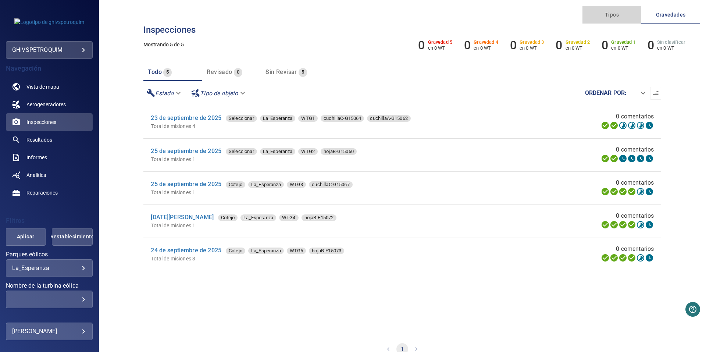
click at [612, 13] on span "Tipos" at bounding box center [612, 14] width 50 height 9
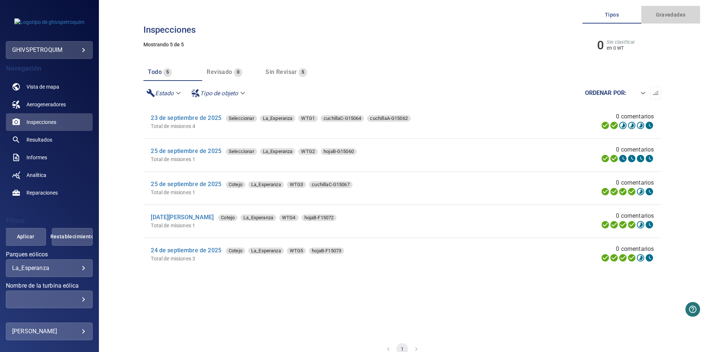
click at [662, 13] on span "Gravedades" at bounding box center [671, 14] width 50 height 9
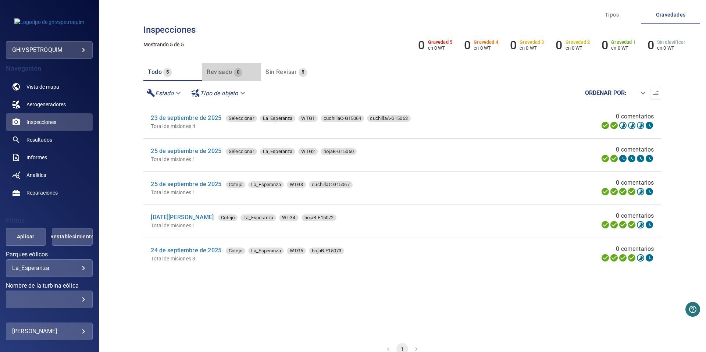
click at [222, 71] on span "Revisado" at bounding box center [219, 71] width 25 height 7
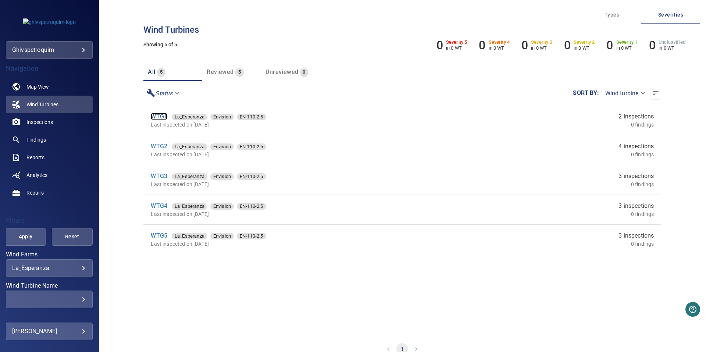
click at [157, 120] on link "WTG1" at bounding box center [159, 116] width 17 height 7
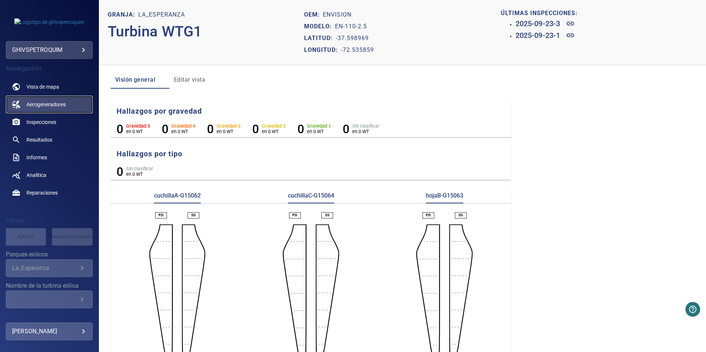
click at [49, 109] on link "Aerogeneradores" at bounding box center [49, 105] width 87 height 18
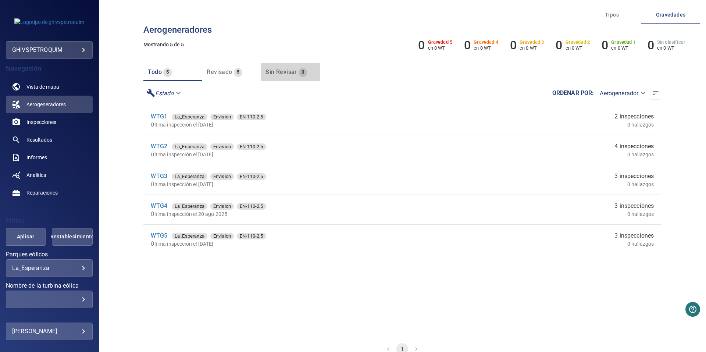
click at [286, 74] on span "Sin revisar" at bounding box center [281, 71] width 31 height 7
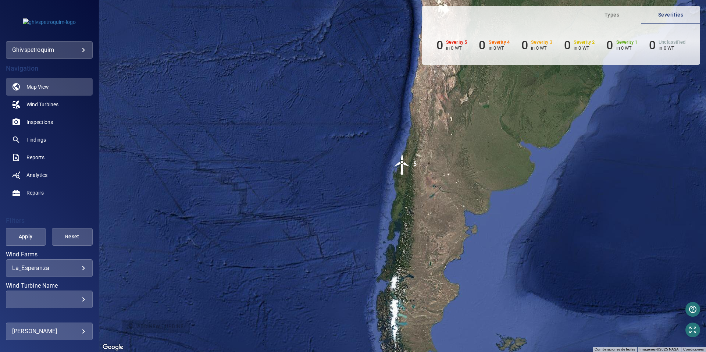
click at [69, 53] on body "**********" at bounding box center [353, 176] width 706 height 352
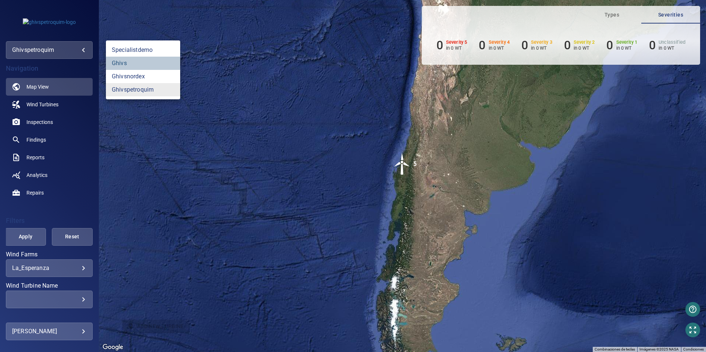
click at [134, 62] on link "ghivs" at bounding box center [143, 63] width 74 height 13
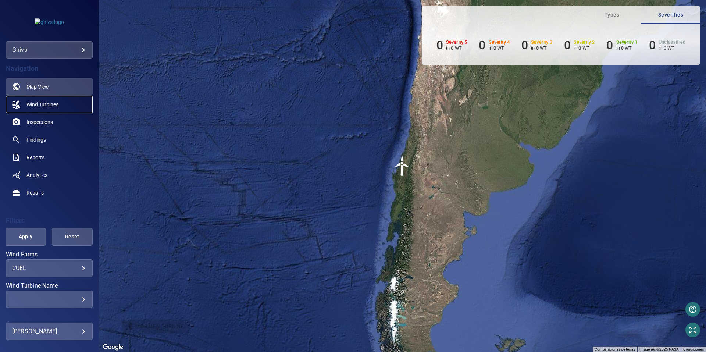
click at [67, 104] on link "Wind Turbines" at bounding box center [49, 105] width 87 height 18
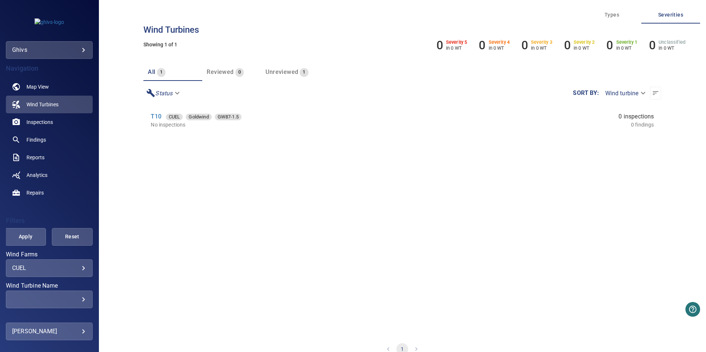
click at [80, 55] on body "**********" at bounding box center [353, 176] width 706 height 352
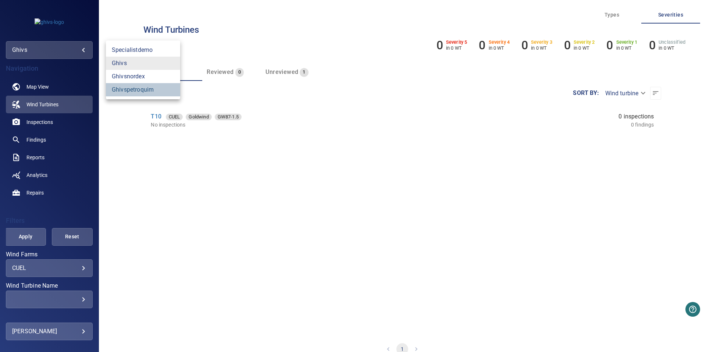
click at [142, 91] on link "ghivspetroquim" at bounding box center [143, 89] width 74 height 13
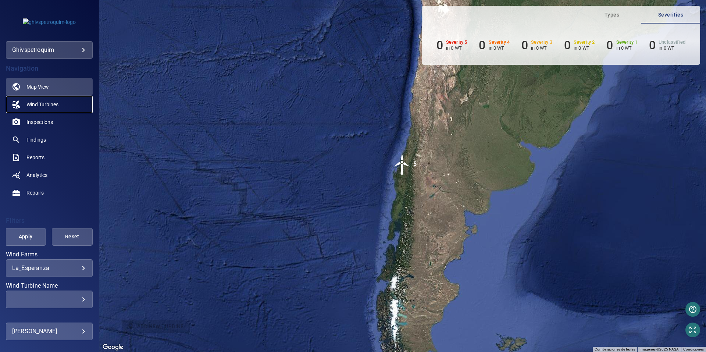
click at [52, 102] on span "Wind Turbines" at bounding box center [42, 104] width 32 height 7
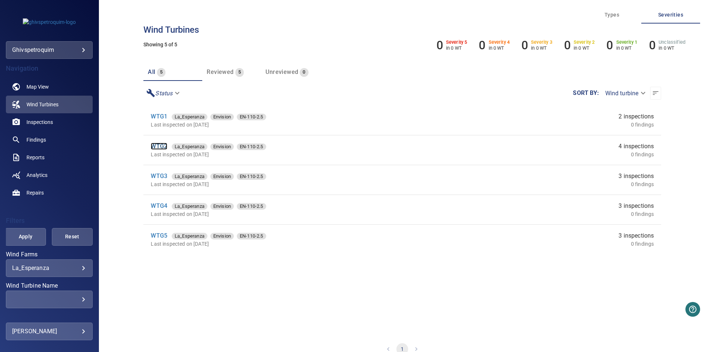
click at [160, 146] on link "WTG2" at bounding box center [159, 146] width 17 height 7
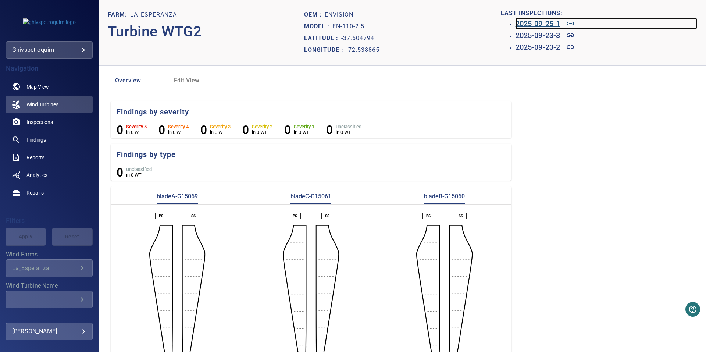
click at [537, 22] on h6 "2025-09-25-1" at bounding box center [538, 24] width 45 height 12
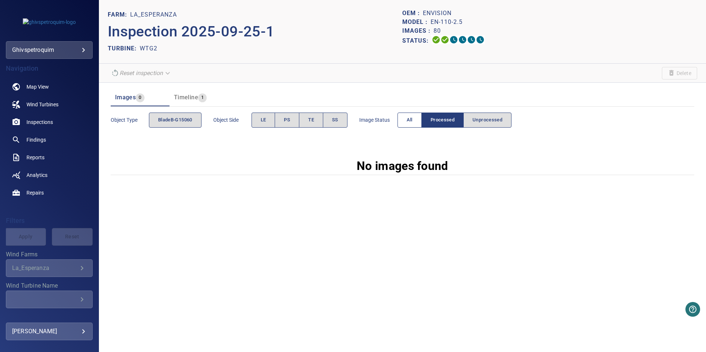
click at [416, 120] on button "All" at bounding box center [410, 120] width 24 height 15
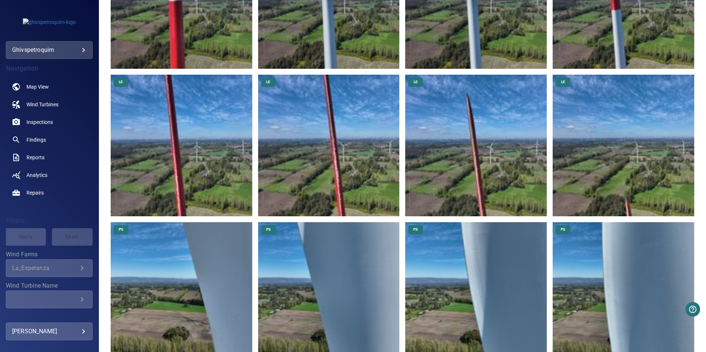
scroll to position [662, 0]
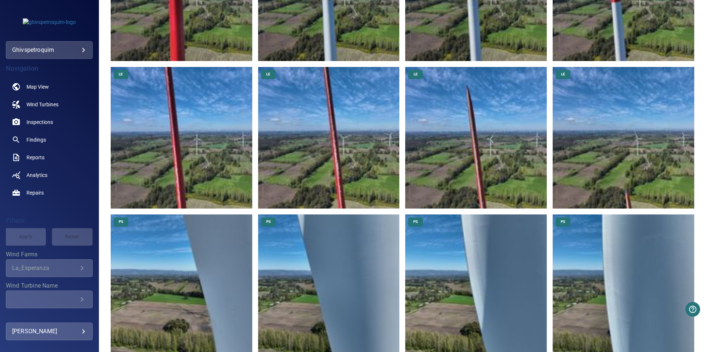
click at [354, 176] on img at bounding box center [329, 138] width 142 height 142
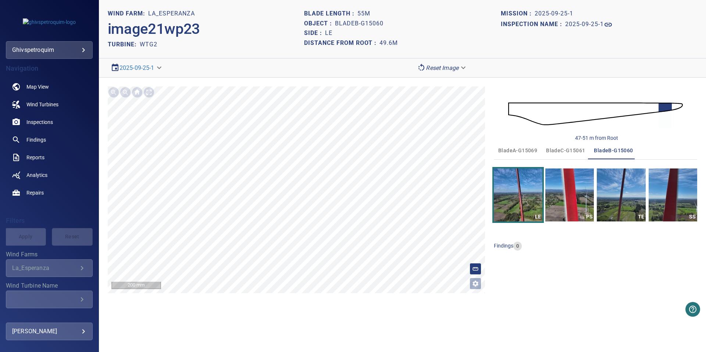
click at [465, 69] on body "**********" at bounding box center [353, 176] width 706 height 352
click at [518, 65] on div at bounding box center [353, 176] width 706 height 352
click at [464, 66] on body "**********" at bounding box center [353, 176] width 706 height 352
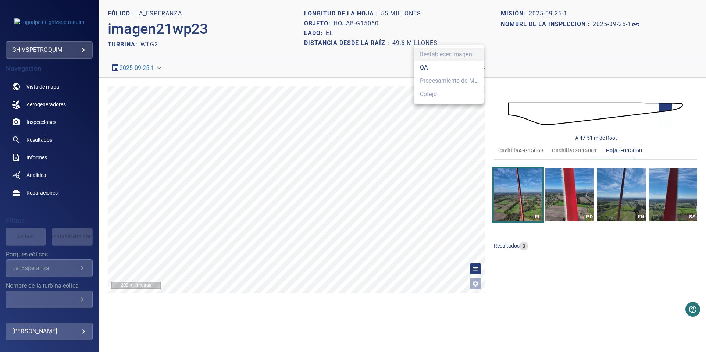
click at [638, 203] on div at bounding box center [353, 176] width 706 height 352
click at [611, 198] on img "button" at bounding box center [621, 195] width 49 height 53
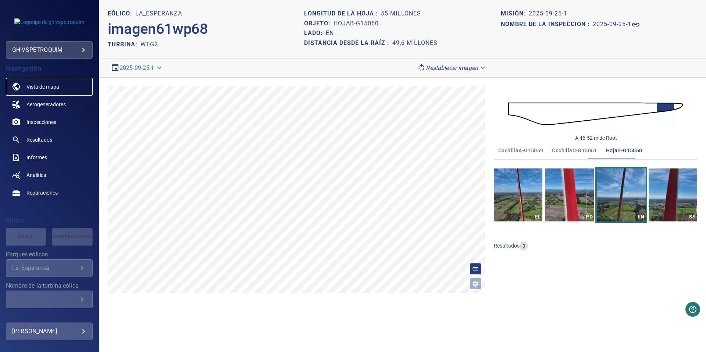
click at [52, 86] on span "Vista de mapa" at bounding box center [42, 86] width 33 height 7
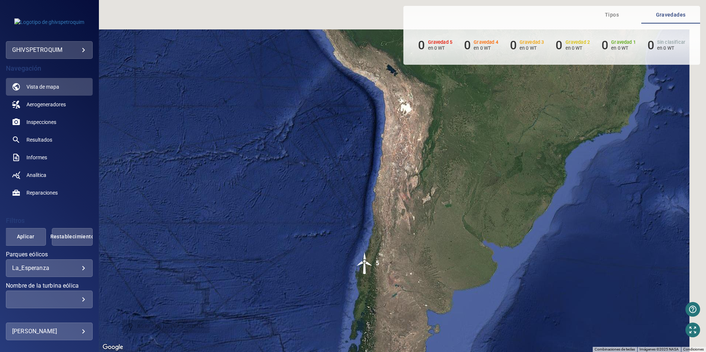
drag, startPoint x: 455, startPoint y: 233, endPoint x: 406, endPoint y: 296, distance: 79.5
click at [406, 296] on div "Para activar la función de arrastrar con el teclado, presiona Alt + Intro. Una …" at bounding box center [402, 176] width 607 height 352
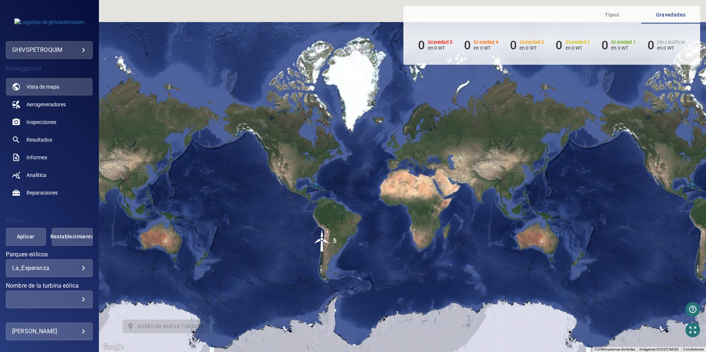
drag, startPoint x: 408, startPoint y: 222, endPoint x: 382, endPoint y: 231, distance: 26.9
click at [382, 231] on div "Para activar la función de arrastrar con el teclado, presiona Alt + Intro. Una …" at bounding box center [402, 176] width 607 height 352
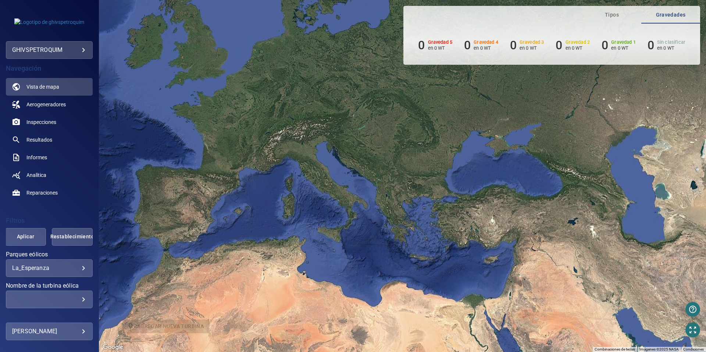
drag, startPoint x: 352, startPoint y: 188, endPoint x: 404, endPoint y: 200, distance: 53.2
click at [404, 201] on div "Para activar la función de arrastrar con el teclado, presiona Alt + Intro. Una …" at bounding box center [402, 176] width 607 height 352
click at [85, 47] on body "**********" at bounding box center [353, 176] width 706 height 352
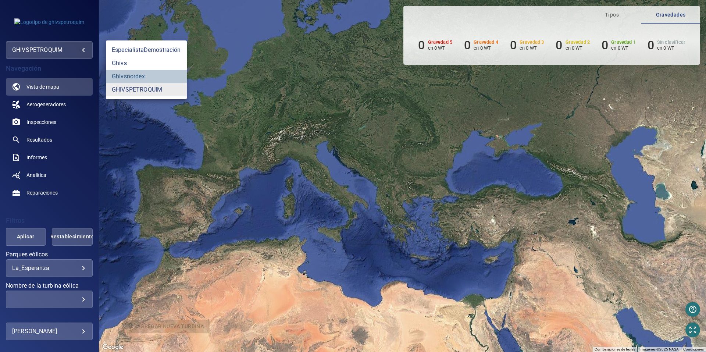
click at [139, 75] on font "ghivsnordex" at bounding box center [128, 76] width 33 height 9
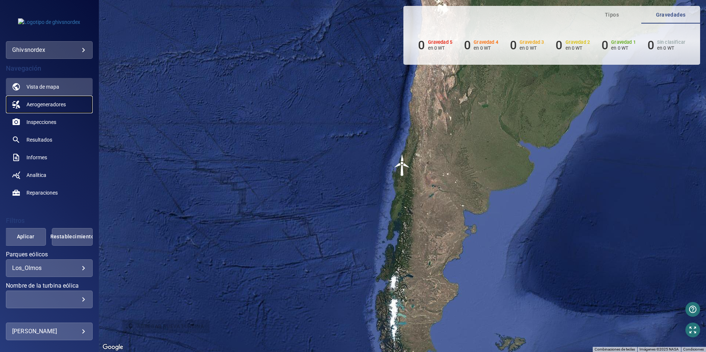
click at [59, 104] on span "Aerogeneradores" at bounding box center [45, 104] width 39 height 7
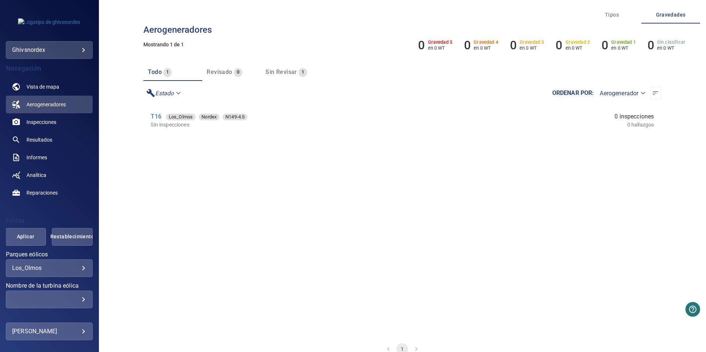
click at [78, 54] on body "**********" at bounding box center [353, 176] width 706 height 352
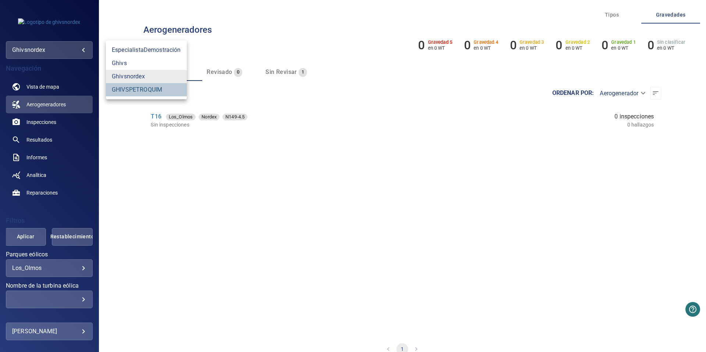
click at [118, 91] on font "GHIVSPETROQUIM" at bounding box center [137, 89] width 50 height 9
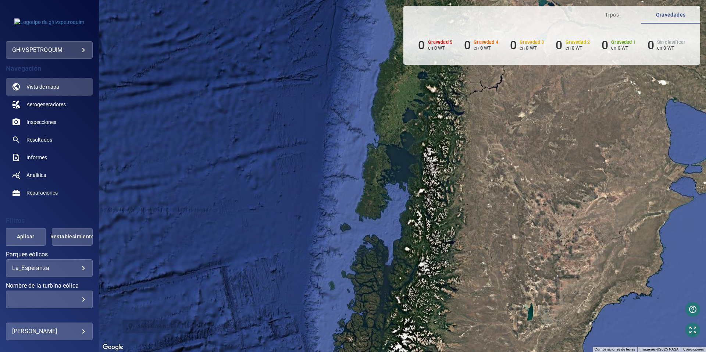
drag, startPoint x: 398, startPoint y: 274, endPoint x: 393, endPoint y: 177, distance: 96.9
click at [393, 167] on div "Para activar la función de arrastrar con el teclado, presiona Alt + Intro. Una …" at bounding box center [402, 176] width 607 height 352
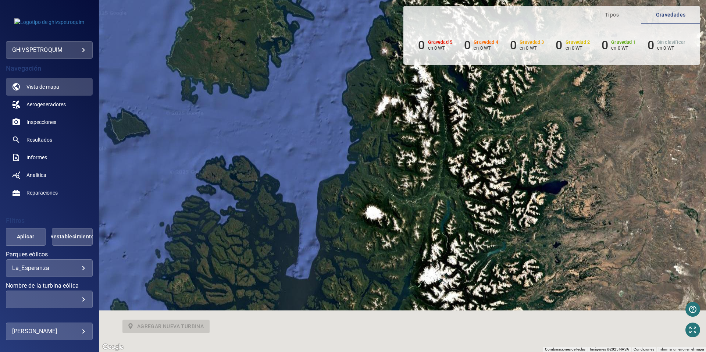
drag, startPoint x: 403, startPoint y: 217, endPoint x: 394, endPoint y: 145, distance: 72.2
click at [394, 145] on div "Para activar la función de arrastrar con el teclado, presiona Alt + Intro. Una …" at bounding box center [402, 176] width 607 height 352
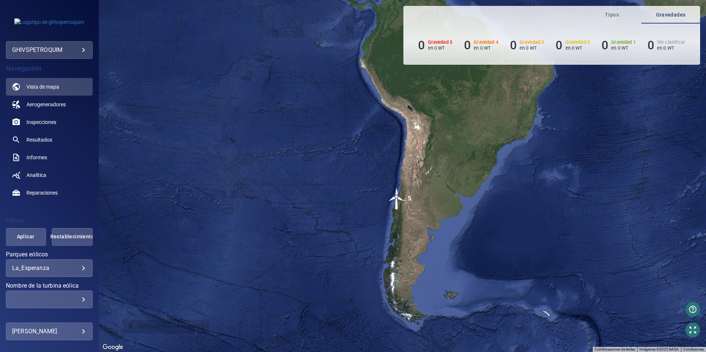
drag, startPoint x: 411, startPoint y: 297, endPoint x: 408, endPoint y: 269, distance: 28.1
click at [408, 269] on div "Para activar la función de arrastrar con el teclado, presiona Alt + Intro. Una …" at bounding box center [402, 176] width 607 height 352
click at [394, 201] on img "5" at bounding box center [397, 199] width 22 height 22
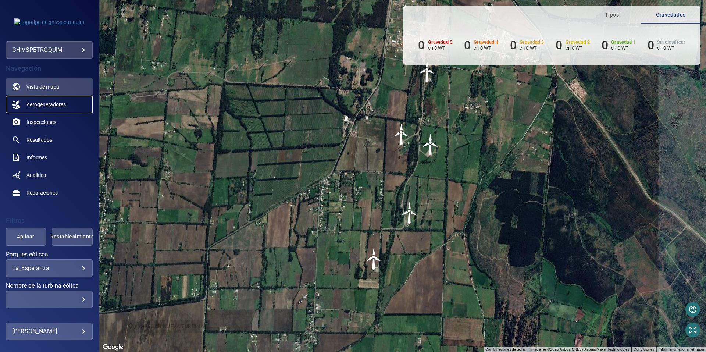
click at [63, 102] on span "Aerogeneradores" at bounding box center [45, 104] width 39 height 7
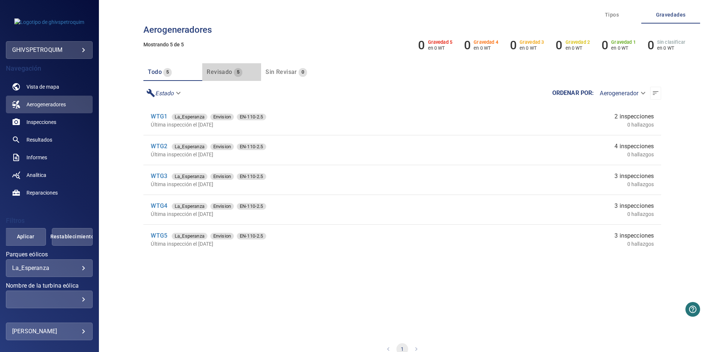
click at [213, 67] on div "Revisado 5" at bounding box center [225, 72] width 36 height 10
click at [159, 119] on link "WTG1" at bounding box center [159, 116] width 17 height 7
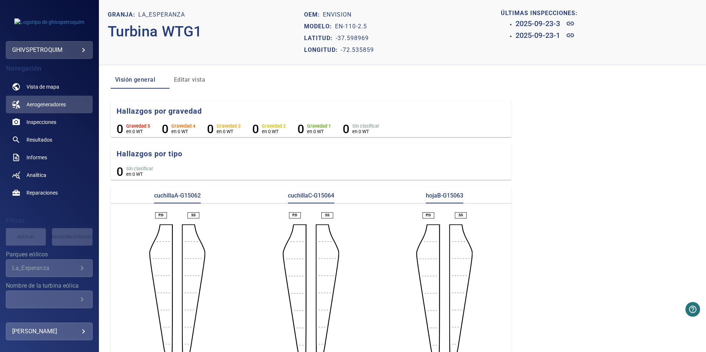
click at [189, 72] on button "Editar vista" at bounding box center [199, 80] width 59 height 18
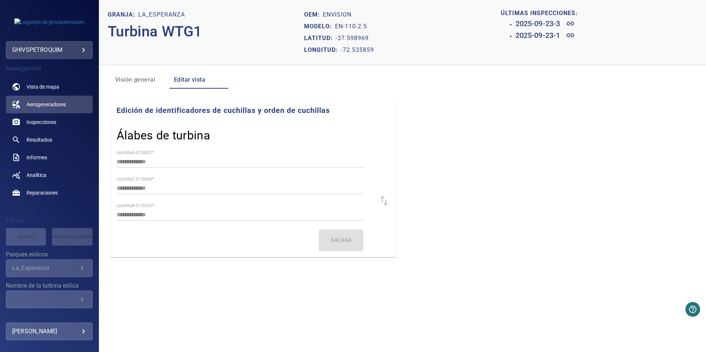
click at [145, 75] on span "Visión general" at bounding box center [140, 80] width 50 height 10
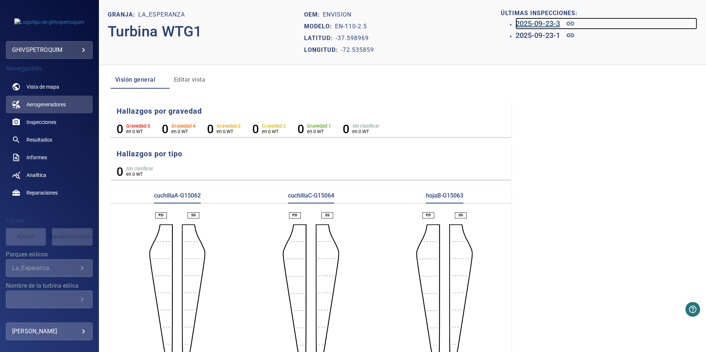
click at [544, 22] on h6 "2025-09-23-3" at bounding box center [538, 24] width 45 height 12
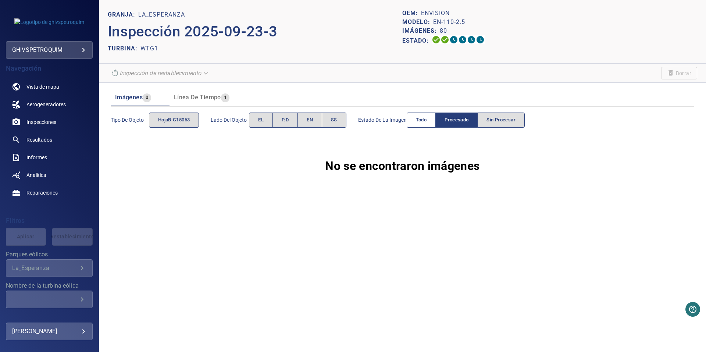
click at [422, 121] on span "Todo" at bounding box center [421, 120] width 11 height 8
click at [50, 90] on span "Vista de mapa" at bounding box center [42, 86] width 33 height 7
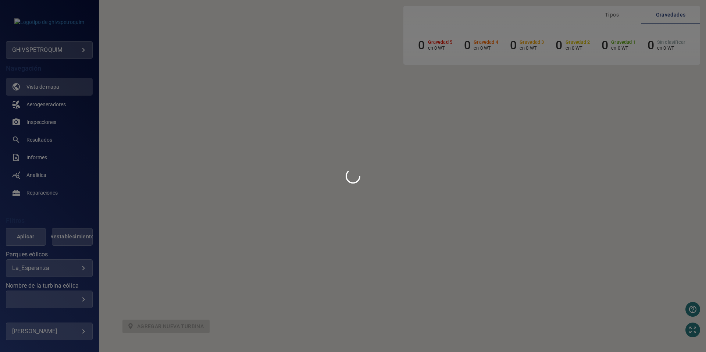
click at [53, 104] on div at bounding box center [353, 176] width 706 height 352
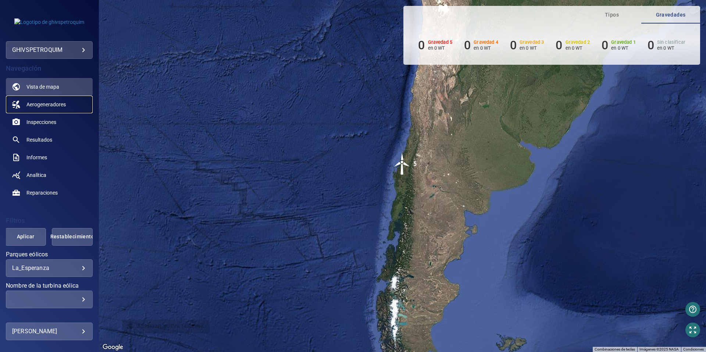
click at [53, 107] on span "Aerogeneradores" at bounding box center [45, 104] width 39 height 7
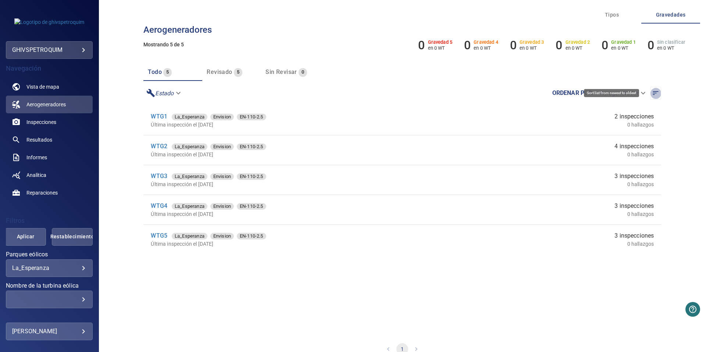
click at [653, 95] on icon "button" at bounding box center [655, 92] width 7 height 7
click at [653, 96] on icon "button" at bounding box center [655, 92] width 7 height 7
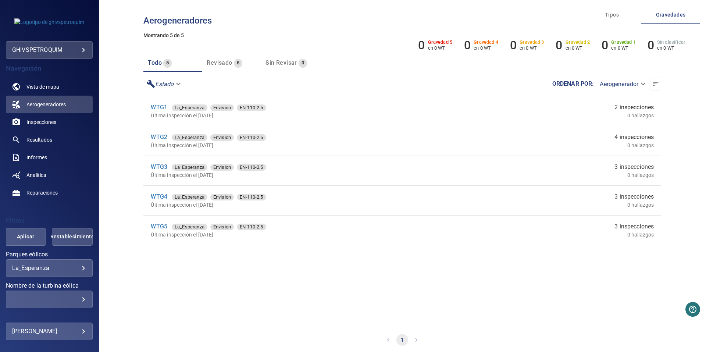
scroll to position [12, 0]
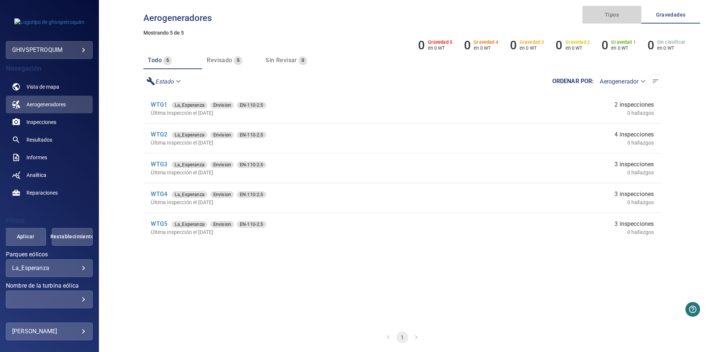
click at [613, 13] on span "Tipos" at bounding box center [612, 14] width 50 height 9
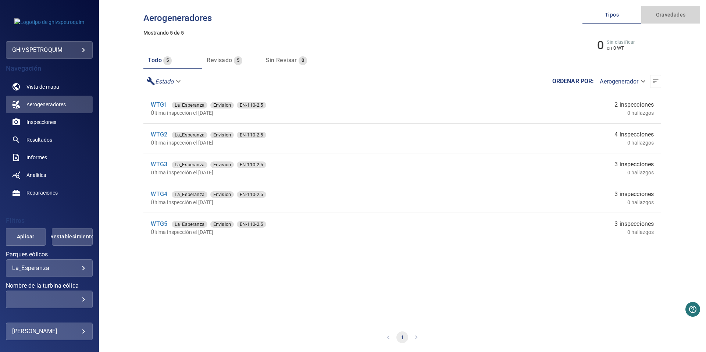
click at [669, 15] on span "Gravedades" at bounding box center [671, 14] width 50 height 9
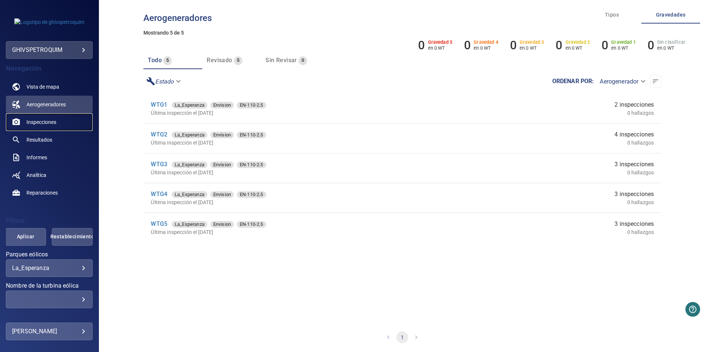
click at [43, 119] on span "Inspecciones" at bounding box center [41, 121] width 30 height 7
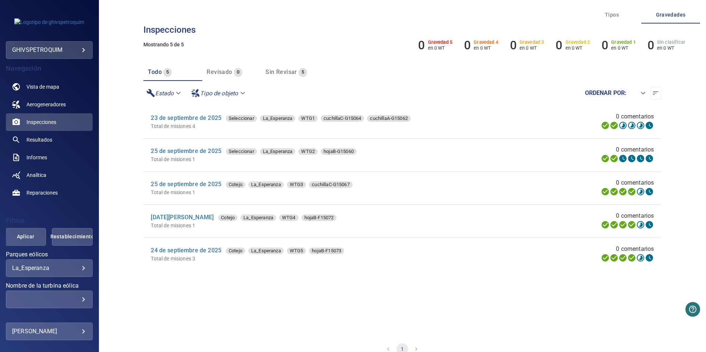
click at [284, 68] on span "Sin revisar" at bounding box center [281, 71] width 31 height 7
click at [637, 225] on icon at bounding box center [640, 224] width 7 height 7
click at [629, 225] on icon at bounding box center [631, 224] width 7 height 7
click at [637, 225] on icon at bounding box center [641, 224] width 9 height 9
click at [226, 217] on span "Cotejo" at bounding box center [228, 217] width 20 height 7
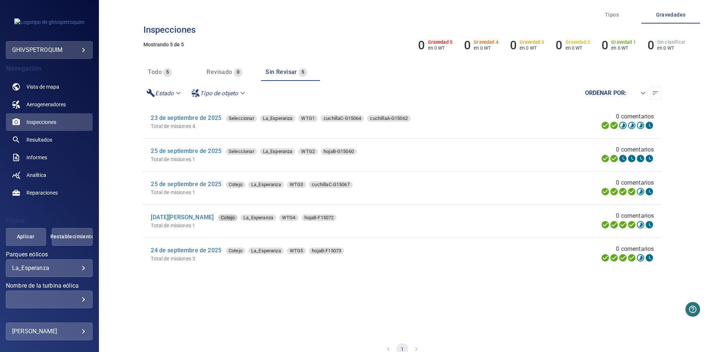
type input "******"
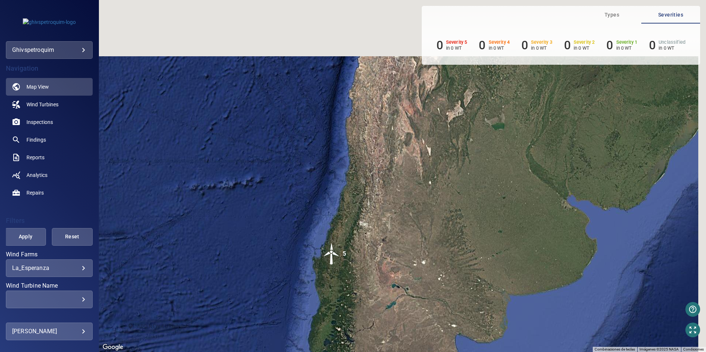
drag, startPoint x: 508, startPoint y: 203, endPoint x: 312, endPoint y: 326, distance: 231.6
click at [319, 327] on div "Para activar la función de arrastrar con el teclado, presiona Alt + Intro. Una …" at bounding box center [402, 176] width 607 height 352
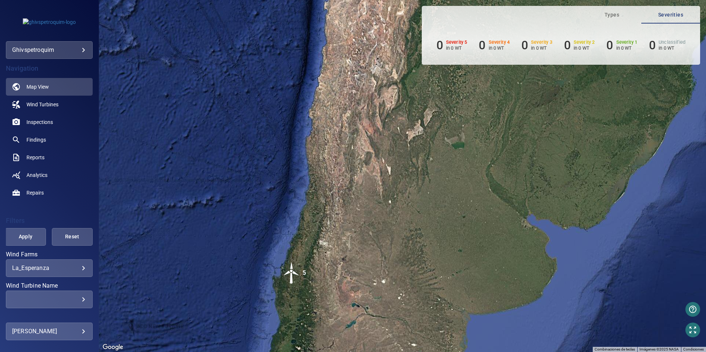
click at [293, 273] on img "5" at bounding box center [292, 273] width 22 height 22
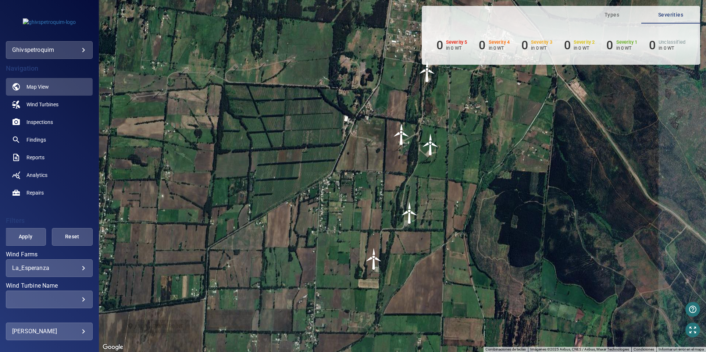
click at [377, 267] on img "WTG5" at bounding box center [374, 259] width 22 height 22
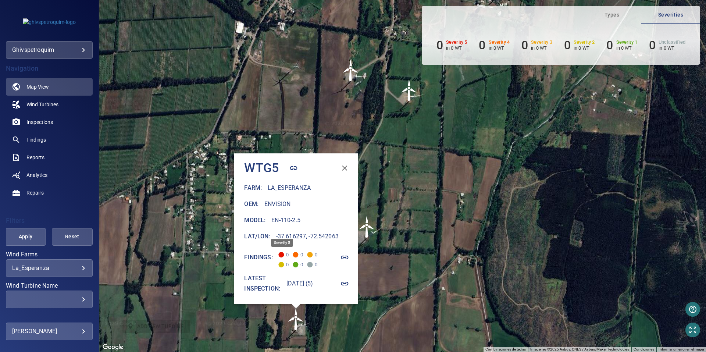
click at [279, 254] on span at bounding box center [282, 255] width 6 height 6
click at [290, 170] on icon "button" at bounding box center [294, 168] width 9 height 9
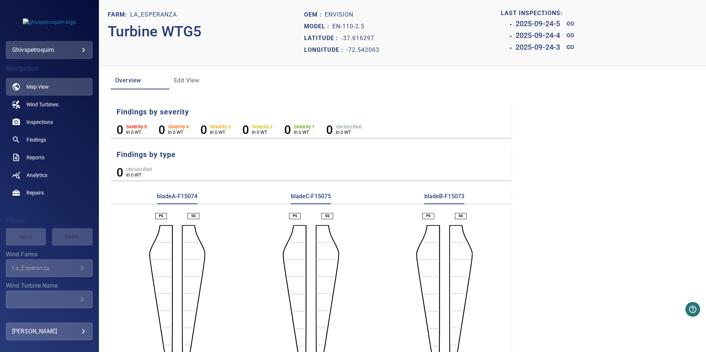
click at [185, 82] on span "Edit View" at bounding box center [199, 80] width 50 height 10
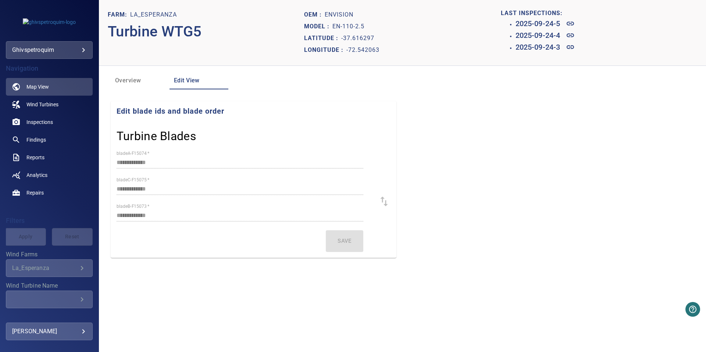
click at [146, 81] on span "Overview" at bounding box center [140, 80] width 50 height 10
